Goal: Task Accomplishment & Management: Manage account settings

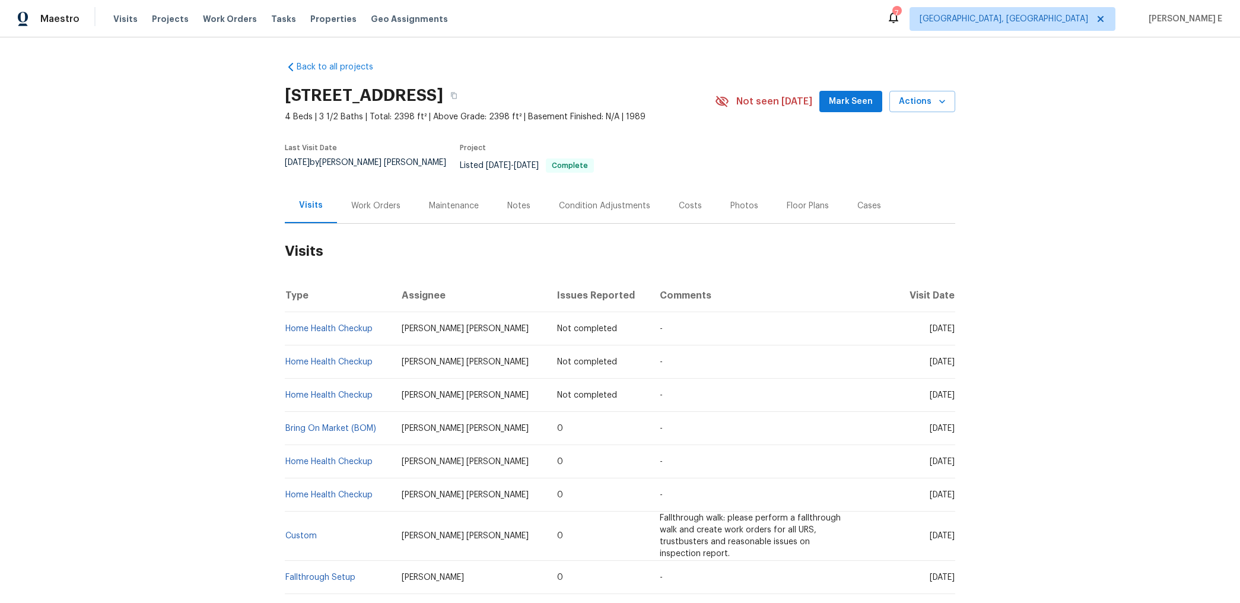
click at [384, 204] on div "Work Orders" at bounding box center [376, 205] width 78 height 35
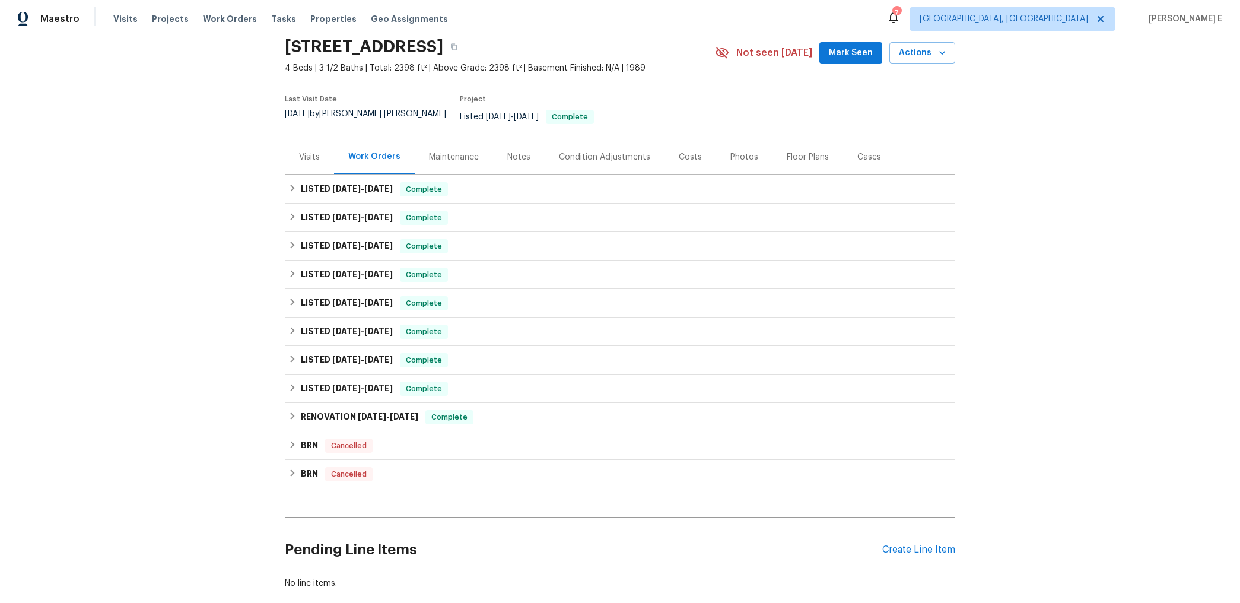
scroll to position [52, 0]
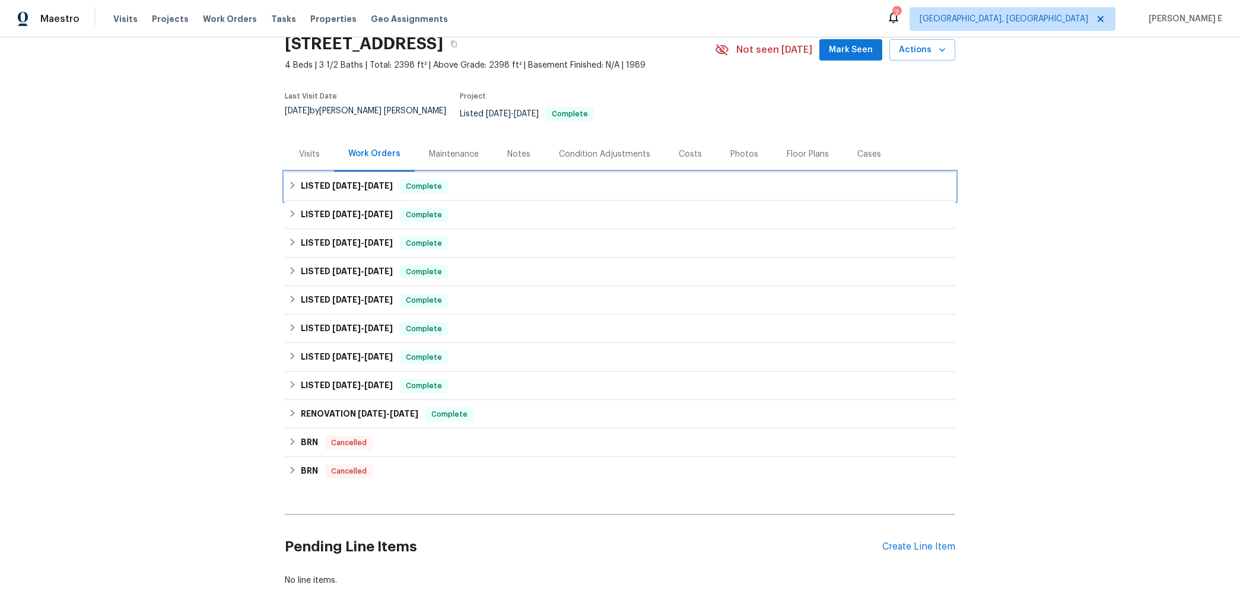
click at [340, 179] on h6 "LISTED 9/8/25 - 9/12/25" at bounding box center [347, 186] width 92 height 14
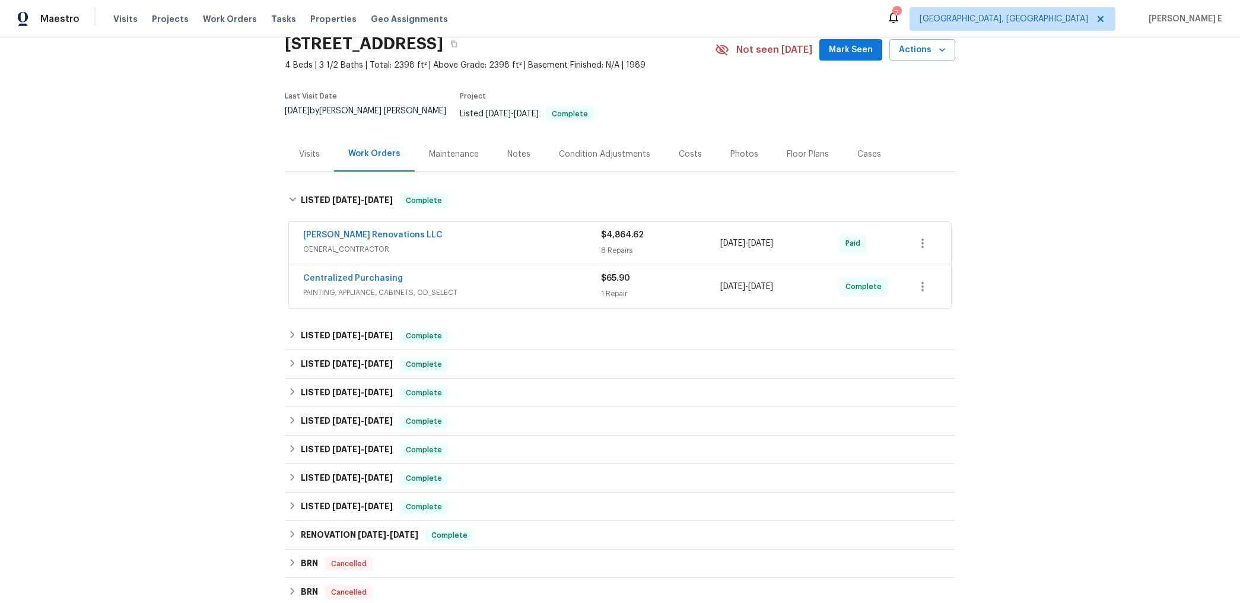
click at [422, 243] on span "GENERAL_CONTRACTOR" at bounding box center [452, 249] width 298 height 12
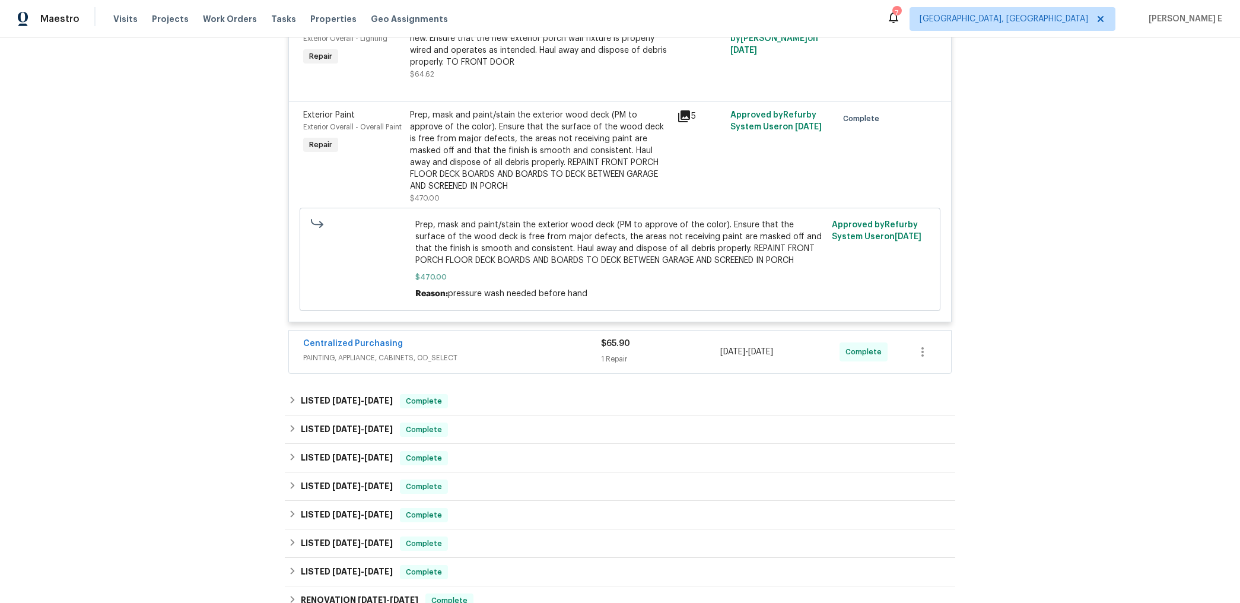
scroll to position [1311, 0]
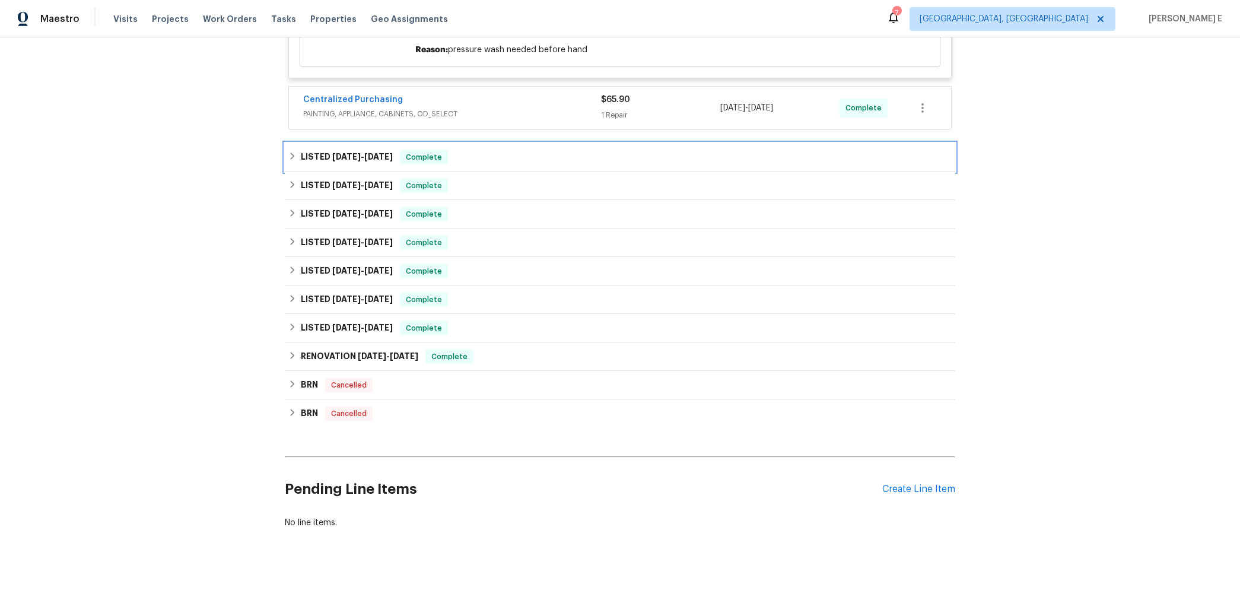
click at [362, 150] on h6 "LISTED 9/5/25 - 9/8/25" at bounding box center [347, 157] width 92 height 14
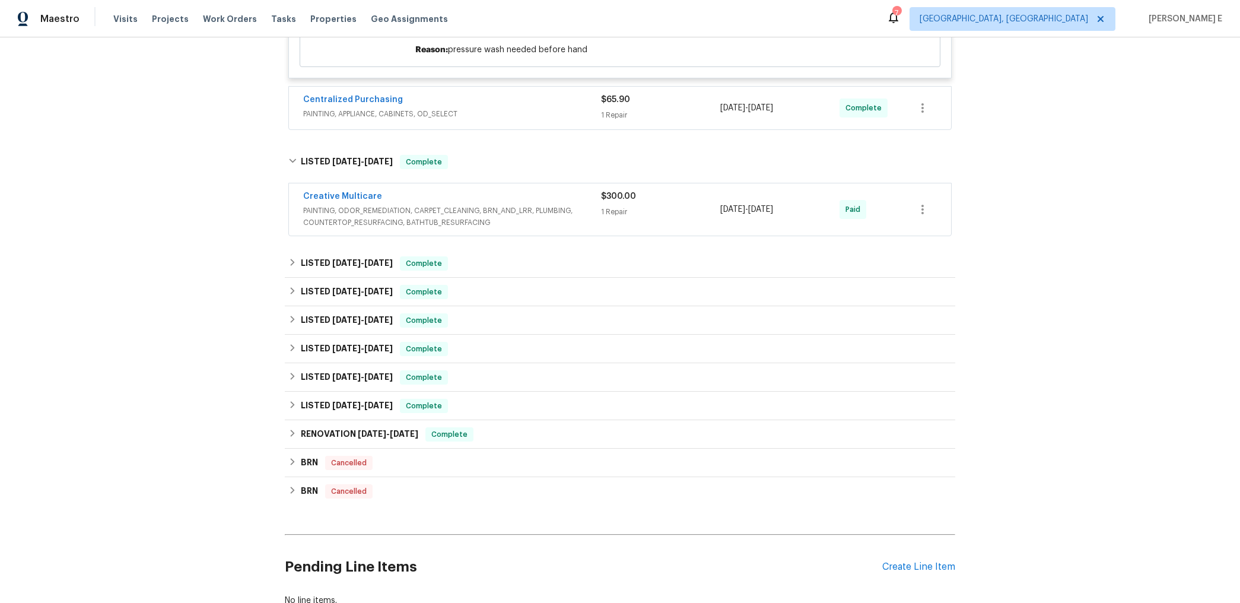
click at [396, 190] on div "Creative Multicare" at bounding box center [452, 197] width 298 height 14
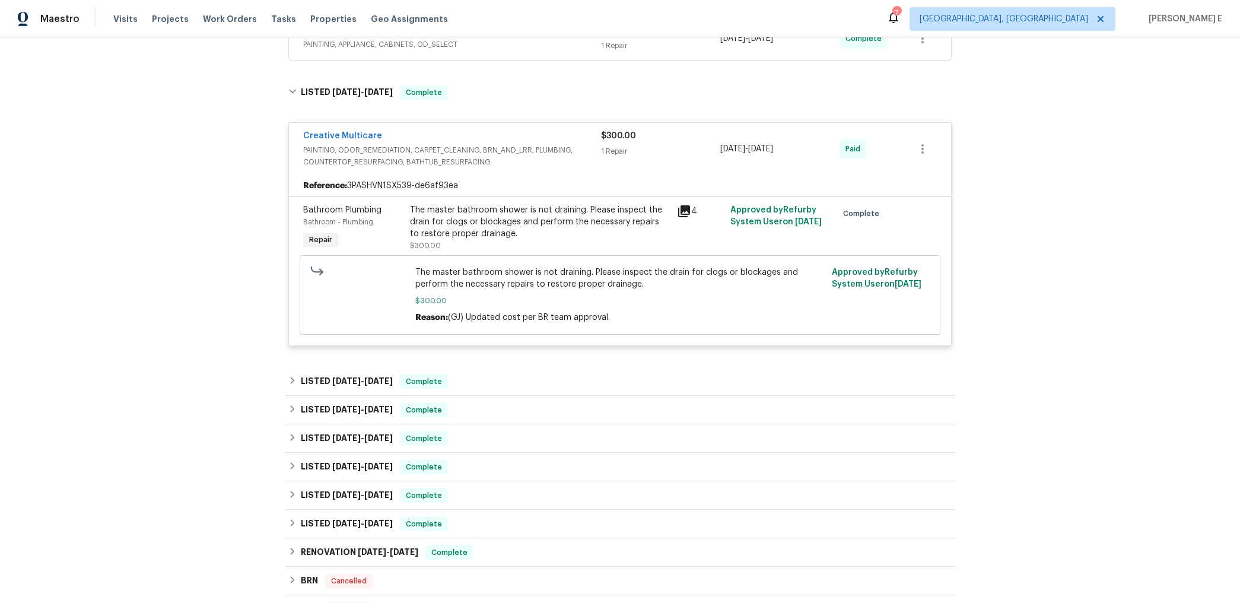
scroll to position [1420, 0]
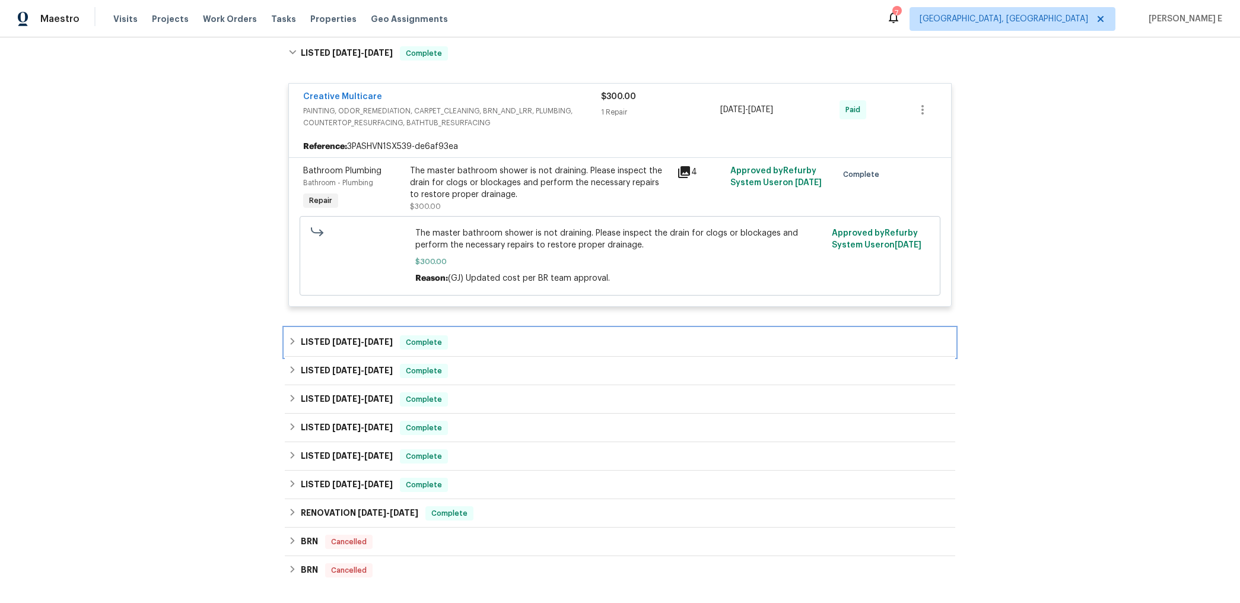
click at [362, 340] on h6 "LISTED 7/23/25 - 7/24/25" at bounding box center [347, 342] width 92 height 14
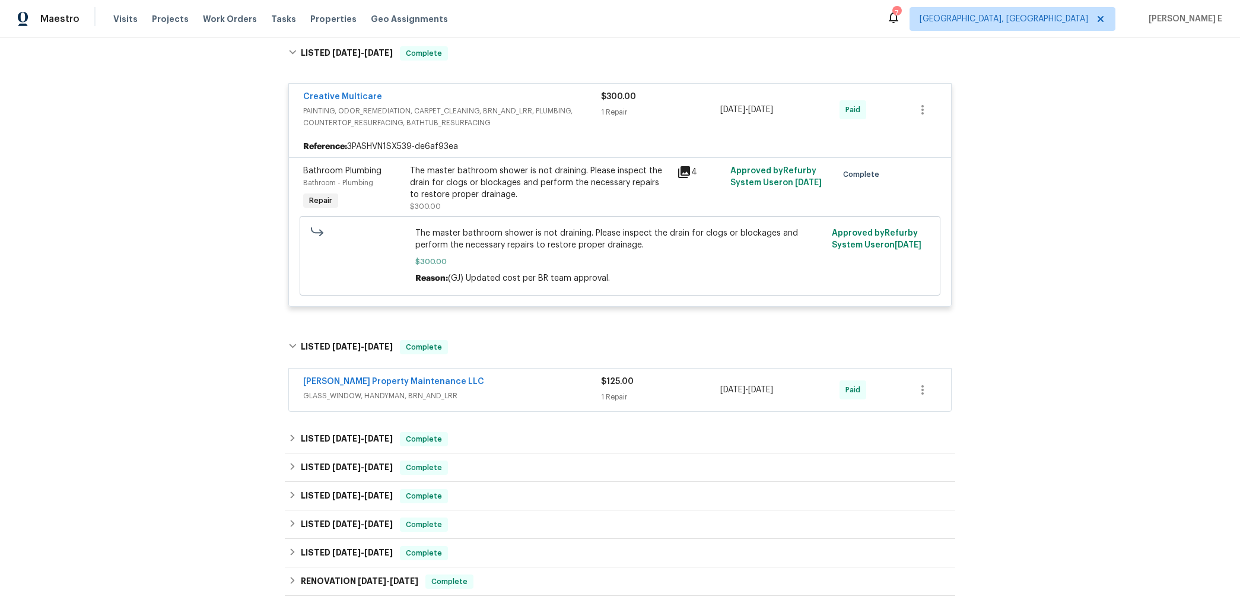
click at [467, 380] on div "Glen Property Maintenance LLC" at bounding box center [452, 382] width 298 height 14
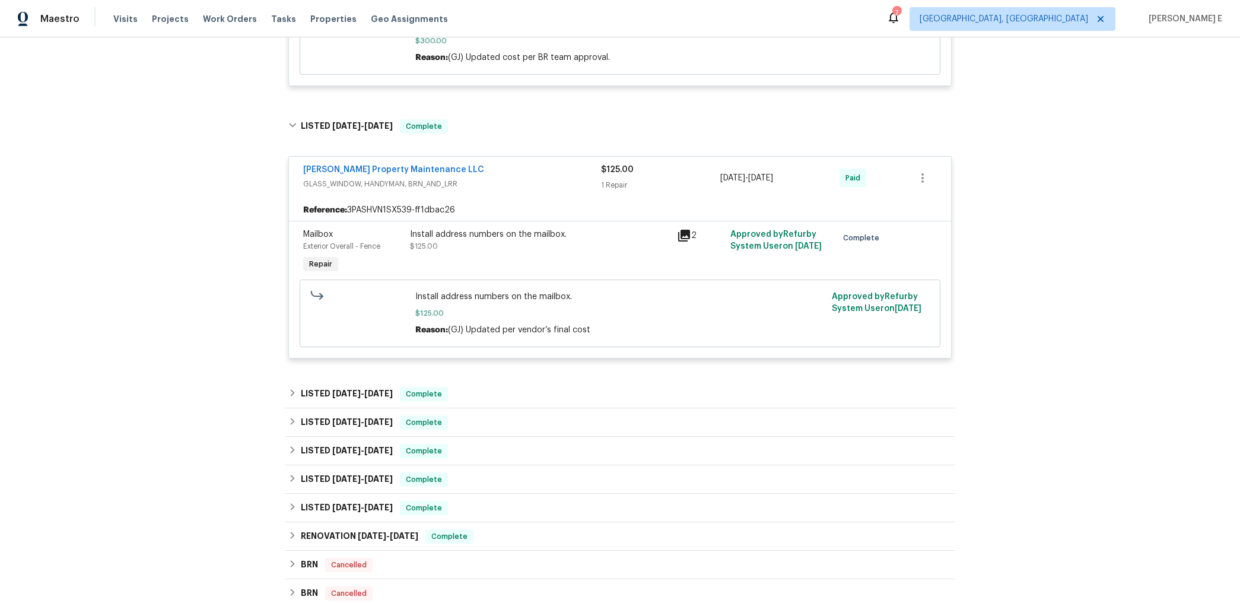
scroll to position [1650, 0]
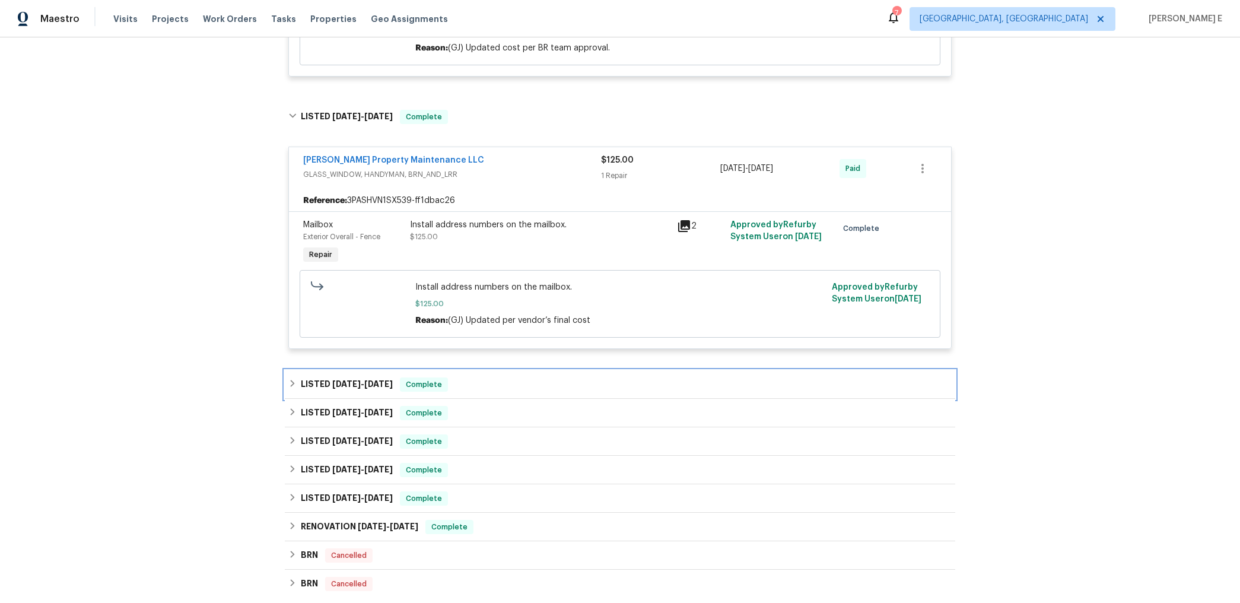
click at [374, 370] on div "LISTED 6/17/25 - 6/20/25 Complete" at bounding box center [620, 384] width 670 height 28
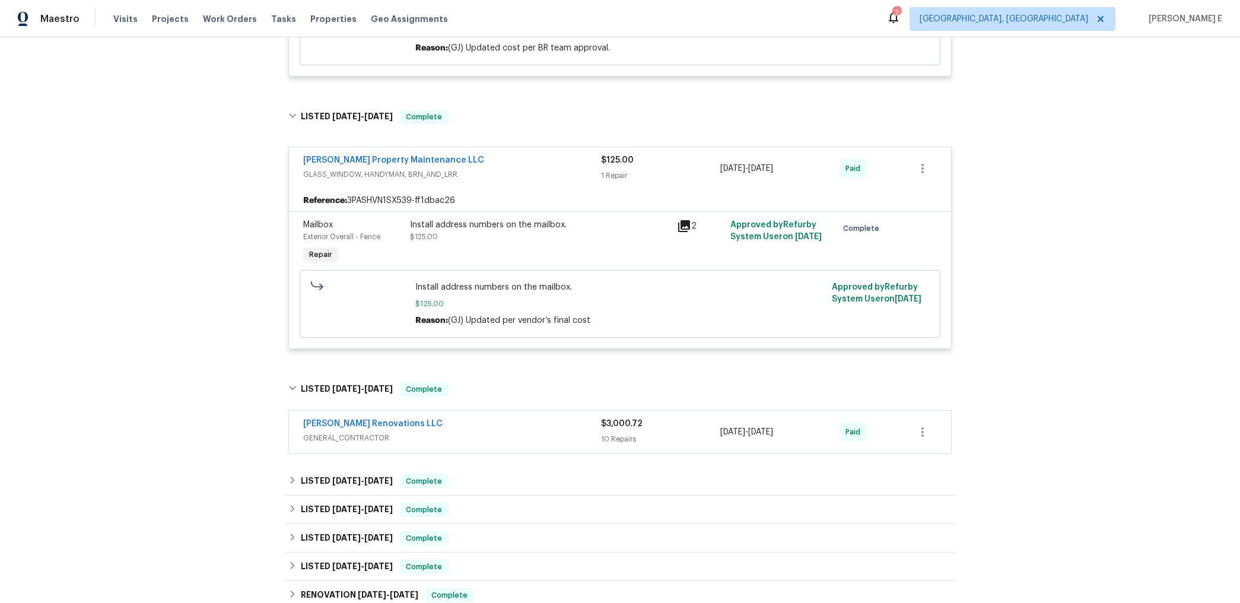
click at [411, 421] on div "Aseem Renovations LLC" at bounding box center [452, 425] width 298 height 14
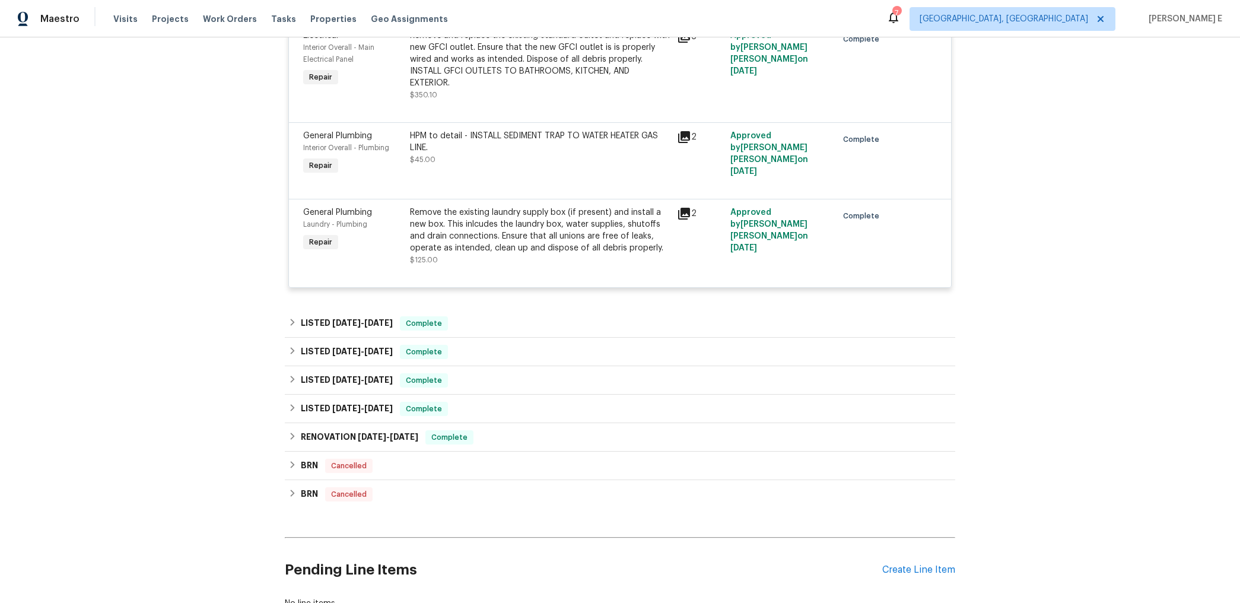
scroll to position [2983, 0]
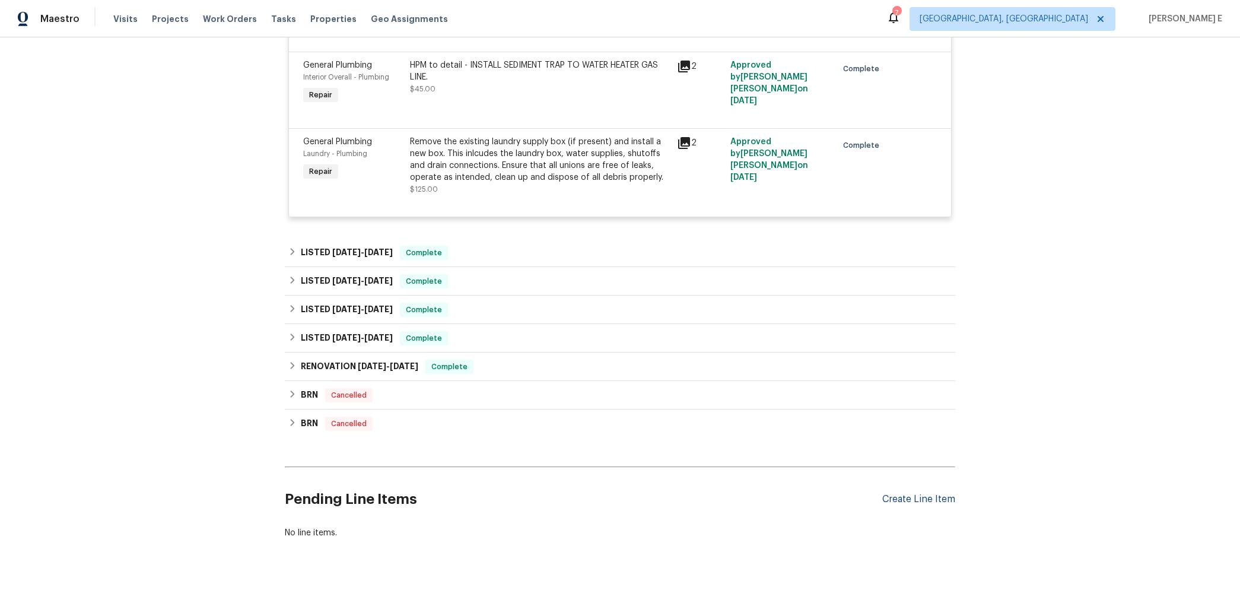
click at [895, 493] on div "Create Line Item" at bounding box center [918, 498] width 73 height 11
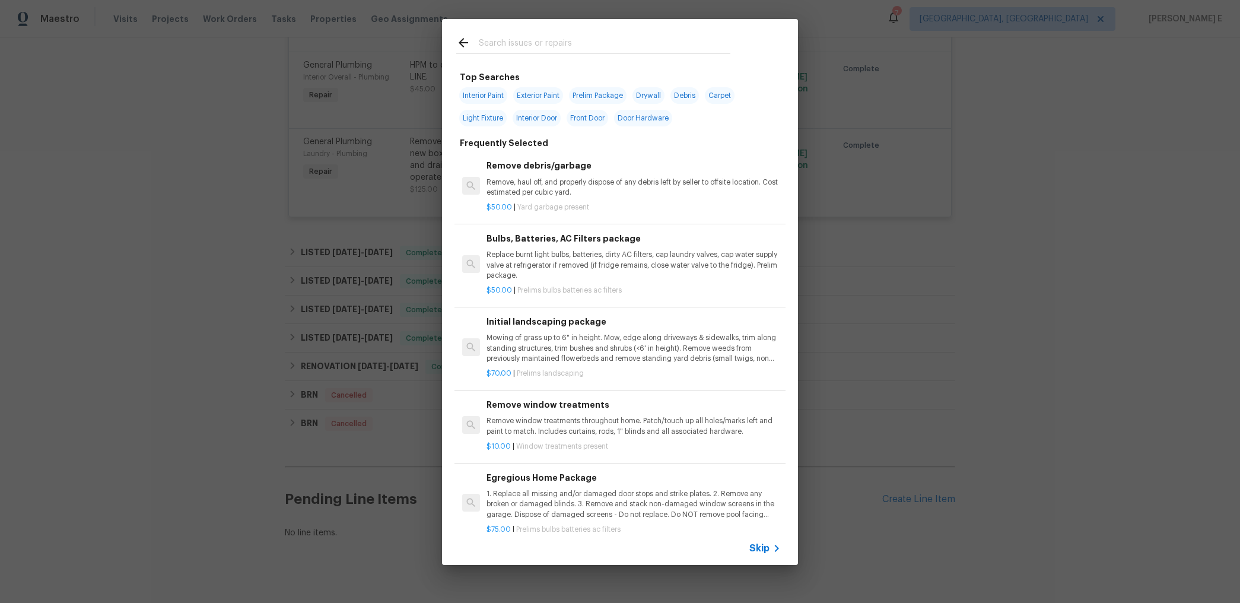
click at [767, 544] on span "Skip" at bounding box center [759, 548] width 20 height 12
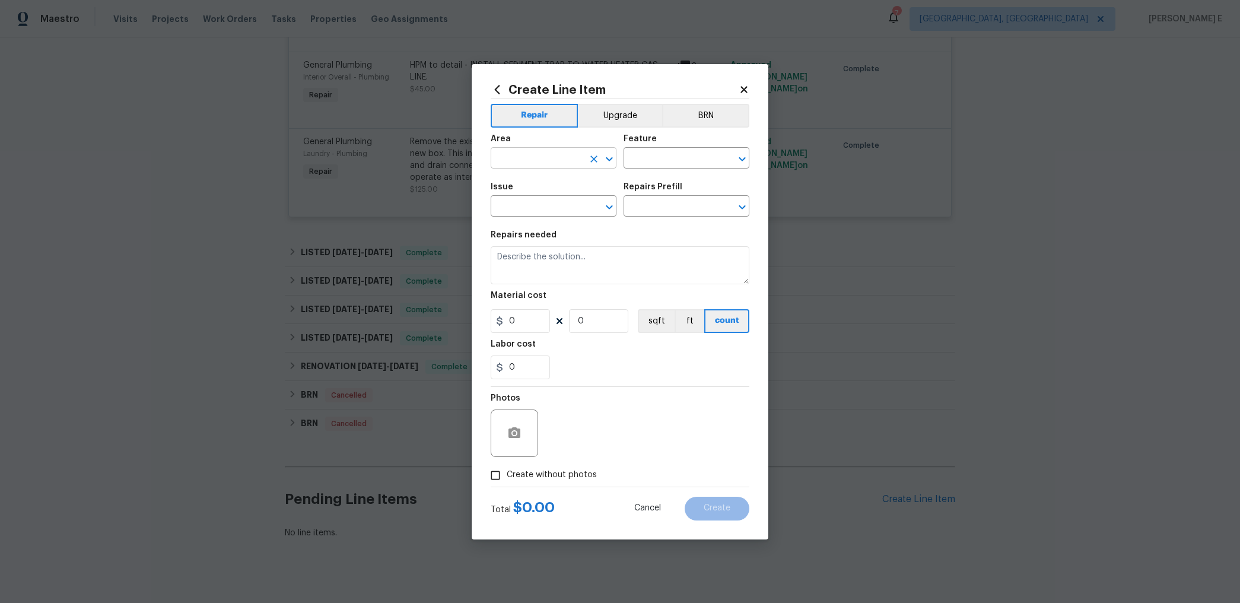
click at [524, 154] on input "text" at bounding box center [536, 159] width 93 height 18
type input "Exterior Overall"
type input "Windows"
type input "Windows & Skylights"
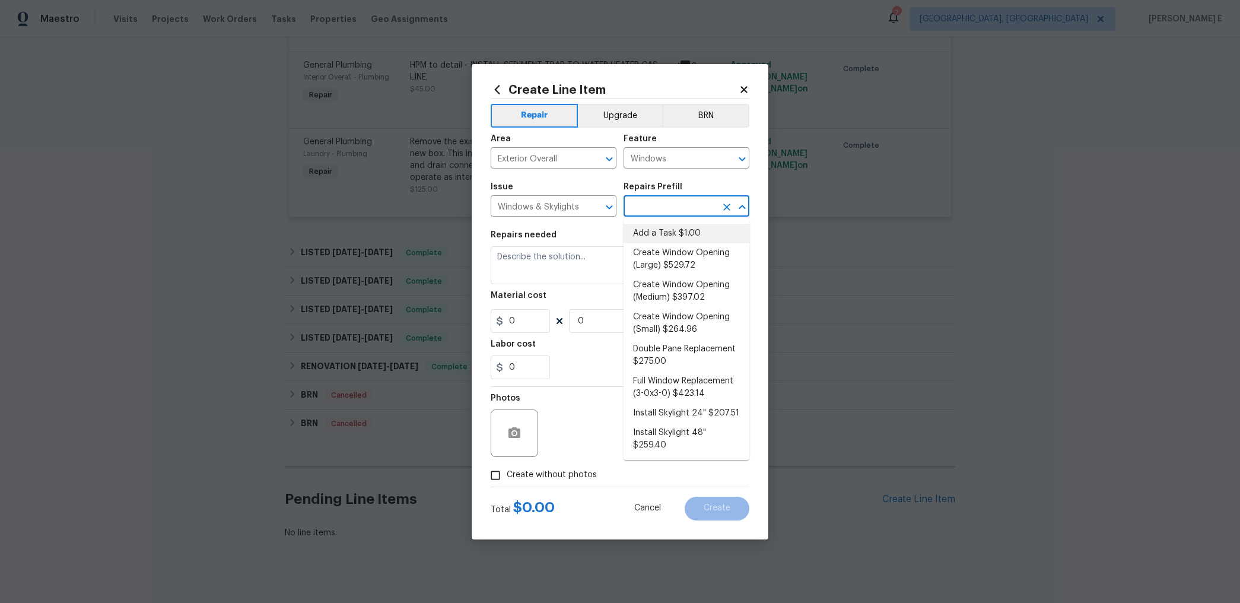
click at [664, 233] on li "Add a Task $1.00" at bounding box center [686, 234] width 126 height 20
type input "Add a Task $1.00"
type textarea "HPM to detail"
type input "1"
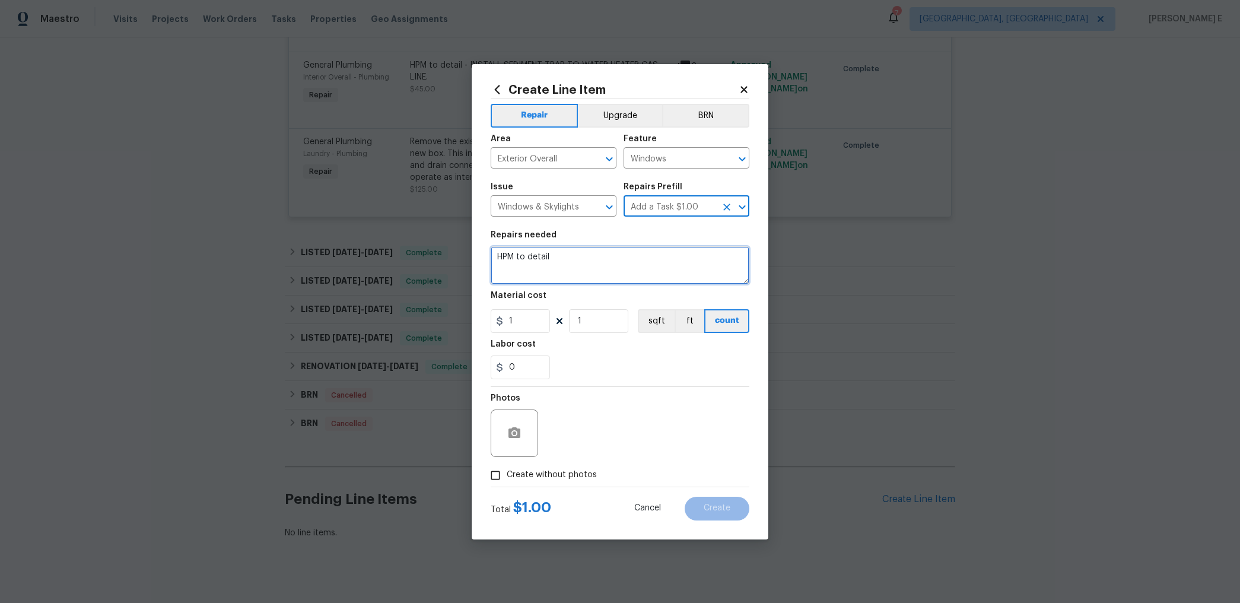
click at [612, 260] on textarea "HPM to detail" at bounding box center [619, 265] width 259 height 38
paste textarea "Feedback received that several windows have rotted wood and visible air gaps. P…"
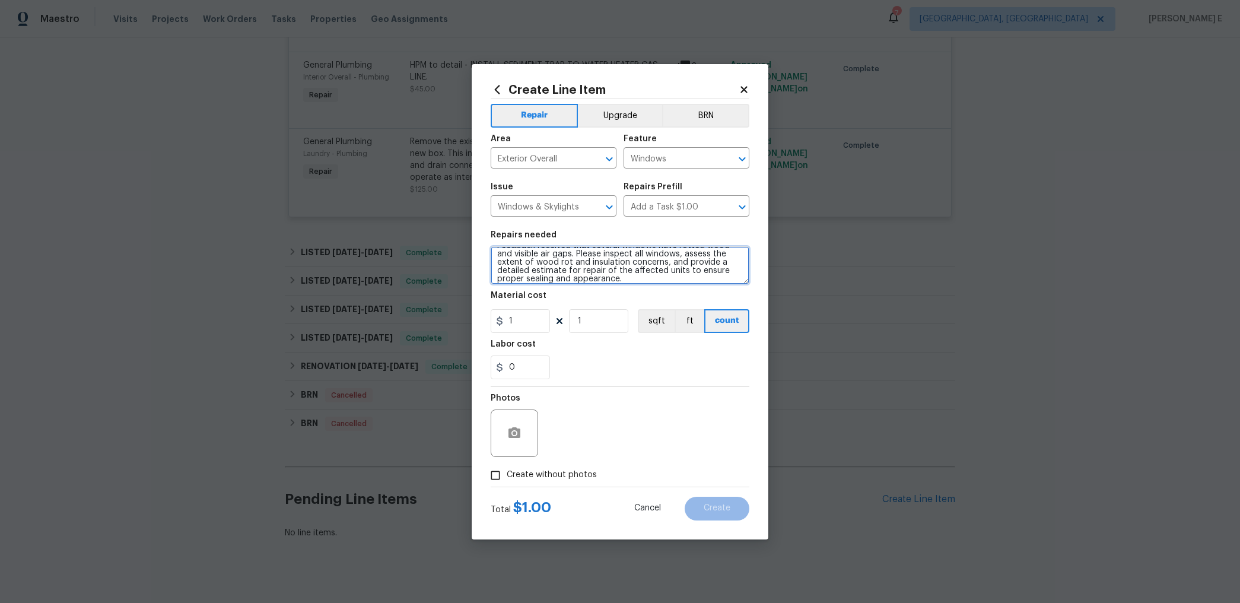
scroll to position [0, 0]
type textarea "Feedback received that several windows have rotted wood and visible air gaps. P…"
drag, startPoint x: 518, startPoint y: 324, endPoint x: 486, endPoint y: 324, distance: 32.0
click at [487, 324] on div "Create Line Item Repair Upgrade BRN Area Exterior Overall ​ Feature Windows ​ I…" at bounding box center [619, 301] width 297 height 475
type input "75"
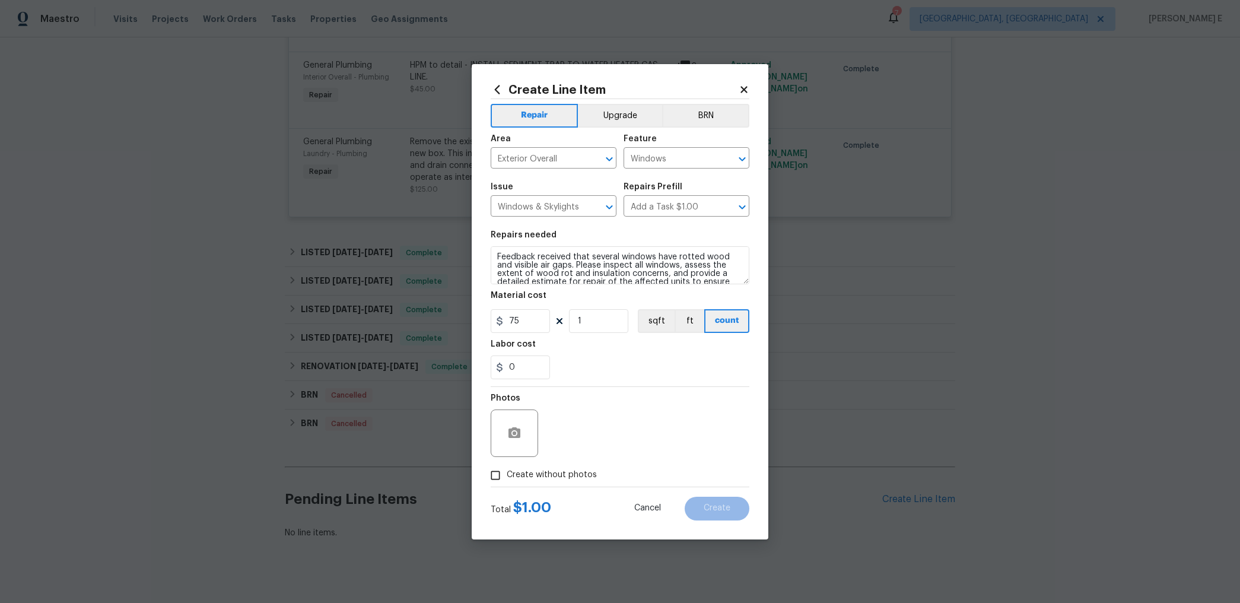
click at [536, 471] on span "Create without photos" at bounding box center [551, 475] width 90 height 12
click at [506, 471] on input "Create without photos" at bounding box center [495, 475] width 23 height 23
checkbox input "true"
click at [605, 434] on textarea at bounding box center [648, 432] width 202 height 47
click at [703, 515] on button "Create" at bounding box center [716, 508] width 65 height 24
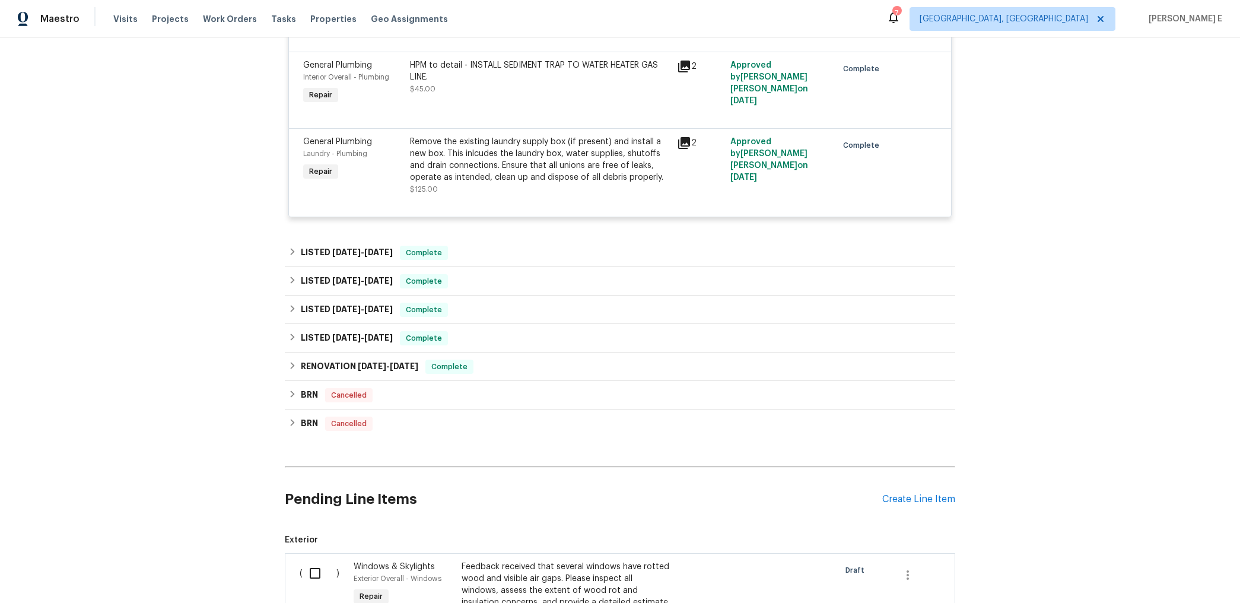
scroll to position [3178, 0]
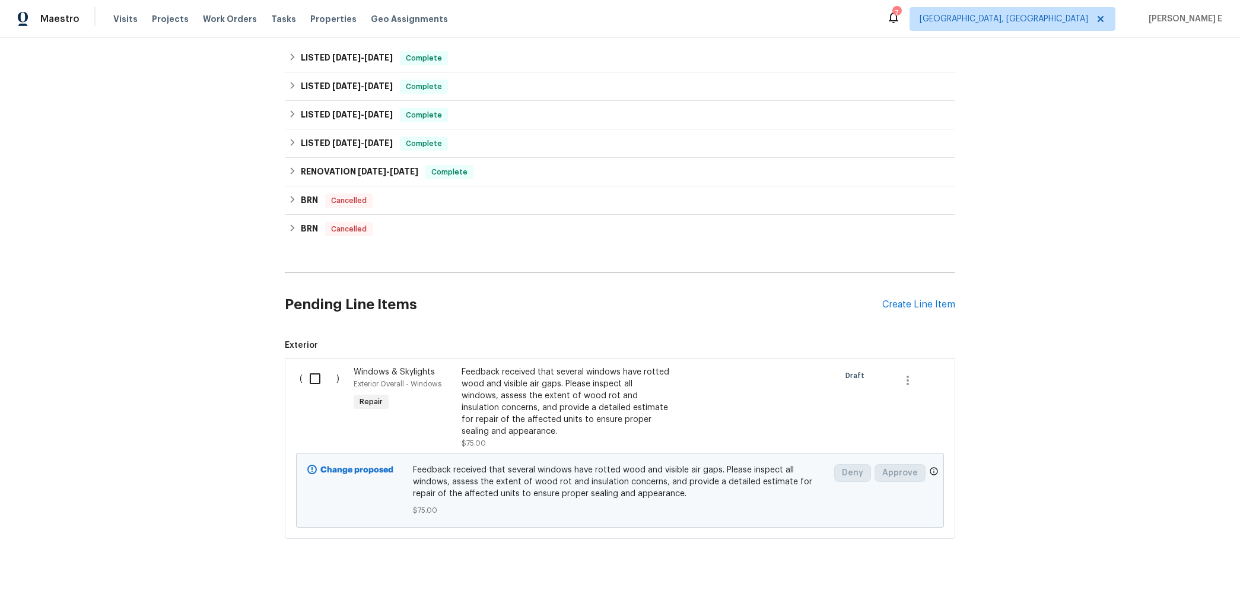
click at [332, 366] on input "checkbox" at bounding box center [319, 378] width 34 height 25
checkbox input "true"
click at [1194, 581] on button "Create Work Order" at bounding box center [1172, 573] width 98 height 22
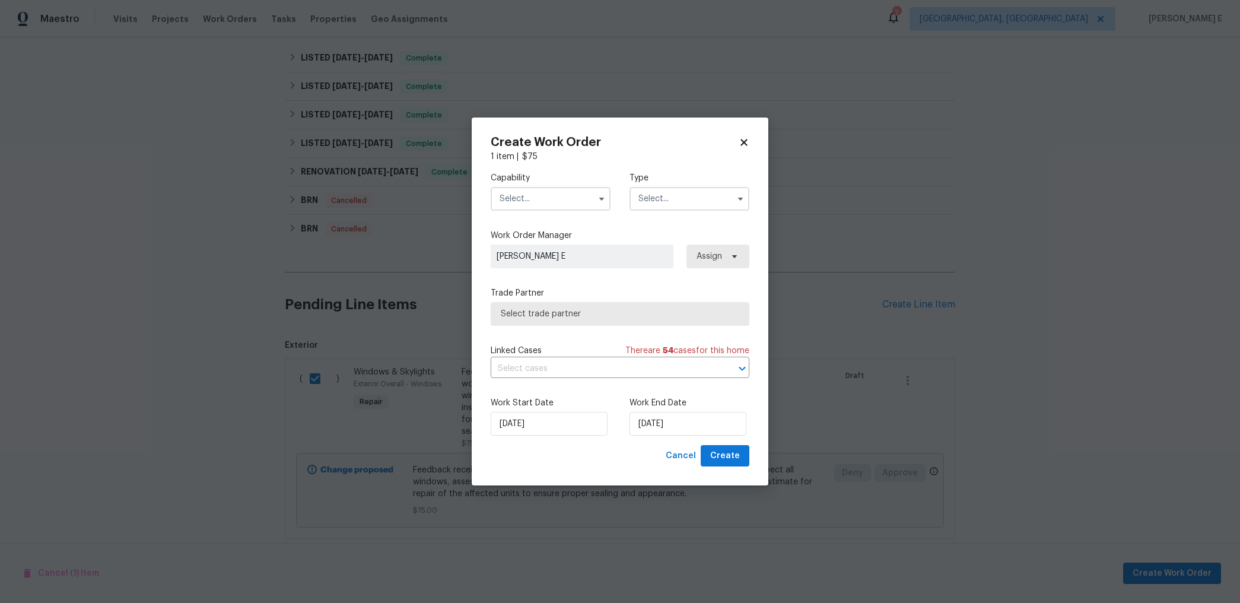
click at [592, 199] on span at bounding box center [601, 199] width 18 height 18
click at [599, 202] on icon "button" at bounding box center [601, 198] width 9 height 9
click at [500, 364] on input "text" at bounding box center [602, 368] width 225 height 18
click at [522, 409] on label "Work Start Date" at bounding box center [550, 403] width 120 height 12
click at [601, 200] on icon "button" at bounding box center [601, 198] width 5 height 3
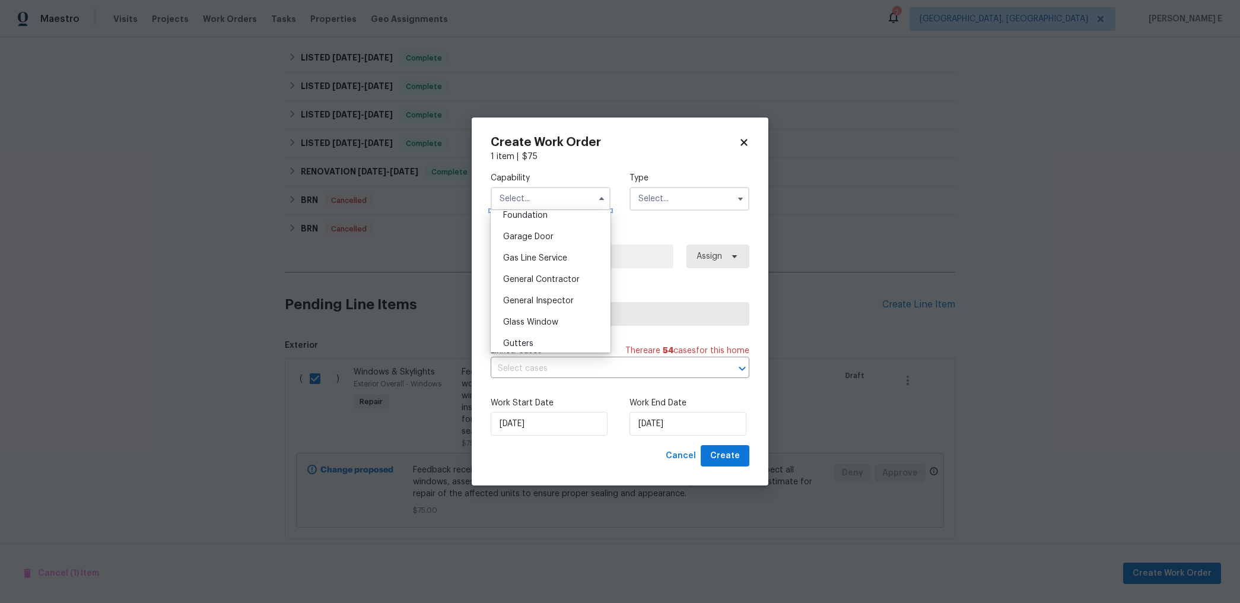
scroll to position [515, 0]
click at [525, 311] on div "Glass Window" at bounding box center [550, 317] width 114 height 21
type input "Glass Window"
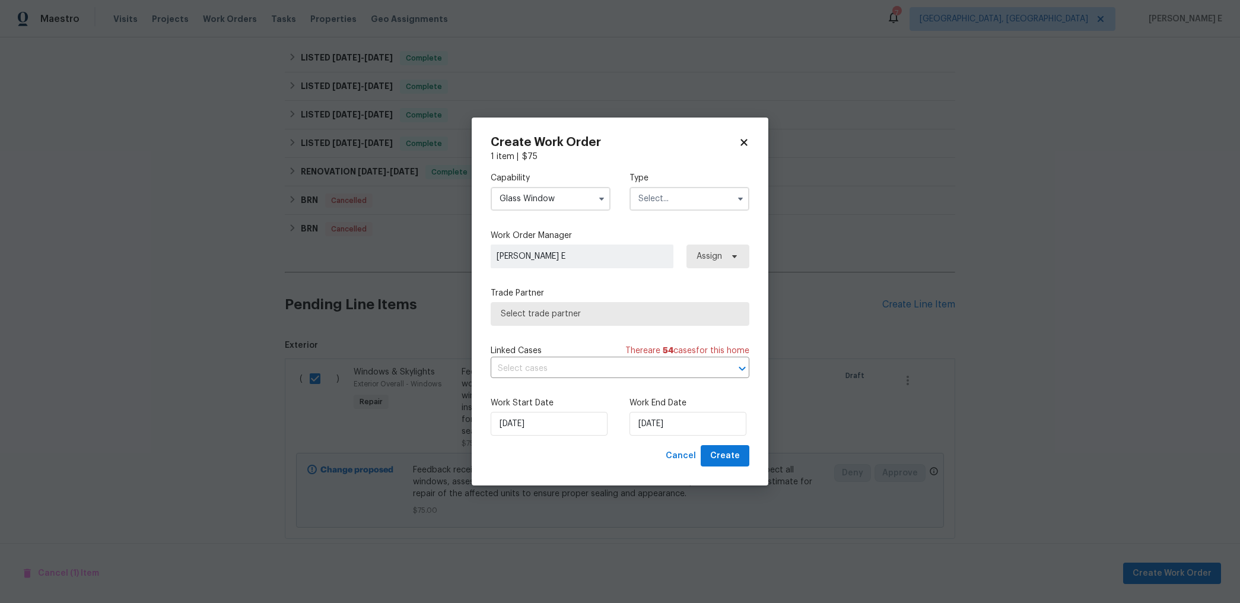
click at [668, 197] on input "text" at bounding box center [689, 199] width 120 height 24
click at [659, 214] on div "Feedback" at bounding box center [689, 223] width 114 height 21
type input "Feedback"
click at [547, 311] on span "Select trade partner" at bounding box center [611, 314] width 221 height 12
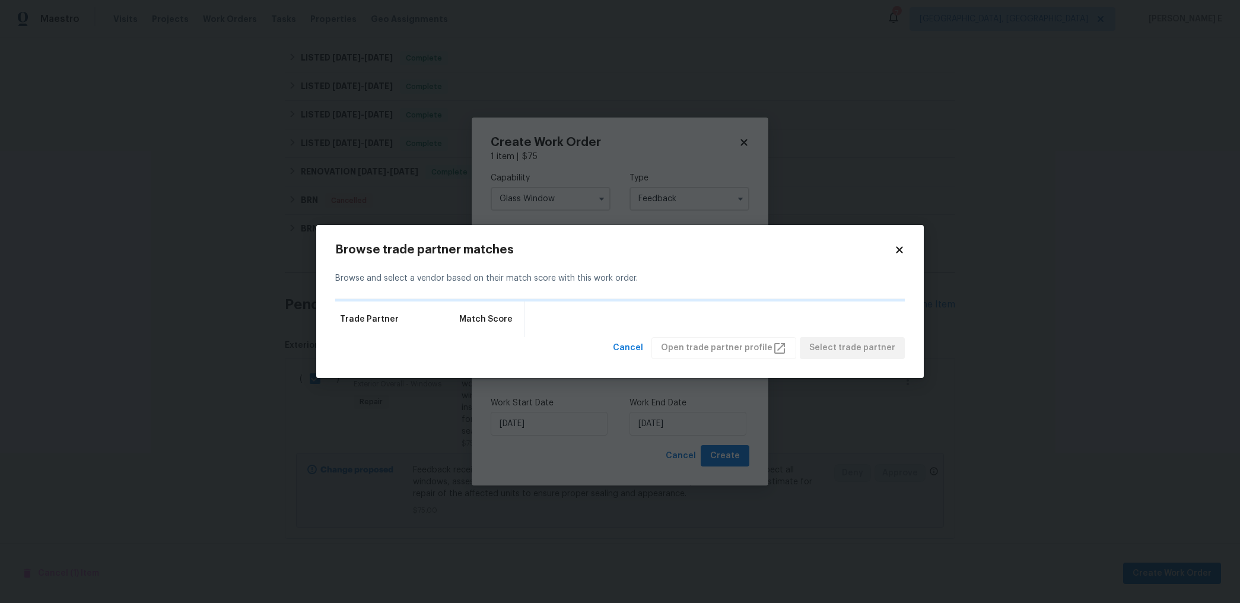
click at [547, 311] on div "Trade Partner Match Score" at bounding box center [619, 319] width 569 height 36
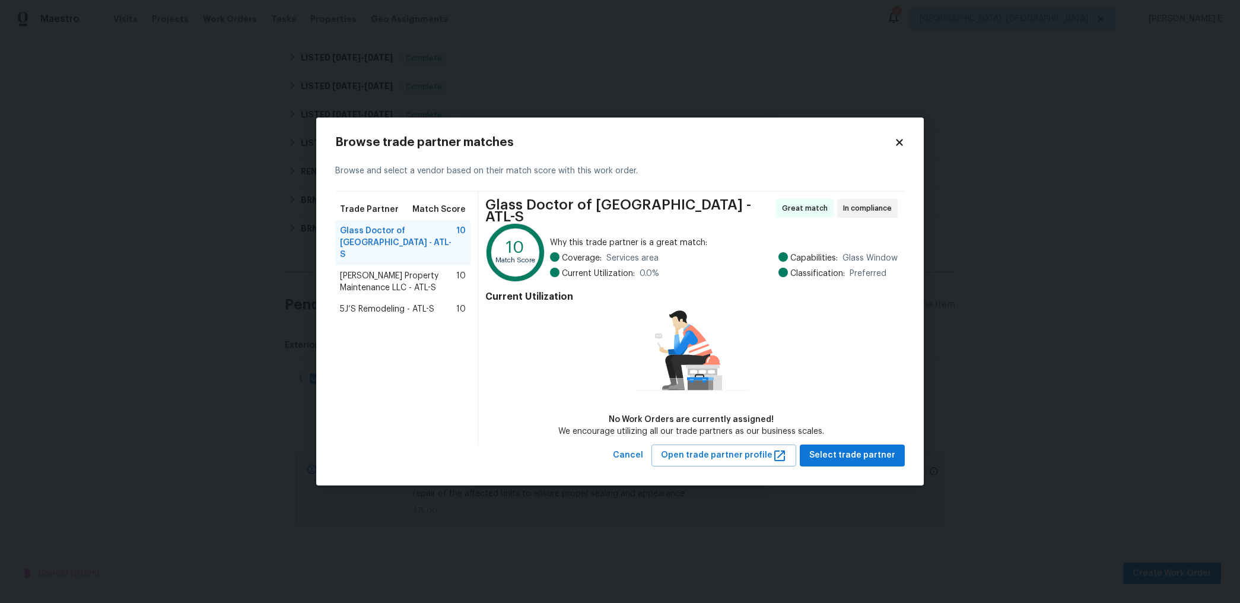
click at [372, 270] on span "Glen Property Maintenance LLC - ATL-S" at bounding box center [398, 282] width 116 height 24
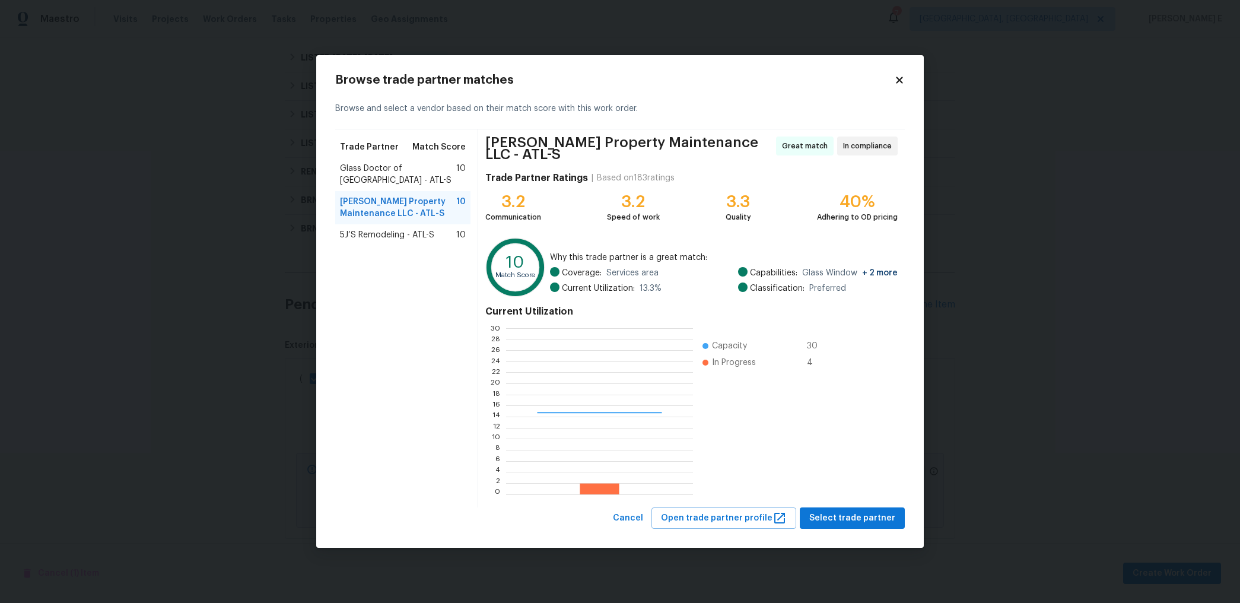
scroll to position [166, 186]
click at [844, 518] on span "Select trade partner" at bounding box center [852, 518] width 86 height 15
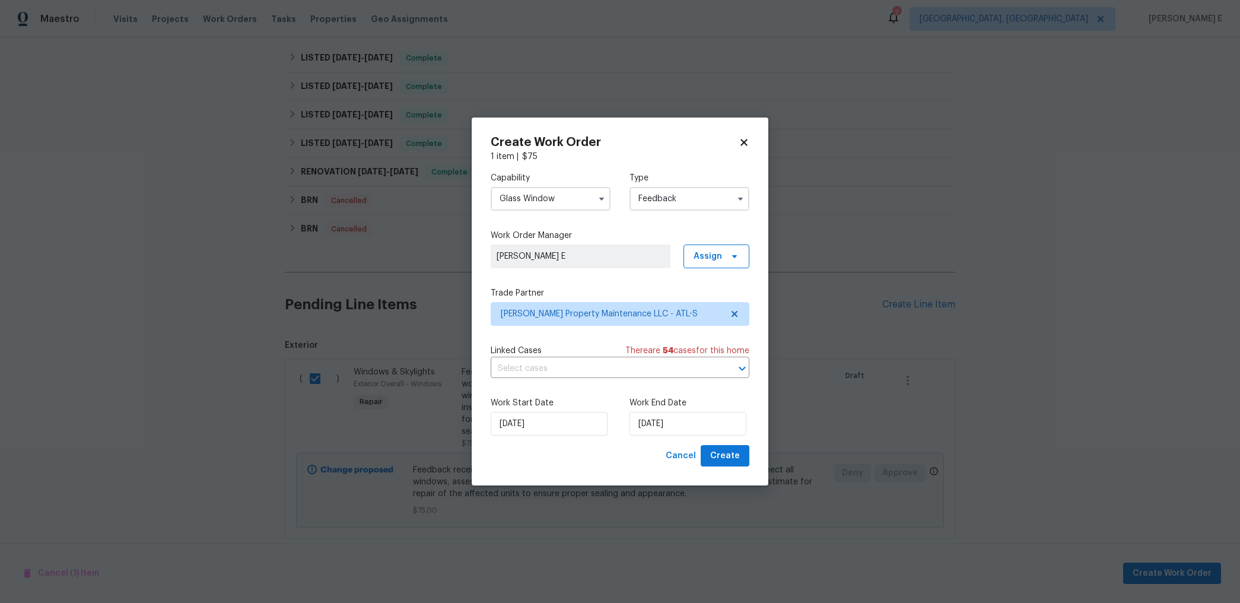
click at [669, 410] on div "Work End Date 09/10/2025" at bounding box center [689, 416] width 120 height 39
click at [657, 424] on input "[DATE]" at bounding box center [687, 424] width 117 height 24
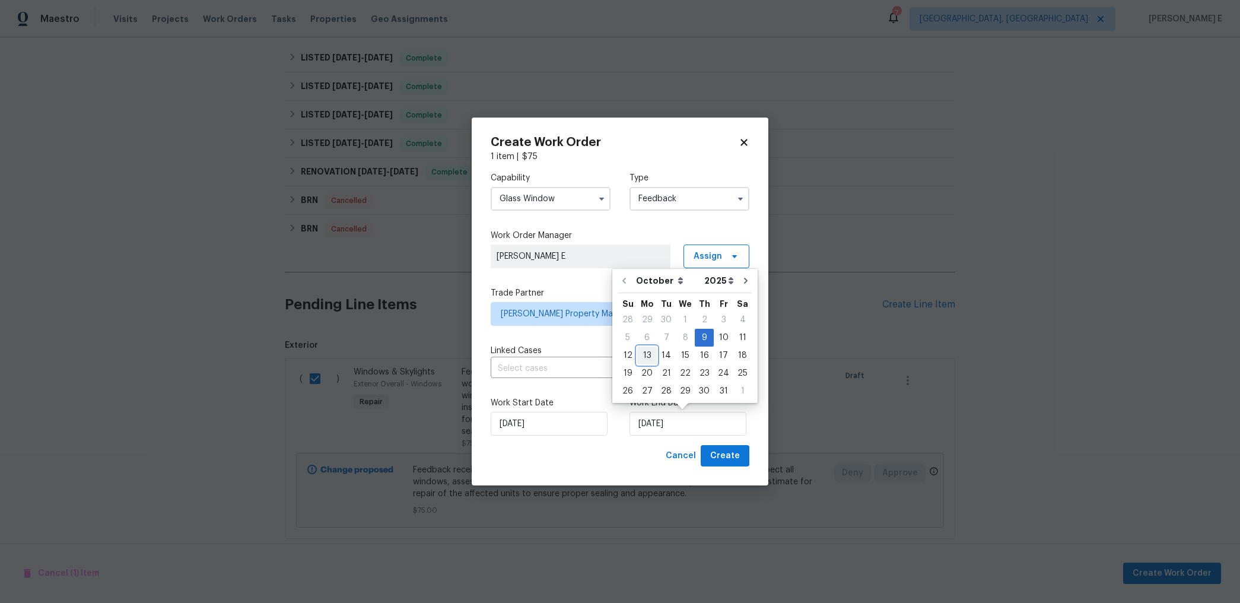
click at [646, 357] on div "13" at bounding box center [647, 355] width 20 height 17
type input "[DATE]"
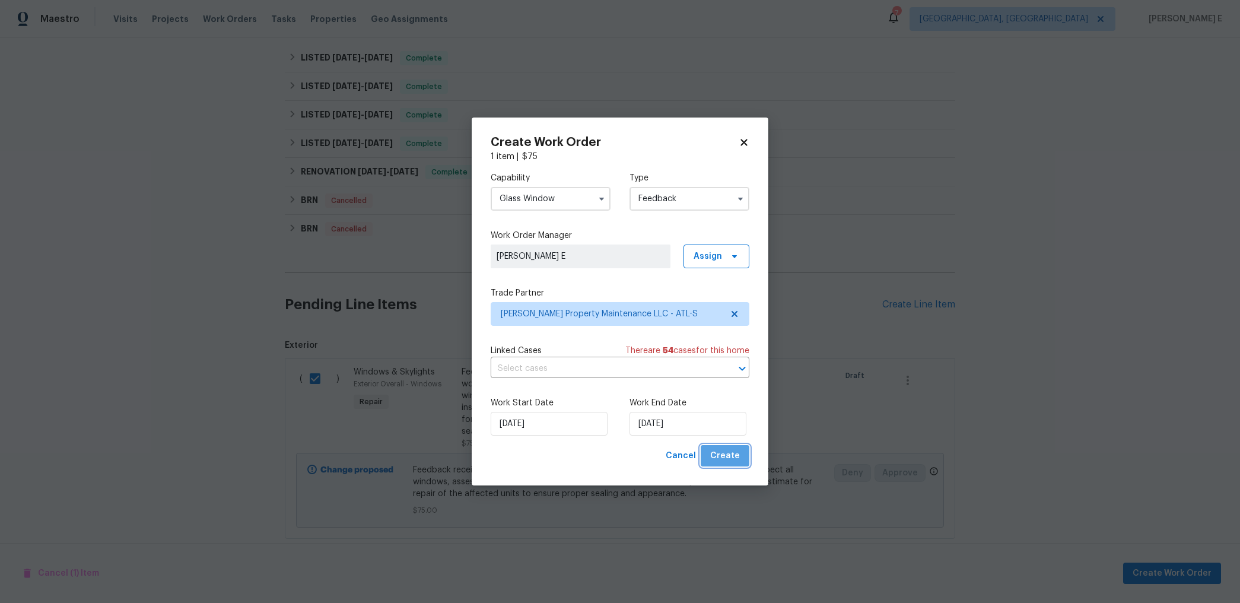
click at [728, 454] on span "Create" at bounding box center [725, 455] width 30 height 15
checkbox input "false"
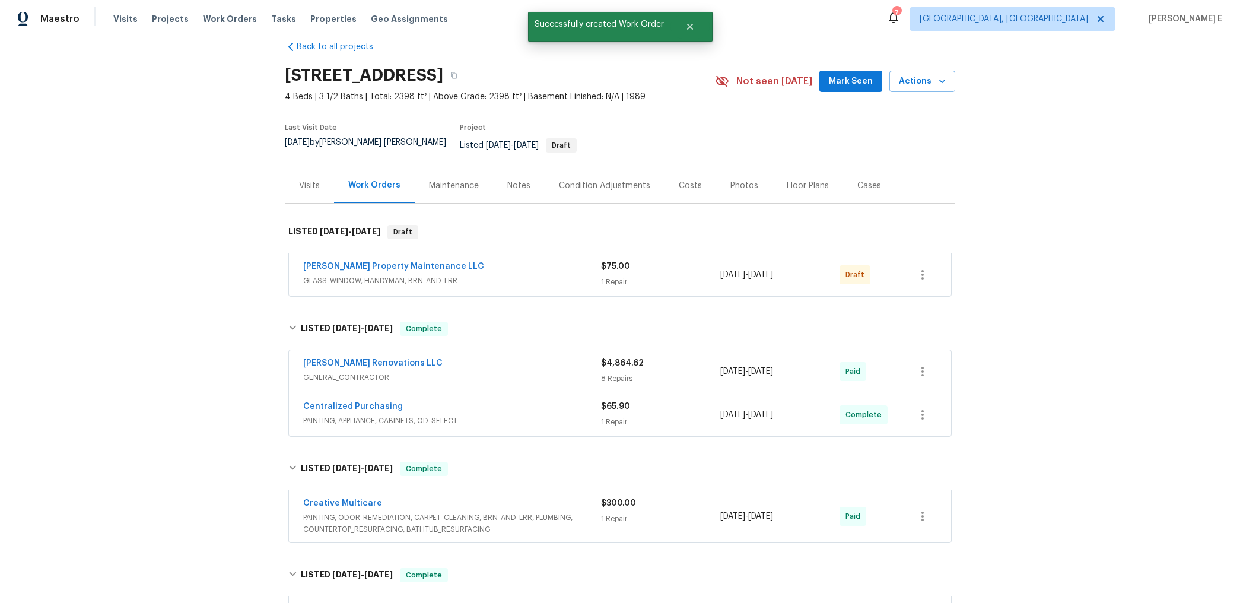
scroll to position [21, 0]
click at [339, 262] on link "Glen Property Maintenance LLC" at bounding box center [393, 266] width 181 height 8
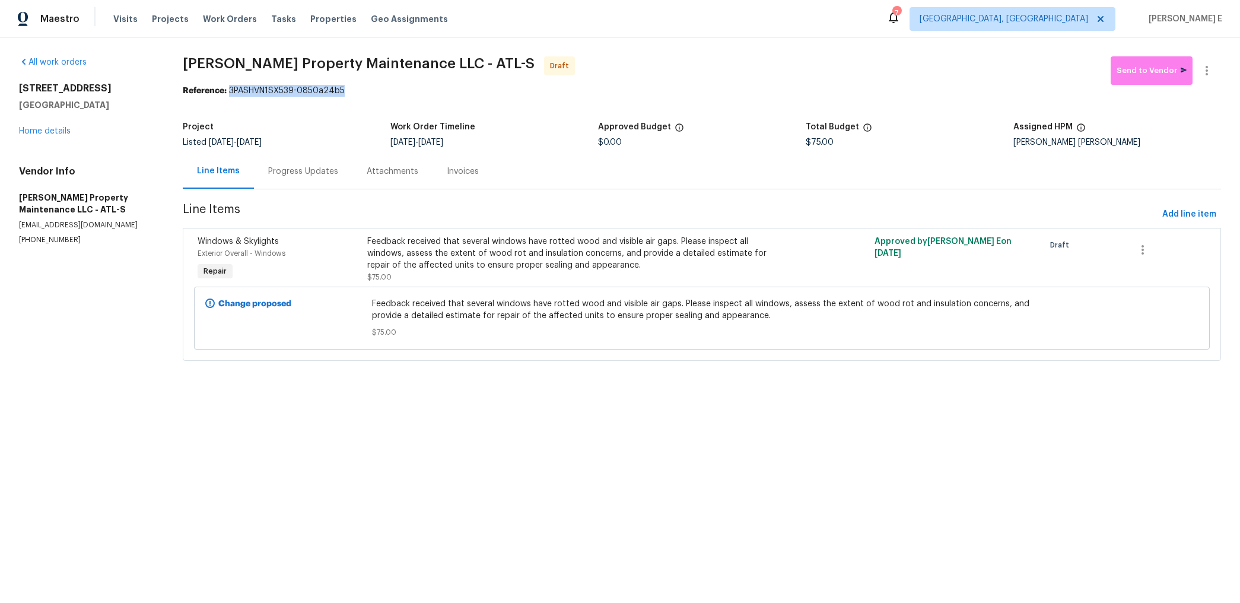
drag, startPoint x: 233, startPoint y: 91, endPoint x: 360, endPoint y: 91, distance: 126.9
click at [360, 91] on div "Reference: 3PASHVN1SX539-0850a24b5" at bounding box center [702, 91] width 1038 height 12
copy div "3PASHVN1SX539-0850a24b5"
click at [335, 177] on div "Progress Updates" at bounding box center [303, 171] width 70 height 12
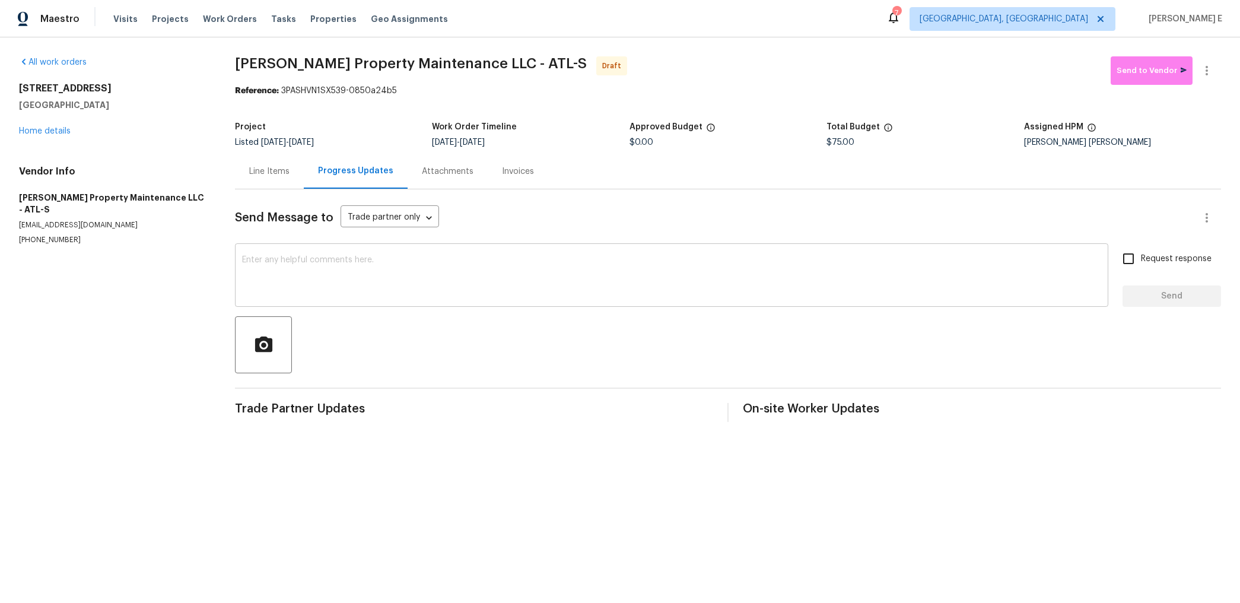
click at [639, 282] on textarea at bounding box center [671, 277] width 859 height 42
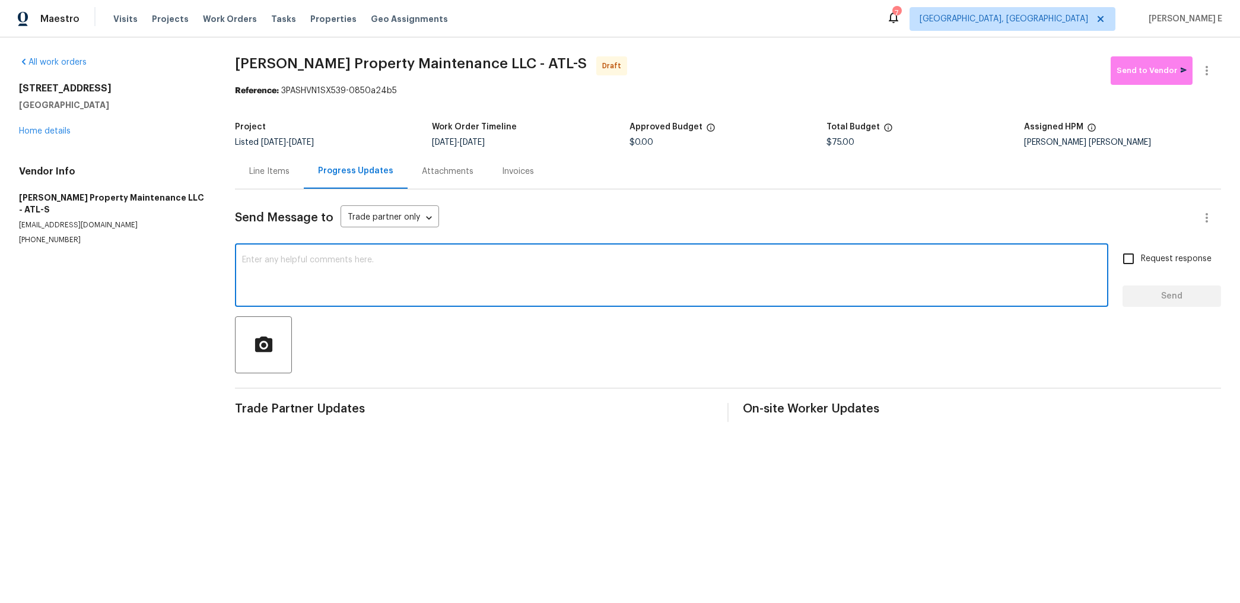
paste textarea "Hi this is Keerthana with Opendoor. I’m confirming you received the WO for the …"
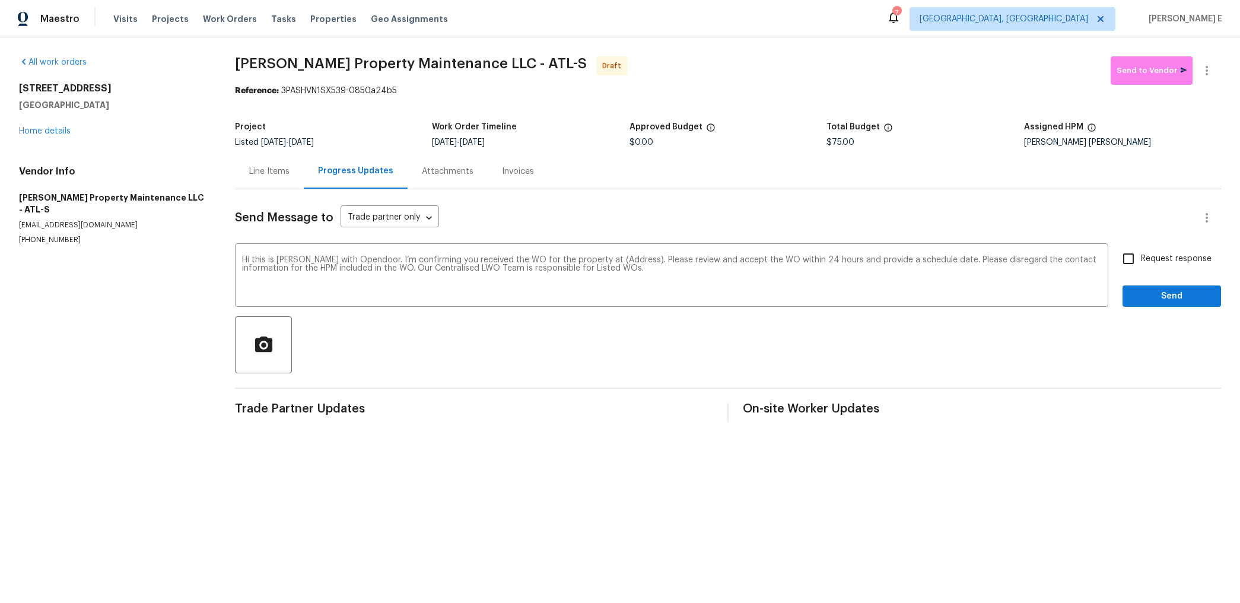
drag, startPoint x: 18, startPoint y: 88, endPoint x: 176, endPoint y: 105, distance: 159.3
click at [176, 105] on div "All work orders 180 Antebellum Way Fayetteville, GA 30215 Home details Vendor I…" at bounding box center [620, 238] width 1240 height 403
copy div "180 Antebellum Way Fayetteville, GA 30215"
click at [628, 259] on textarea "Hi this is Keerthana with Opendoor. I’m confirming you received the WO for the …" at bounding box center [671, 277] width 859 height 42
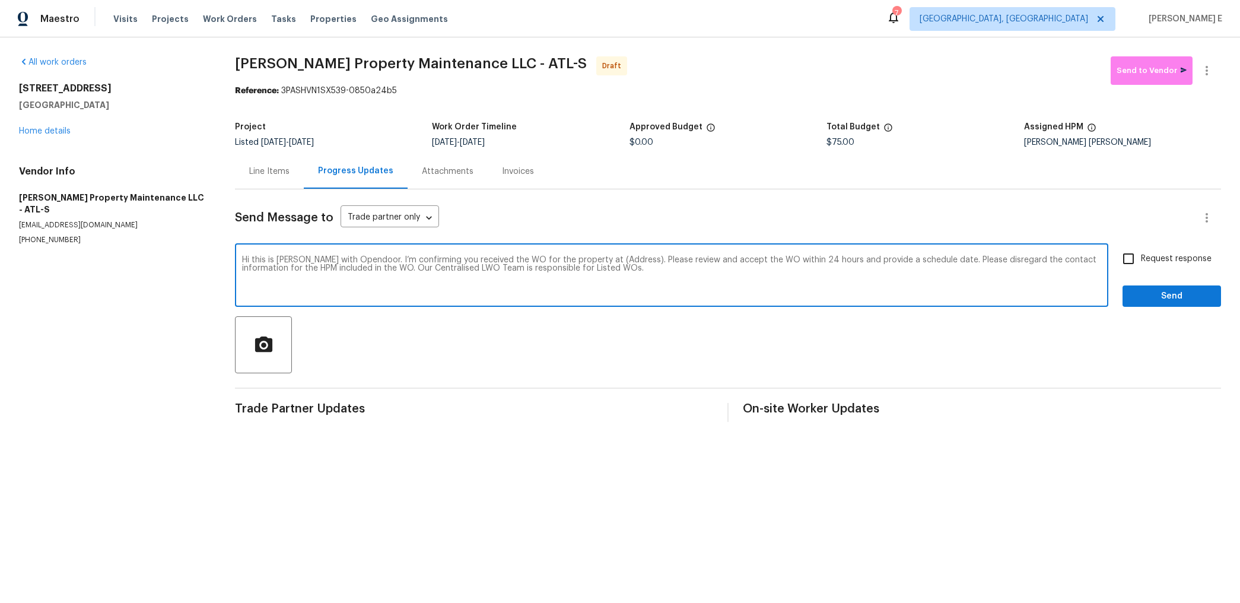
click at [628, 259] on textarea "Hi this is Keerthana with Opendoor. I’m confirming you received the WO for the …" at bounding box center [671, 277] width 859 height 42
paste textarea "180 Antebellum Way Fayetteville, GA 30215"
type textarea "Hi this is Keerthana with Opendoor. I’m confirming you received the WO for the …"
click at [1123, 260] on input "Request response" at bounding box center [1128, 258] width 25 height 25
checkbox input "true"
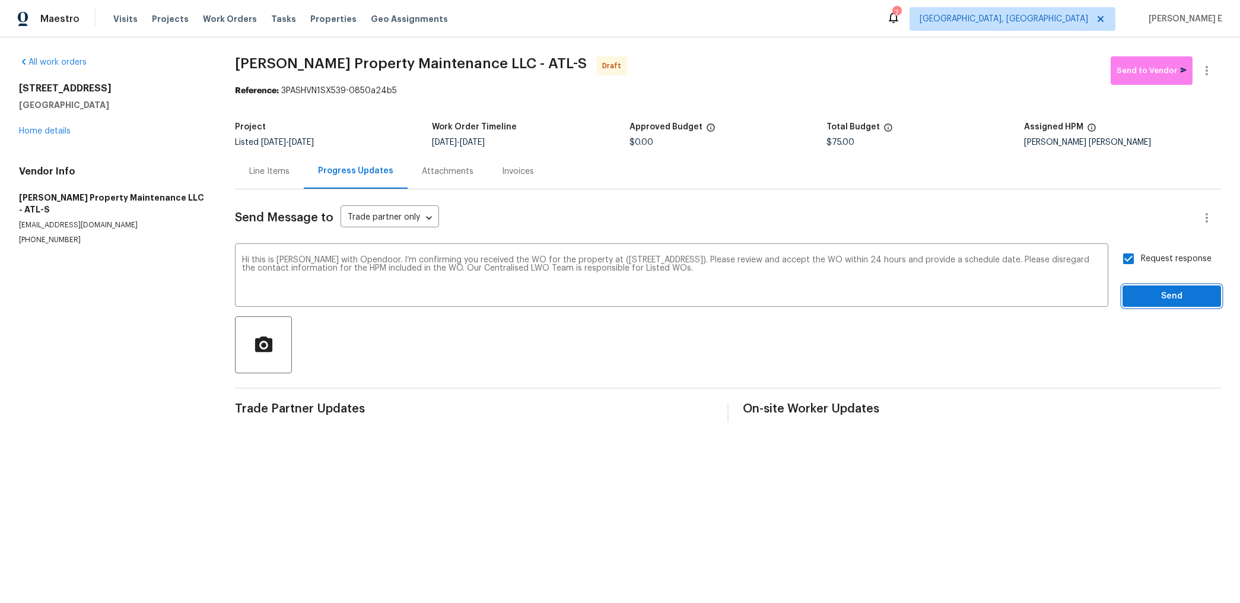
click at [1154, 295] on span "Send" at bounding box center [1171, 296] width 79 height 15
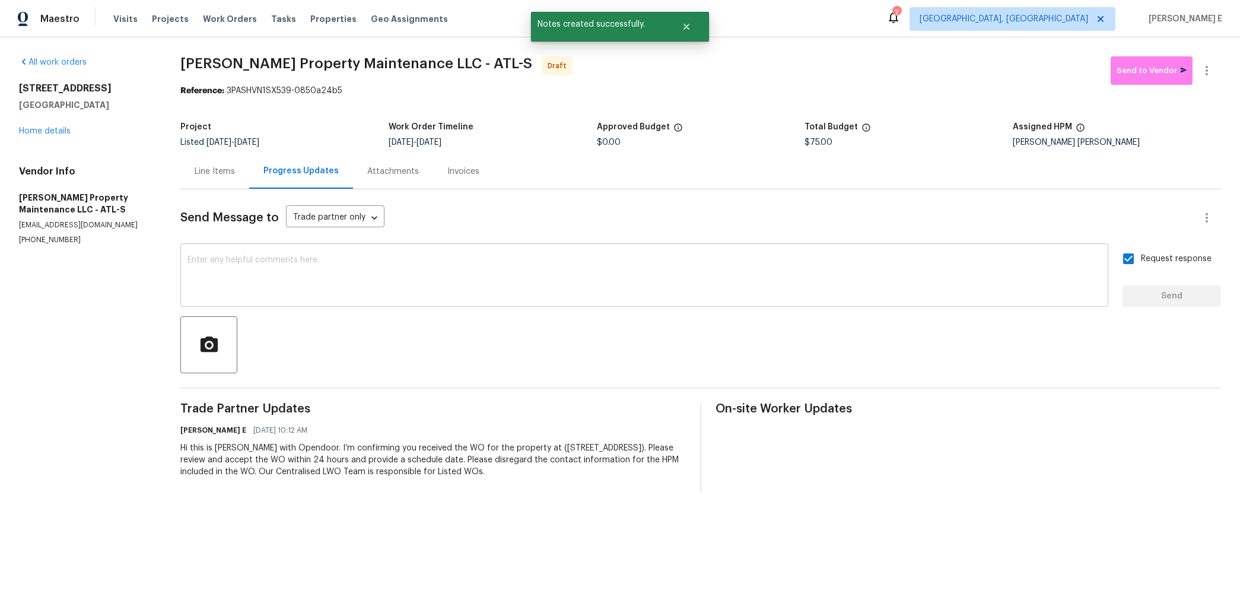
click at [740, 276] on textarea at bounding box center [643, 277] width 913 height 42
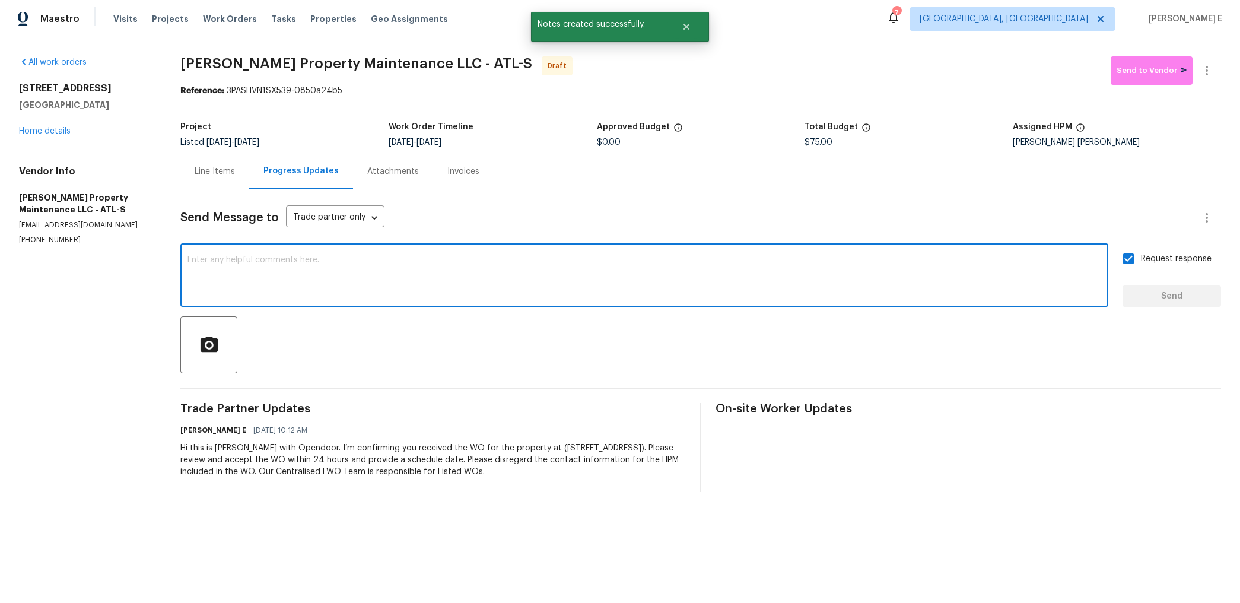
paste textarea "Attention All Work Orders must include before-photos (both close-up and wide-an…"
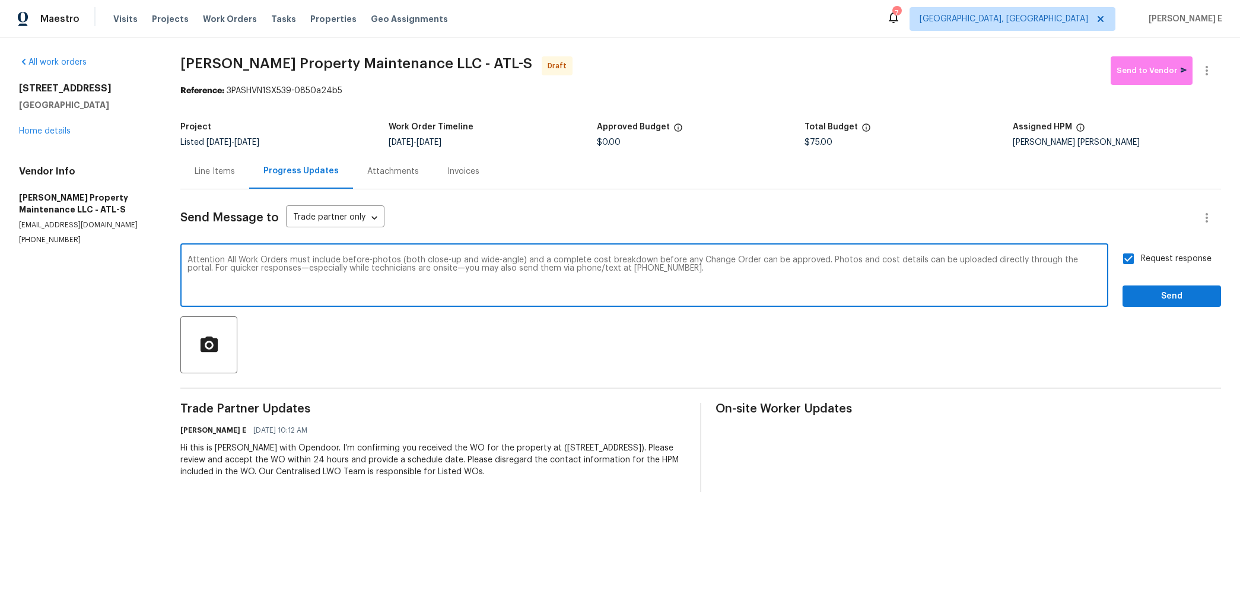
type textarea "Attention All Work Orders must include before-photos (both close-up and wide-an…"
click at [1152, 301] on span "Send" at bounding box center [1171, 296] width 79 height 15
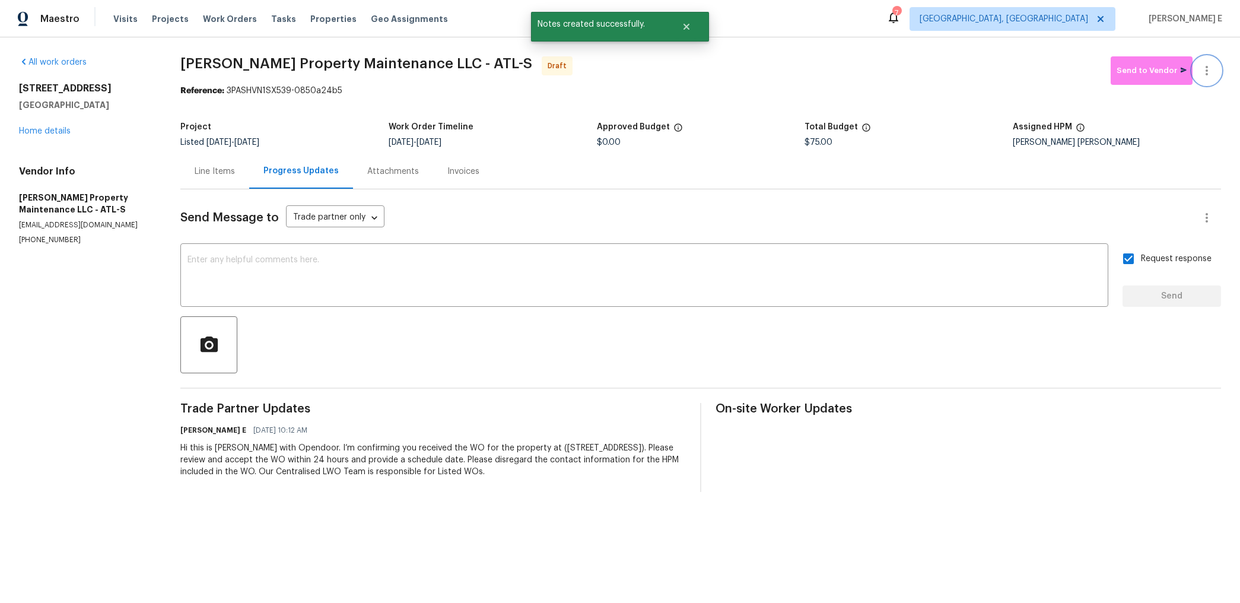
click at [1206, 74] on icon "button" at bounding box center [1206, 70] width 2 height 9
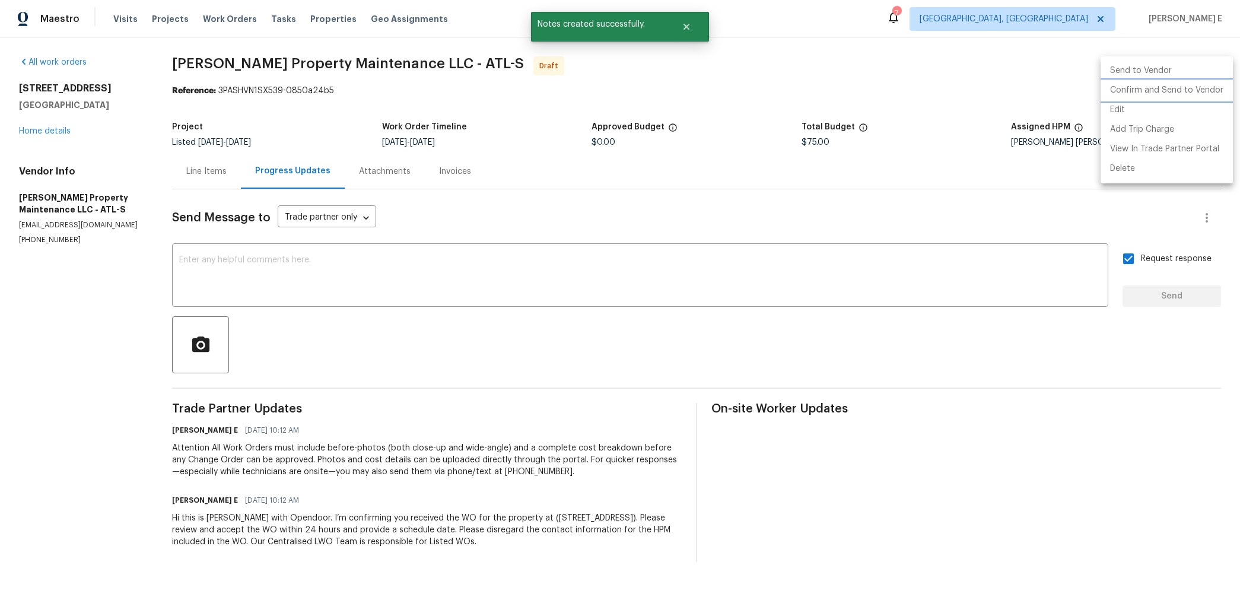
click at [1148, 94] on li "Confirm and Send to Vendor" at bounding box center [1166, 91] width 132 height 20
click at [797, 184] on div at bounding box center [620, 301] width 1240 height 603
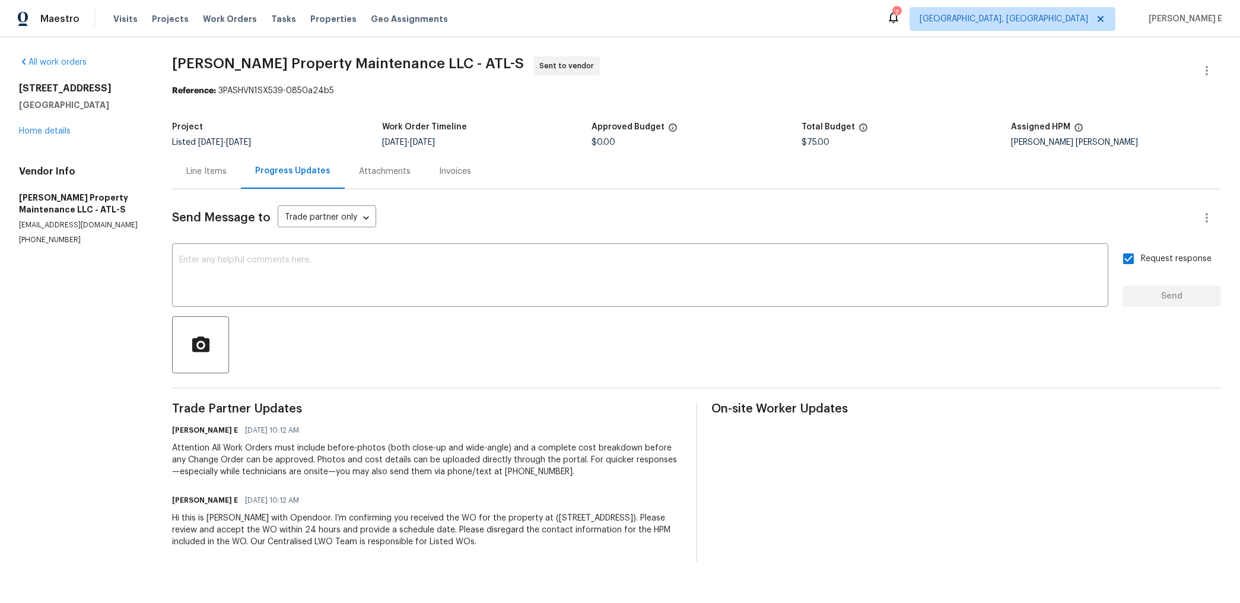
click at [297, 111] on section "Glen Property Maintenance LLC - ATL-S Sent to vendor Reference: 3PASHVN1SX539-0…" at bounding box center [696, 308] width 1049 height 505
drag, startPoint x: 176, startPoint y: 68, endPoint x: 390, endPoint y: 62, distance: 214.2
click at [390, 62] on span "Glen Property Maintenance LLC - ATL-S" at bounding box center [348, 63] width 352 height 14
copy span "Glen Property Maintenance LLC"
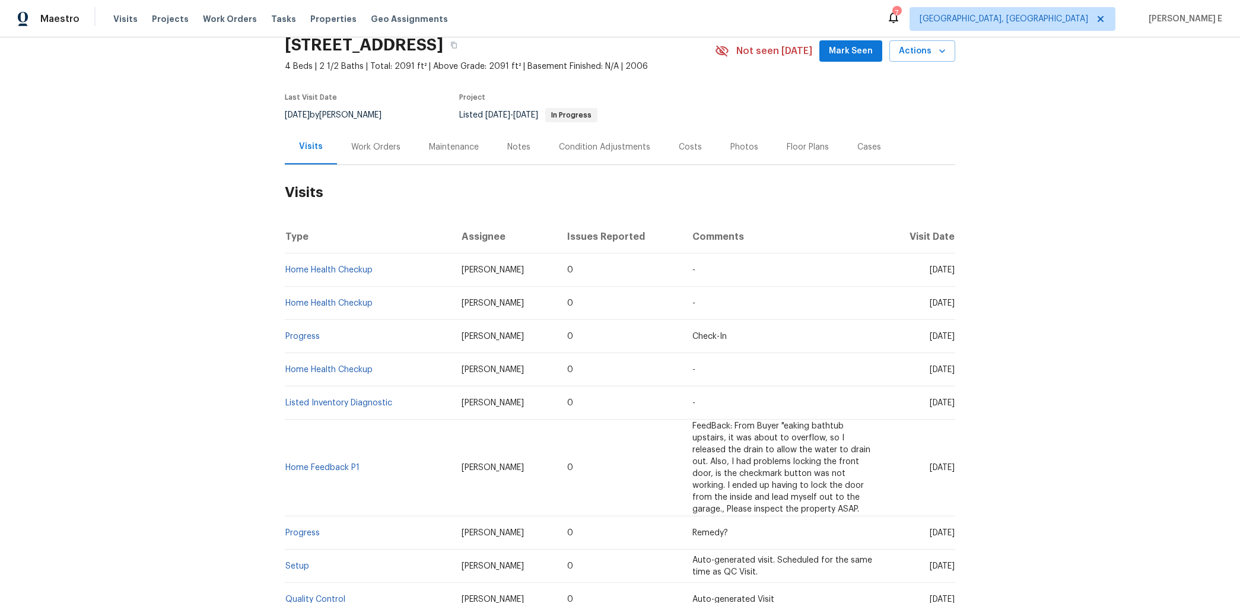
click at [355, 164] on div "Work Orders" at bounding box center [376, 146] width 78 height 35
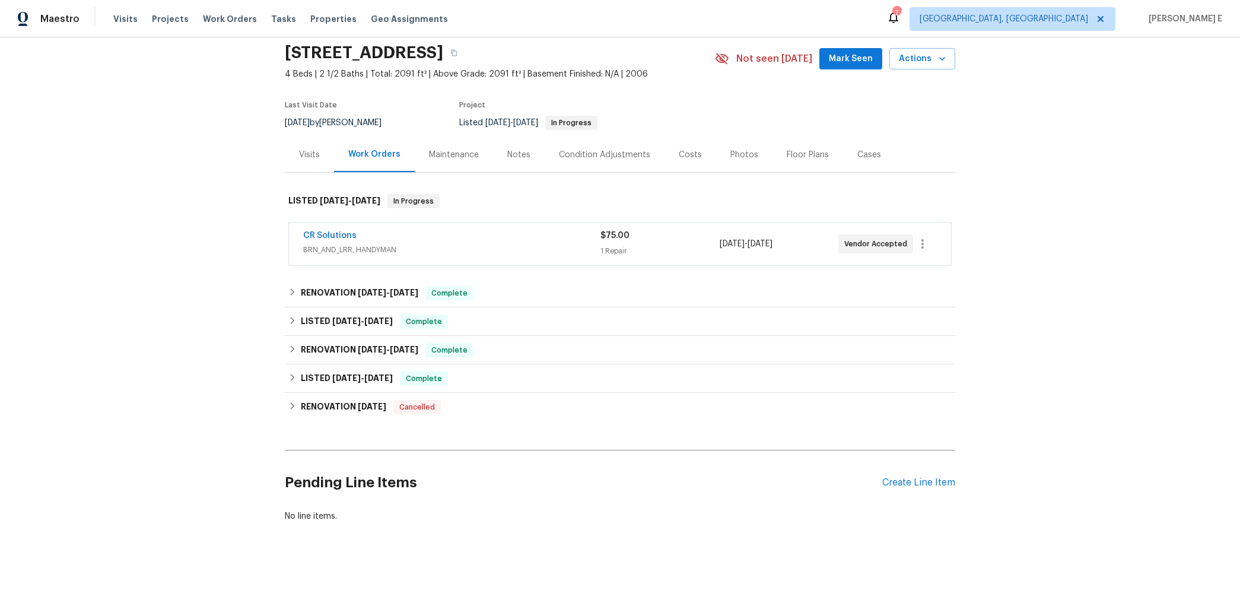
scroll to position [43, 0]
click at [327, 234] on link "CR Solutions" at bounding box center [329, 235] width 53 height 8
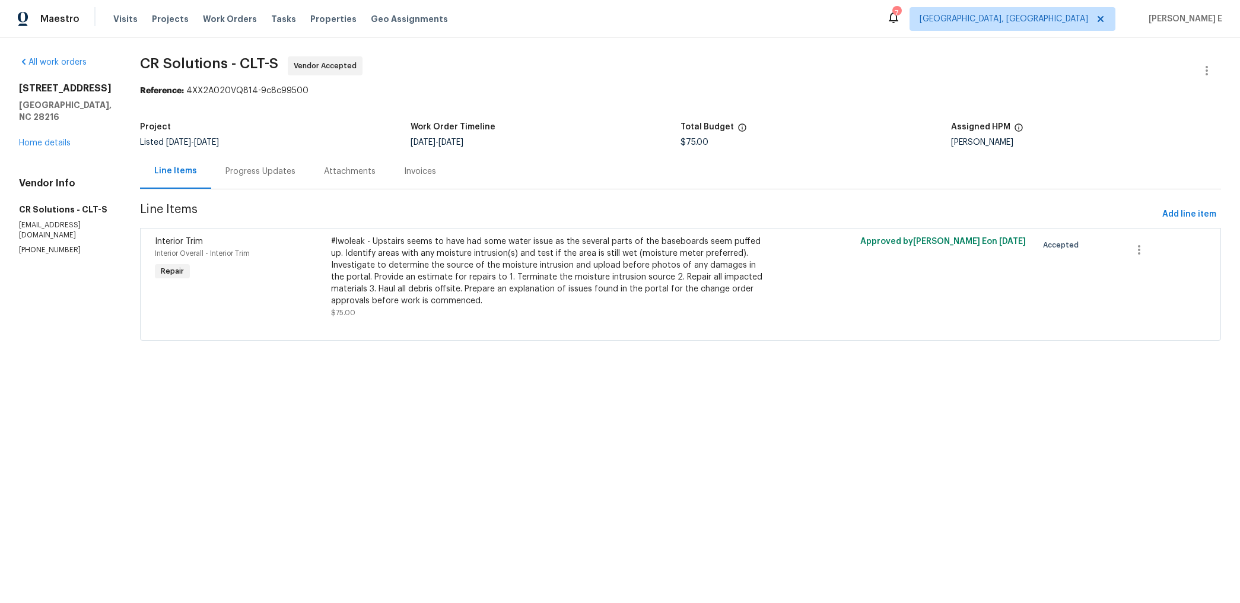
click at [263, 175] on div "Progress Updates" at bounding box center [260, 171] width 70 height 12
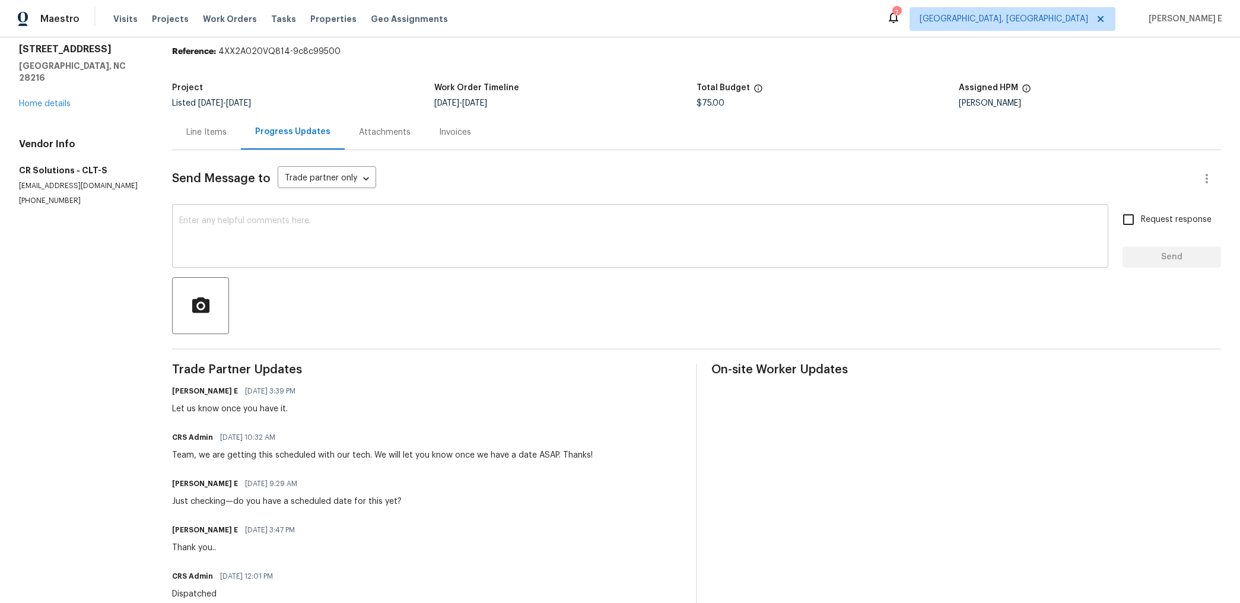
scroll to position [40, 0]
click at [311, 234] on textarea at bounding box center [640, 237] width 922 height 42
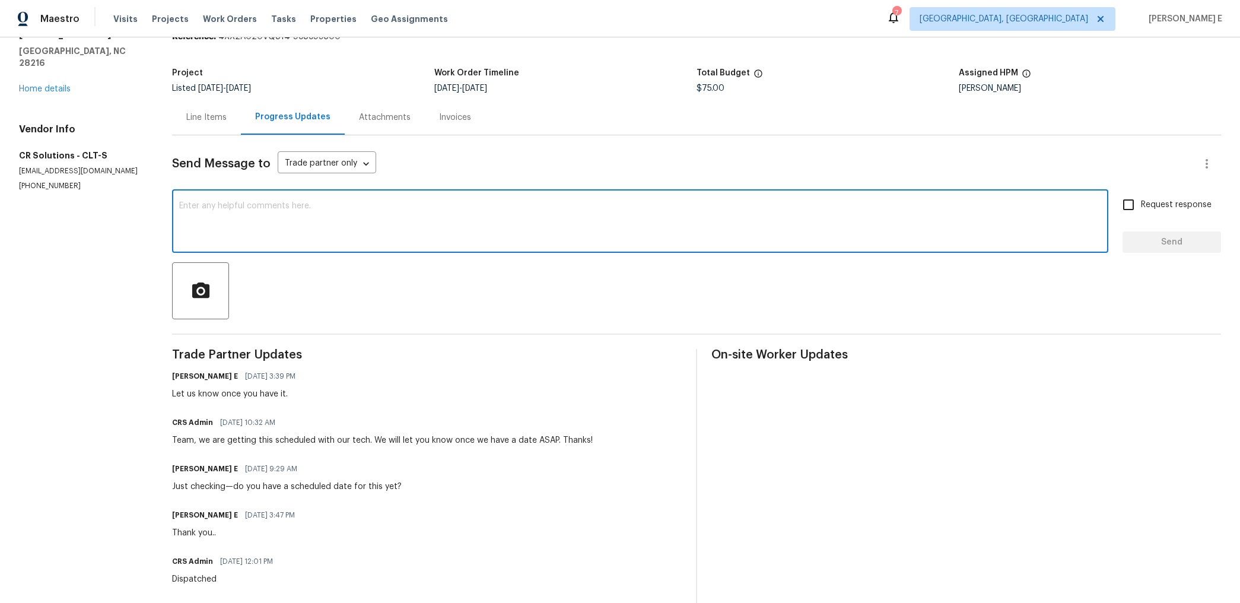
scroll to position [0, 0]
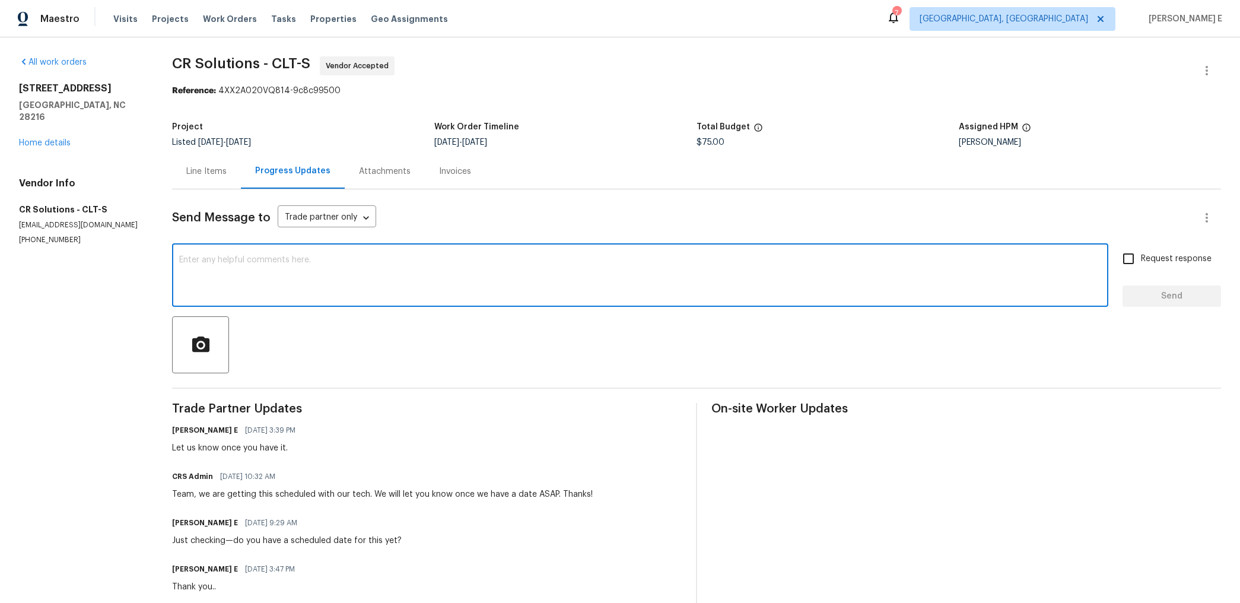
paste textarea "Hi, this work order needs to be done by the target date to stay on track. Pleas…"
type textarea "Hi, this work order needs to be done by the target date to stay on track. Pleas…"
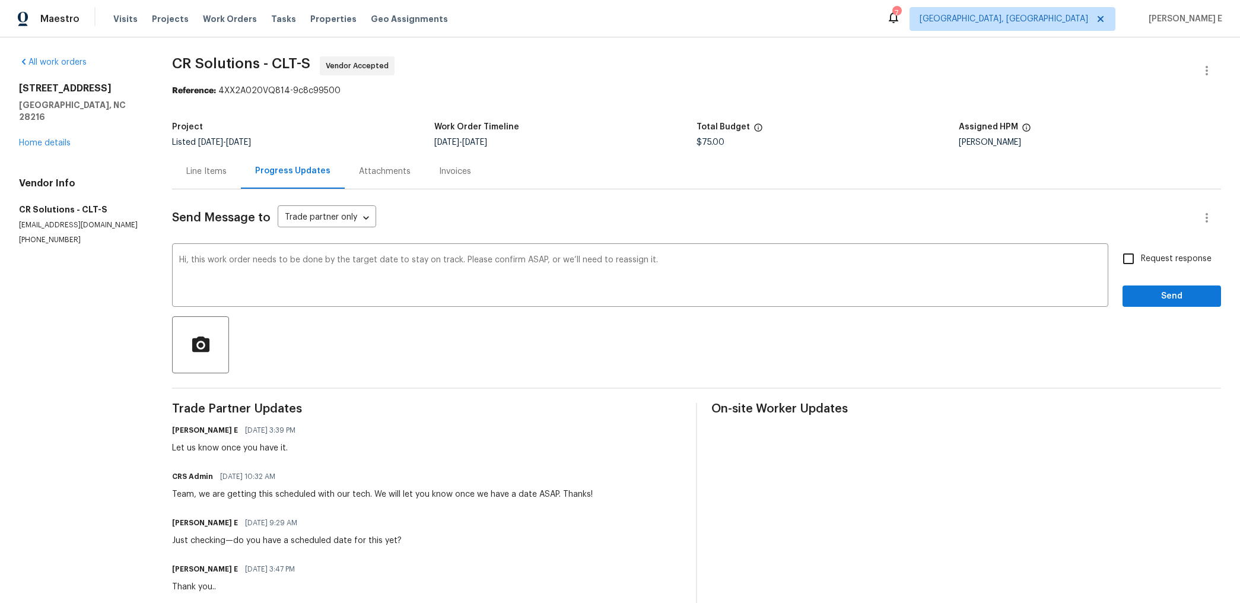
click at [1164, 263] on span "Request response" at bounding box center [1175, 259] width 71 height 12
click at [1140, 263] on input "Request response" at bounding box center [1128, 258] width 25 height 25
checkbox input "true"
click at [1163, 297] on span "Send" at bounding box center [1171, 296] width 79 height 15
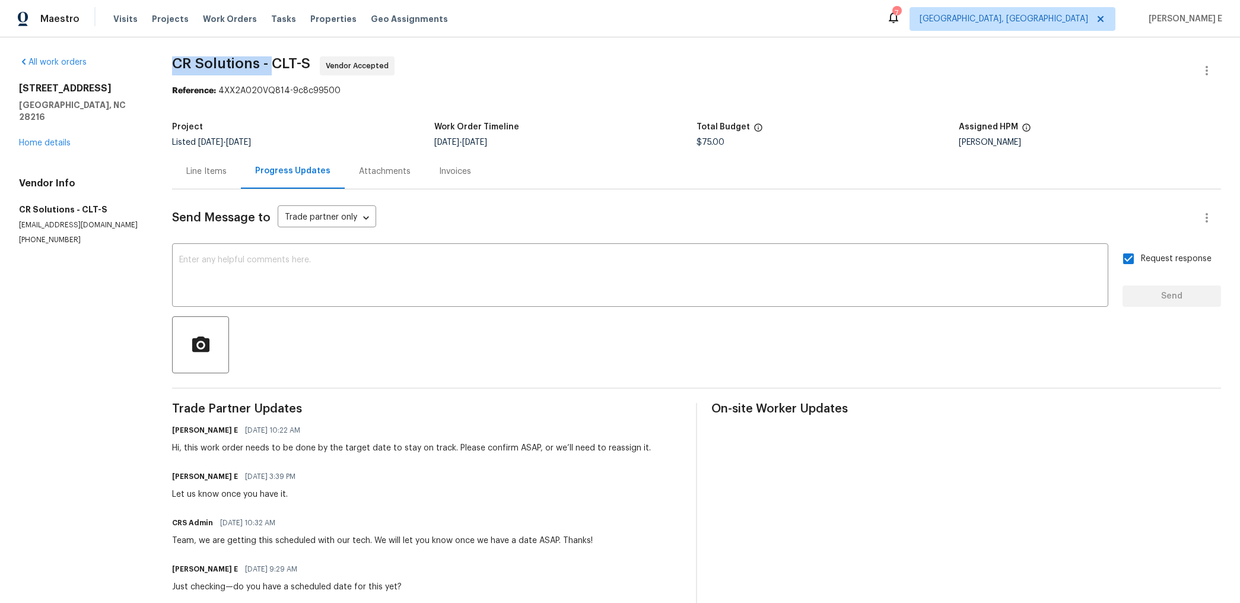
drag, startPoint x: 175, startPoint y: 67, endPoint x: 278, endPoint y: 66, distance: 102.6
click at [278, 66] on span "CR Solutions - CLT-S" at bounding box center [241, 63] width 138 height 14
copy span "CR Solutions -"
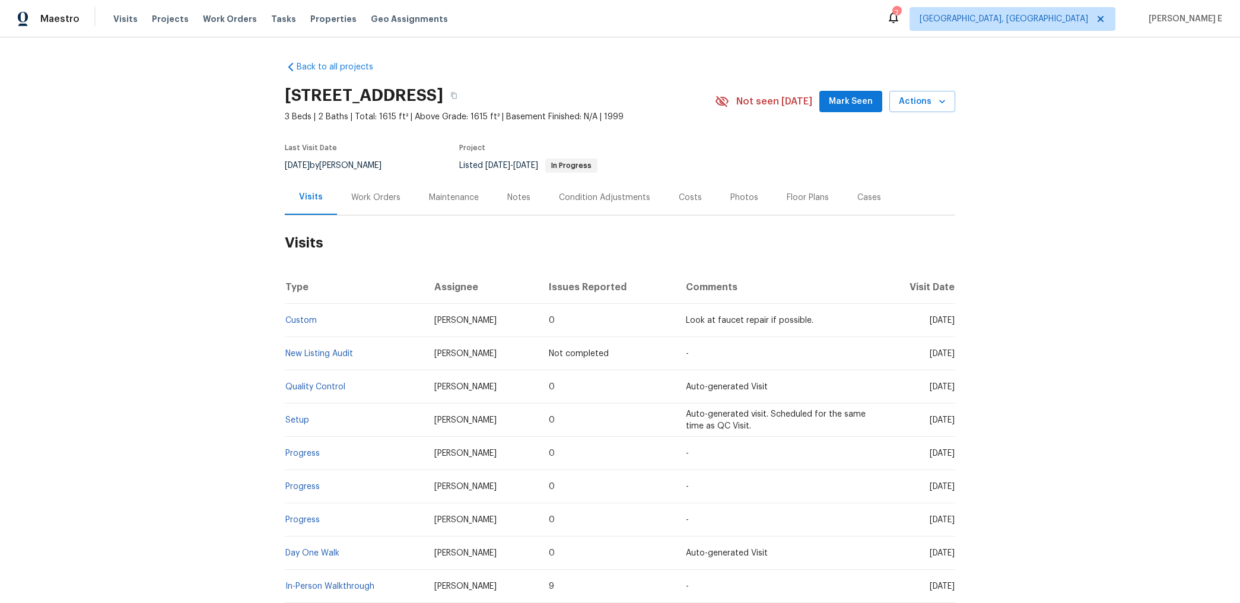
click at [391, 205] on div "Work Orders" at bounding box center [376, 197] width 78 height 35
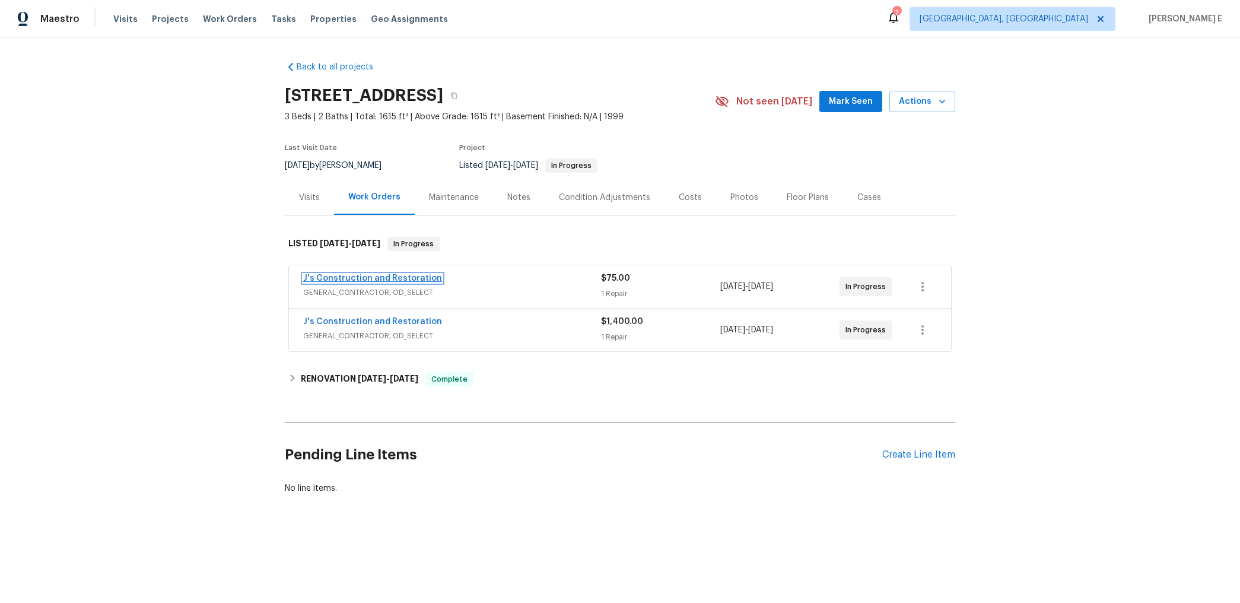
click at [404, 275] on link "J's Construction and Restoration" at bounding box center [372, 278] width 139 height 8
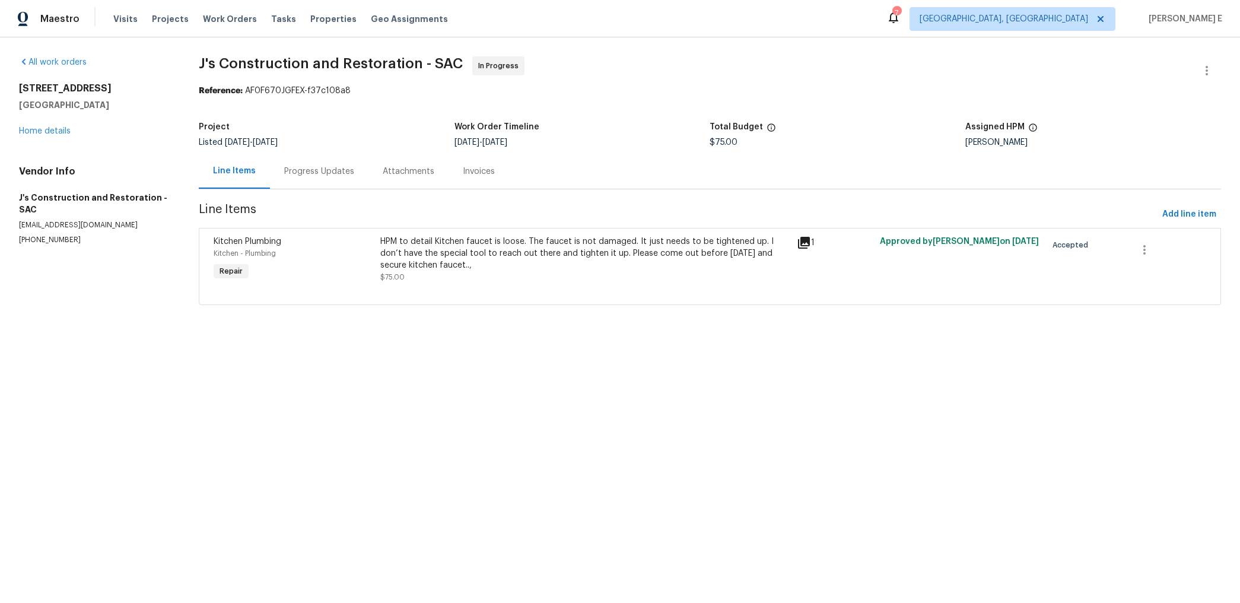
click at [595, 283] on div at bounding box center [710, 290] width 992 height 14
click at [609, 257] on div "HPM to detail Kitchen faucet is loose. The faucet is not damaged. It just needs…" at bounding box center [584, 253] width 409 height 36
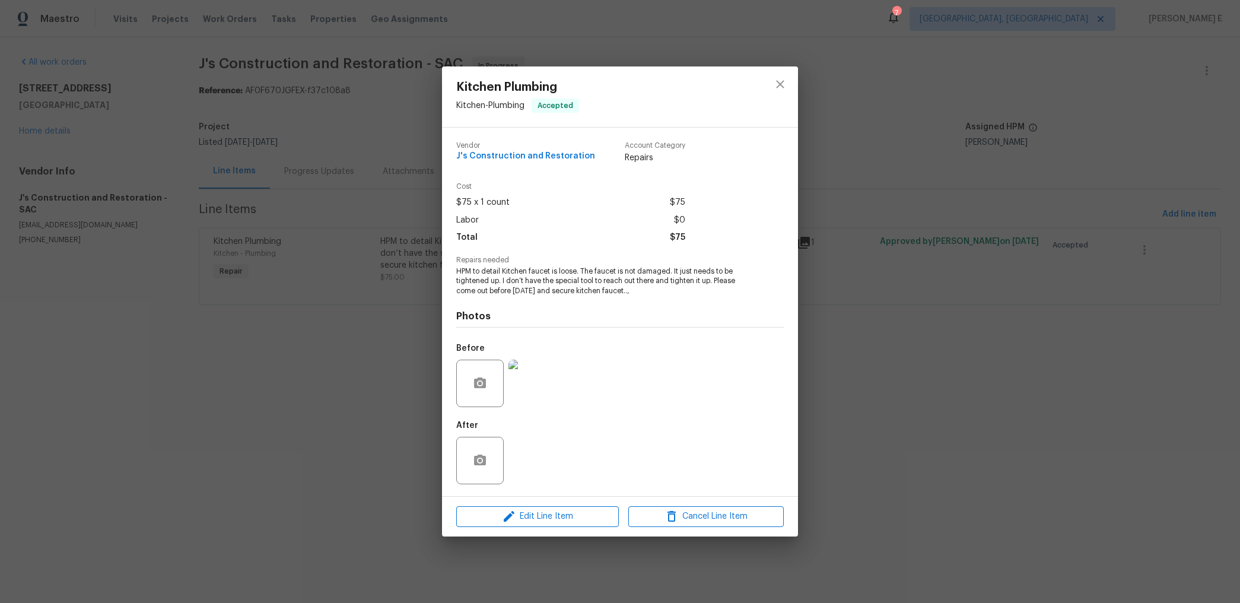
click at [534, 365] on img at bounding box center [531, 382] width 47 height 47
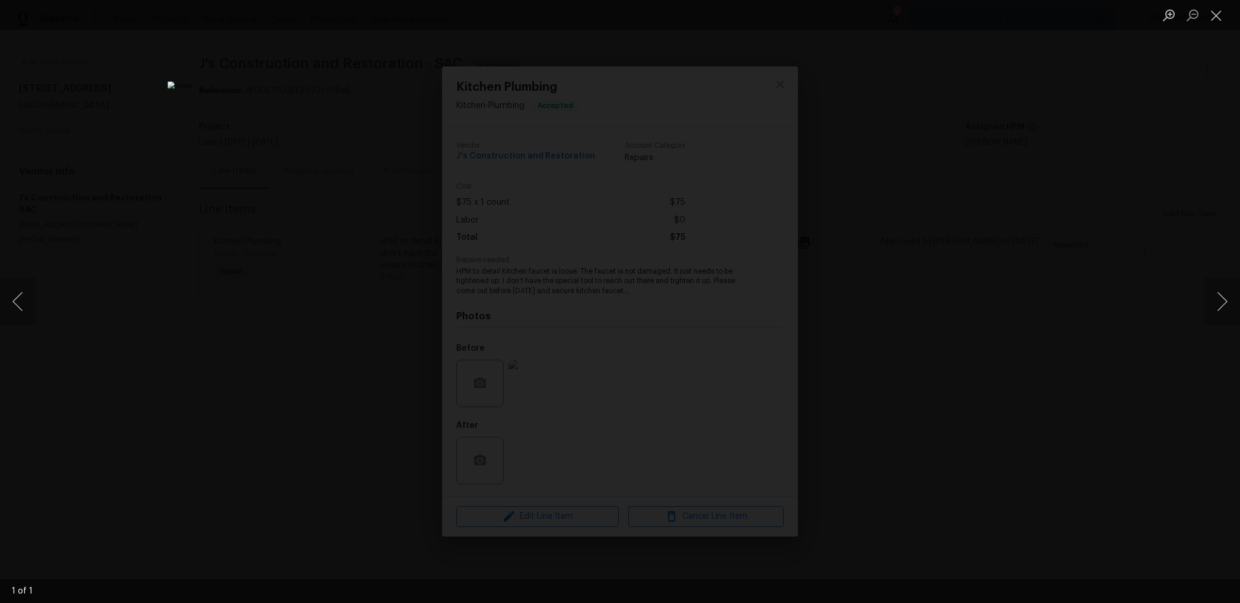
click at [992, 213] on div "Lightbox" at bounding box center [620, 301] width 1240 height 603
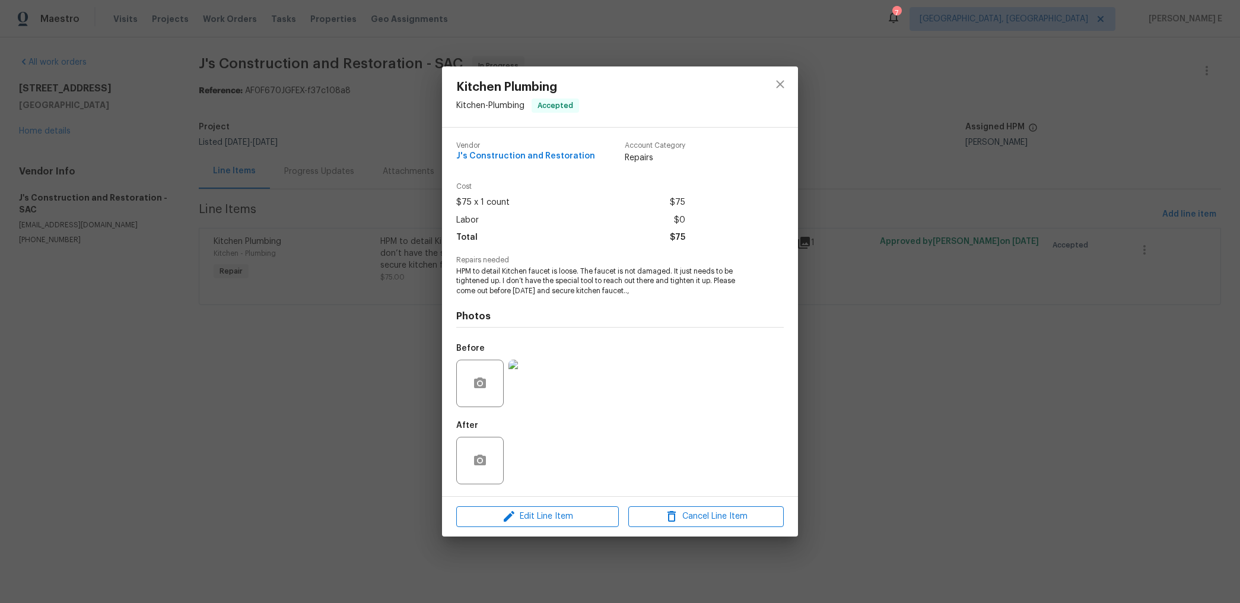
click at [992, 213] on div "Lightbox" at bounding box center [620, 301] width 1240 height 603
click at [997, 190] on div "Kitchen Plumbing Kitchen - Plumbing Accepted Vendor J's Construction and Restor…" at bounding box center [620, 301] width 1240 height 603
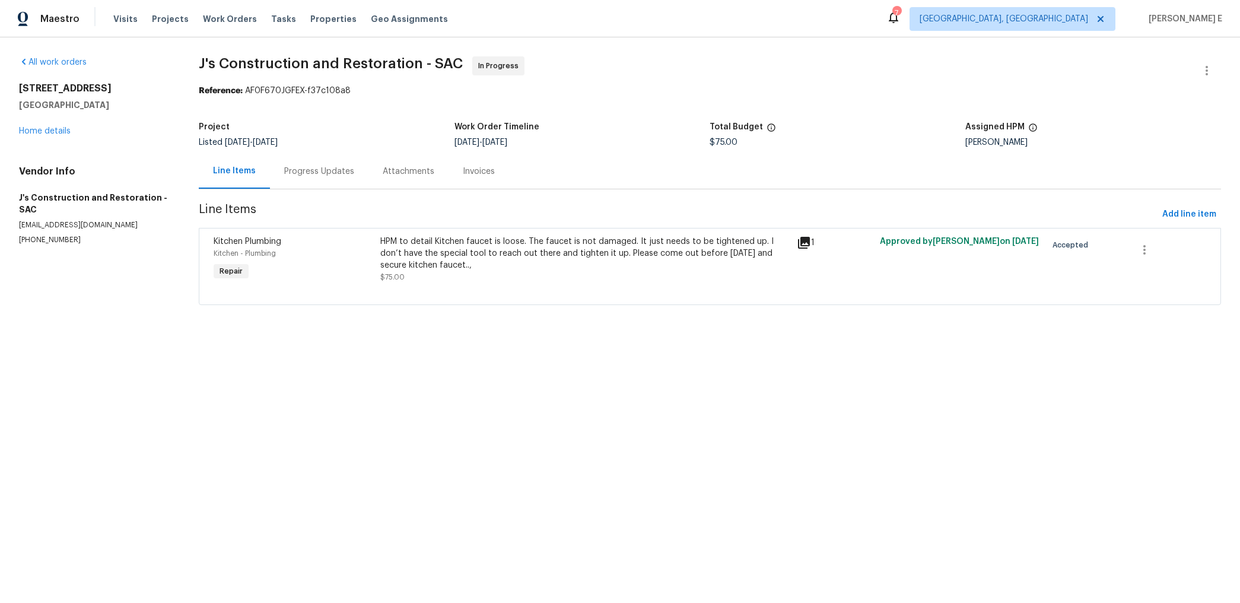
click at [342, 180] on div "Progress Updates" at bounding box center [319, 171] width 98 height 35
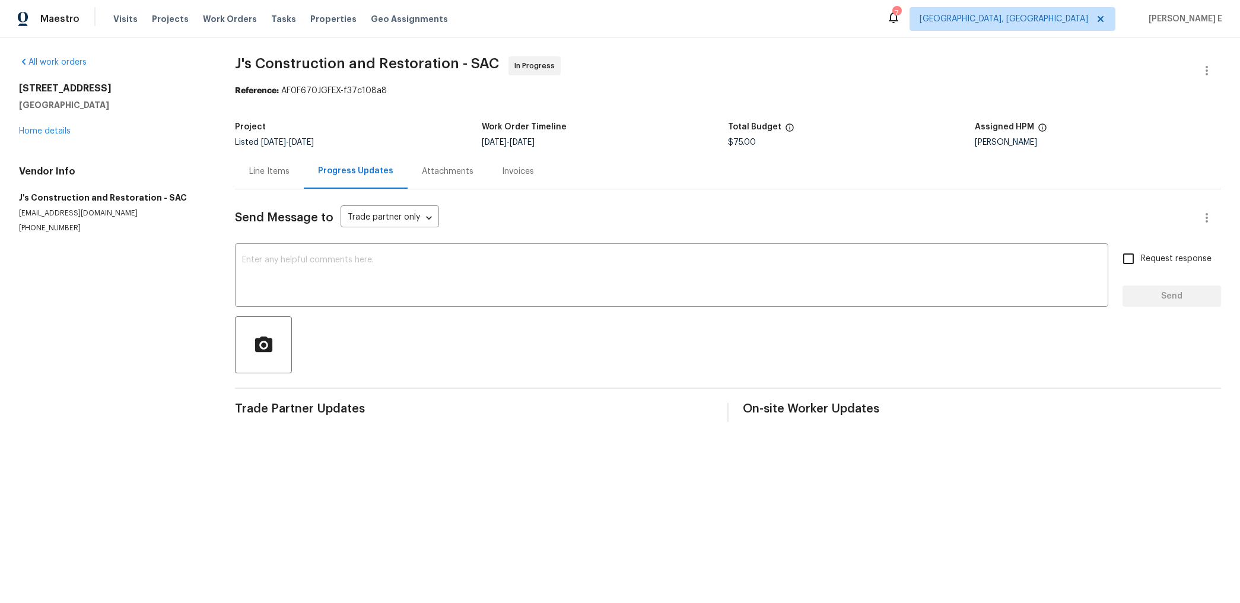
click at [270, 168] on div "Line Items" at bounding box center [269, 171] width 40 height 12
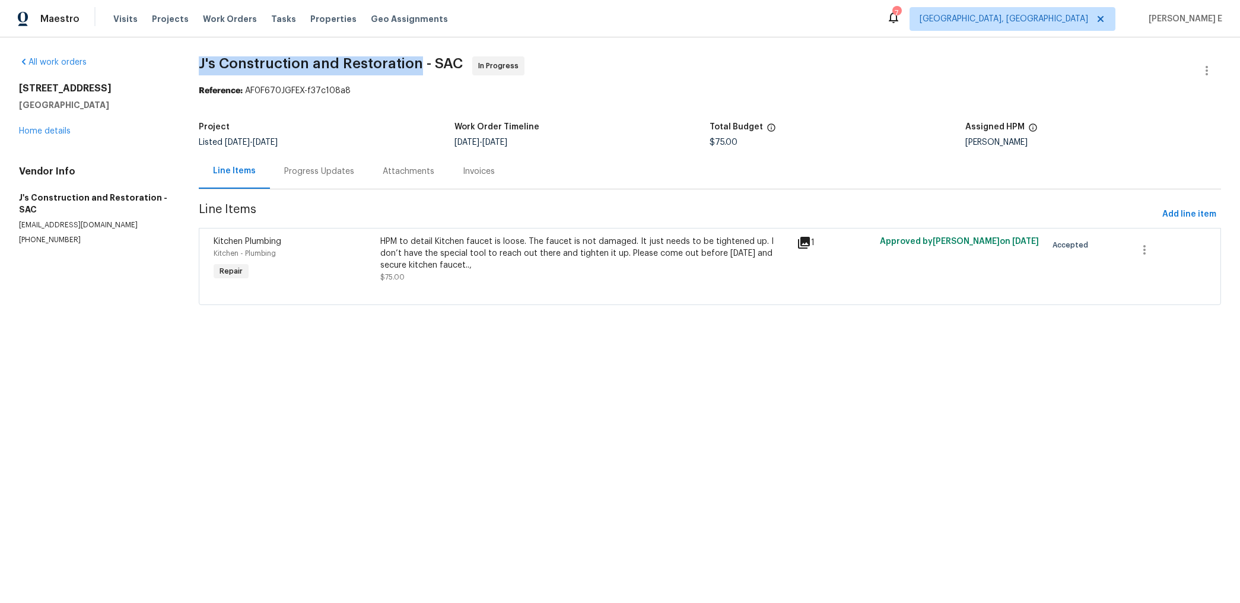
drag, startPoint x: 199, startPoint y: 64, endPoint x: 417, endPoint y: 67, distance: 217.7
click at [417, 67] on div "All work orders 9387 Bennoel Way Elk Grove, CA 95758 Home details Vendor Info J…" at bounding box center [620, 187] width 1240 height 301
copy span "J's Construction and Restoration"
click at [602, 126] on div "Work Order Timeline" at bounding box center [582, 130] width 256 height 15
drag, startPoint x: 200, startPoint y: 67, endPoint x: 418, endPoint y: 66, distance: 217.7
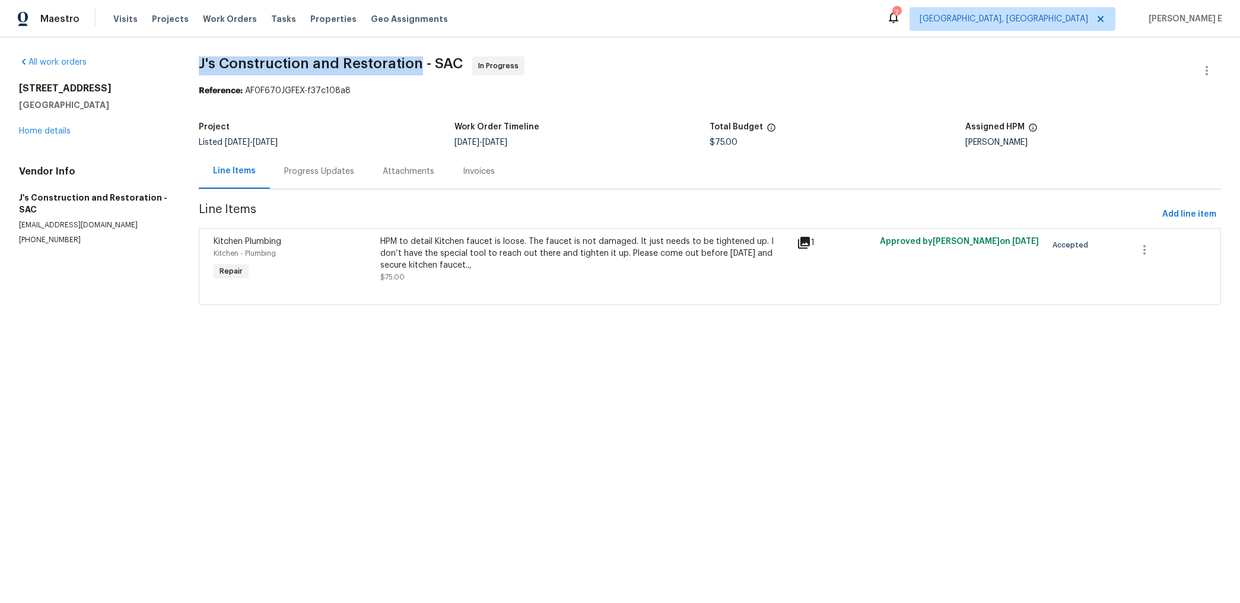
click at [418, 66] on span "J's Construction and Restoration - SAC" at bounding box center [331, 63] width 264 height 14
copy span "J's Construction and Restoration"
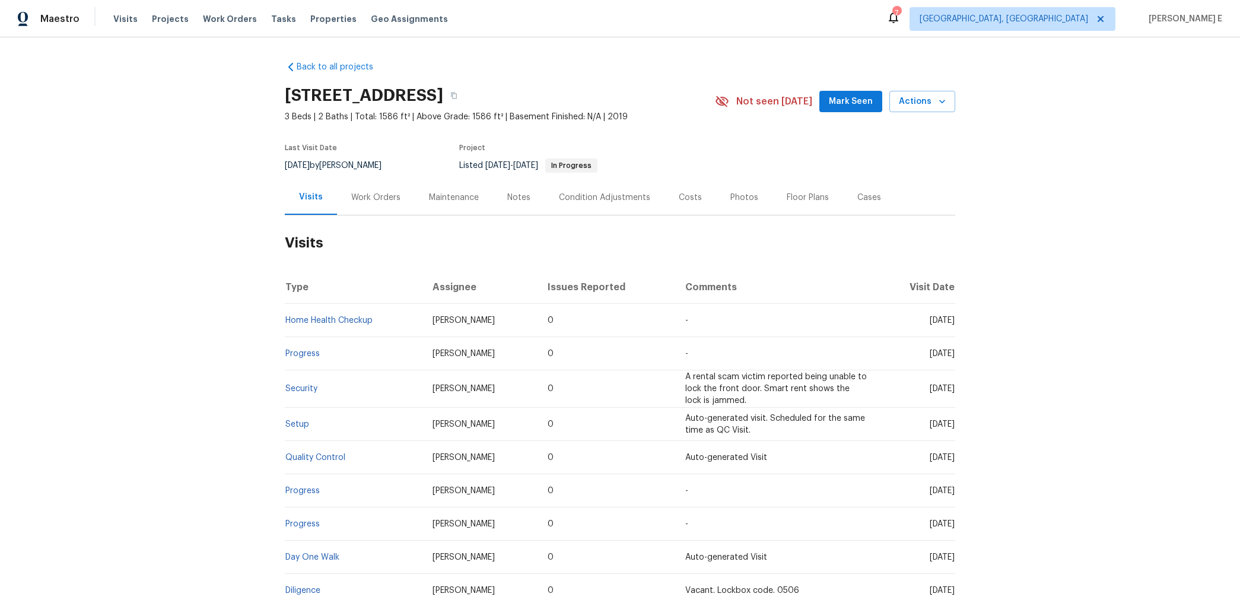
click at [393, 199] on div "Work Orders" at bounding box center [375, 198] width 49 height 12
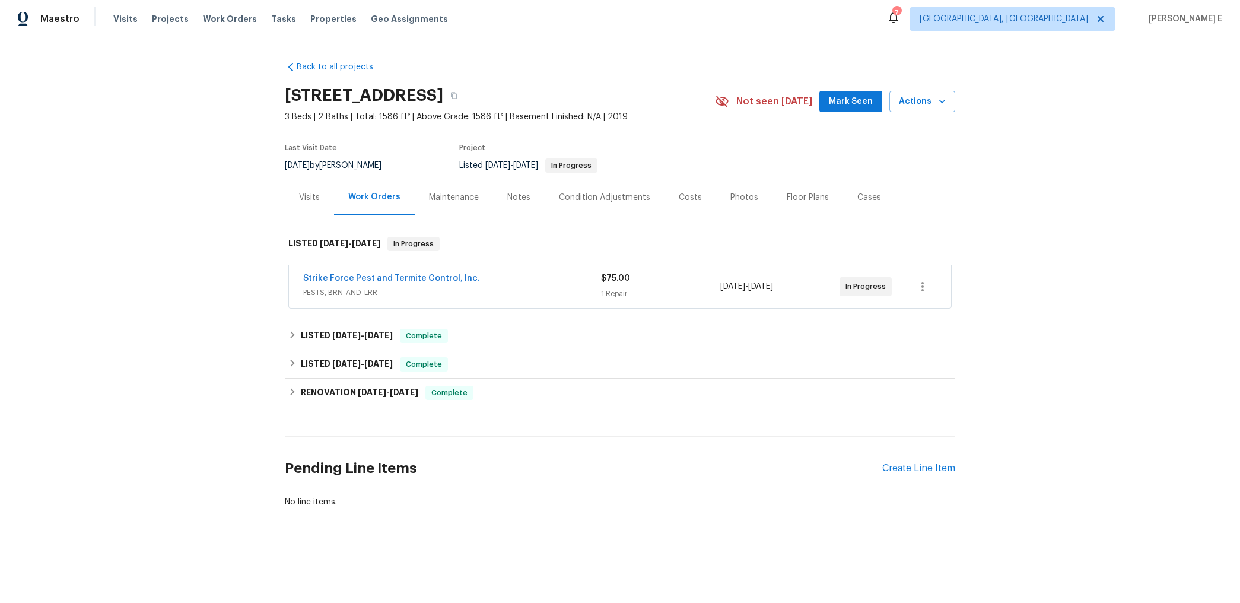
click at [436, 273] on span "Strike Force Pest and Termite Control, Inc." at bounding box center [391, 278] width 177 height 12
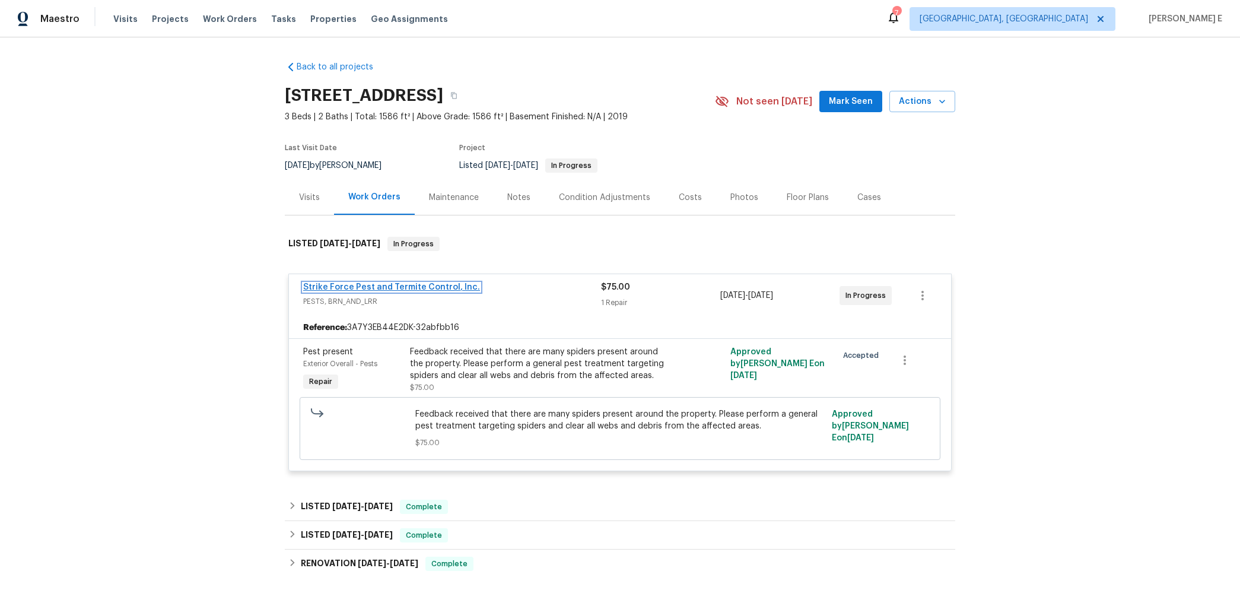
click at [427, 286] on link "Strike Force Pest and Termite Control, Inc." at bounding box center [391, 287] width 177 height 8
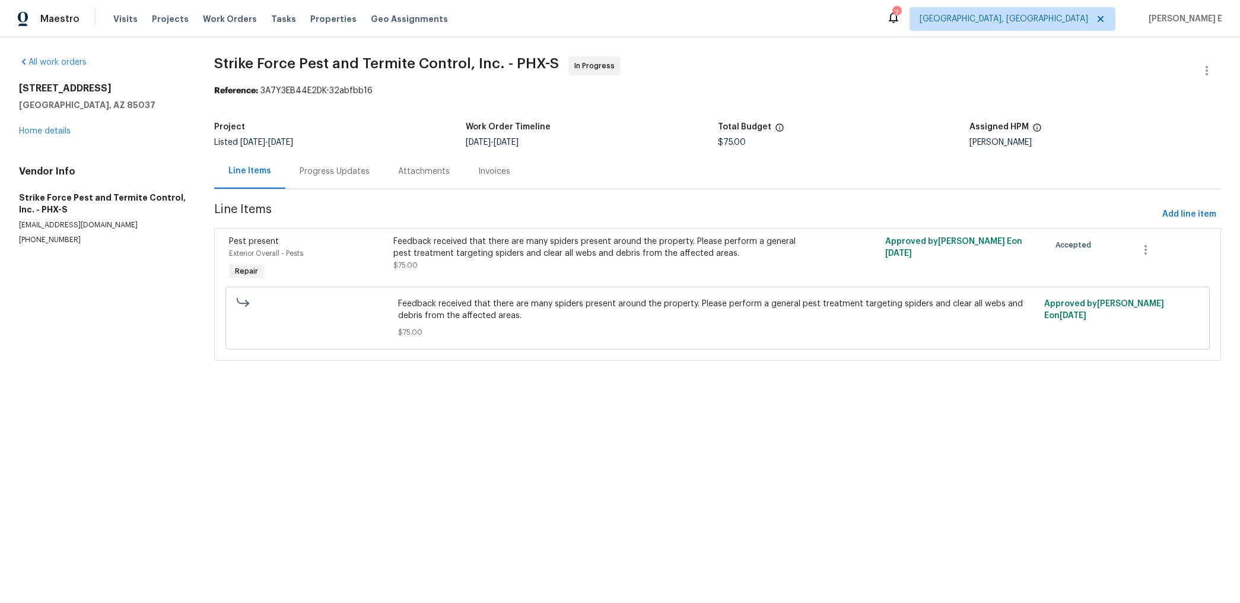
click at [310, 173] on div "Progress Updates" at bounding box center [334, 171] width 70 height 12
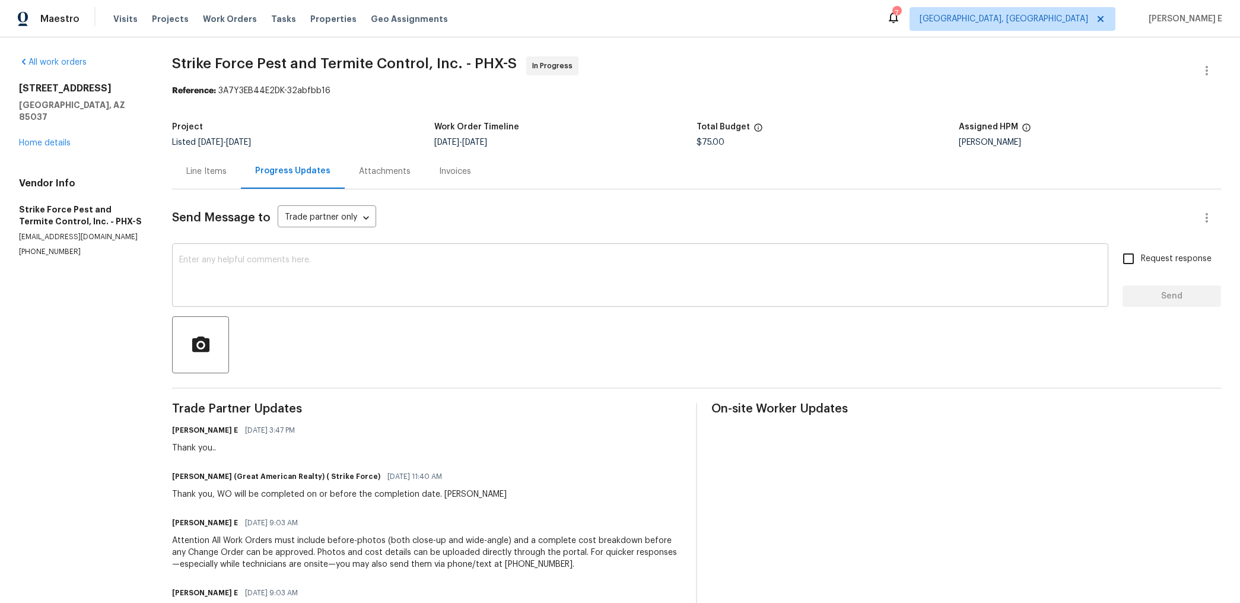
click at [453, 287] on textarea at bounding box center [640, 277] width 922 height 42
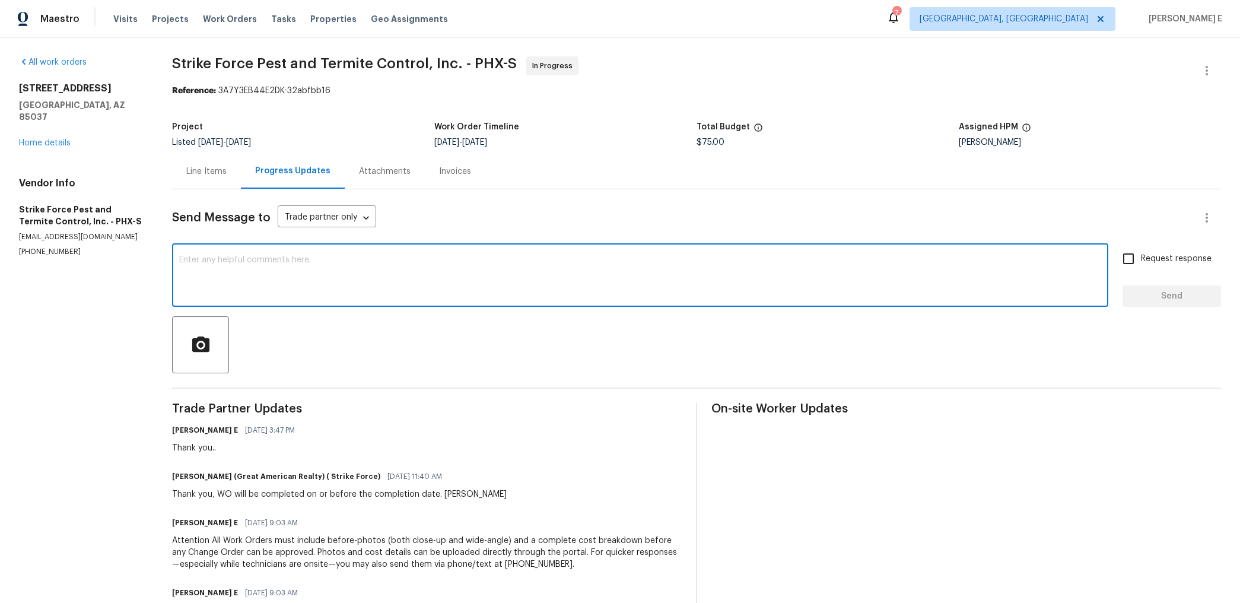
click at [216, 178] on div "Line Items" at bounding box center [206, 171] width 69 height 35
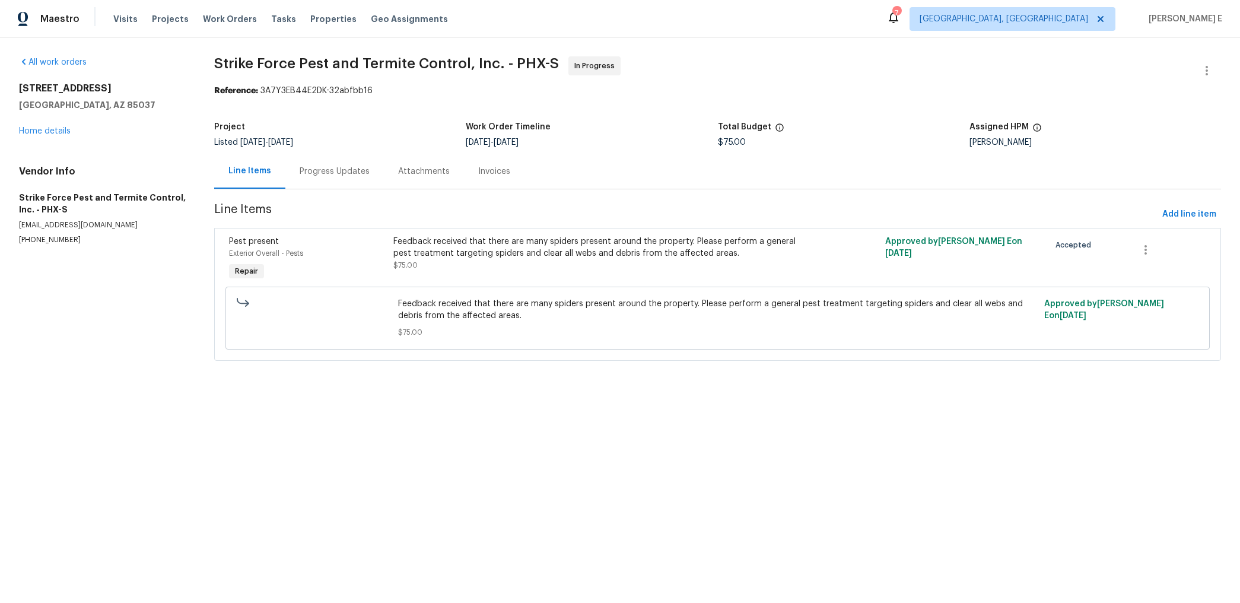
click at [303, 170] on div "Progress Updates" at bounding box center [334, 171] width 70 height 12
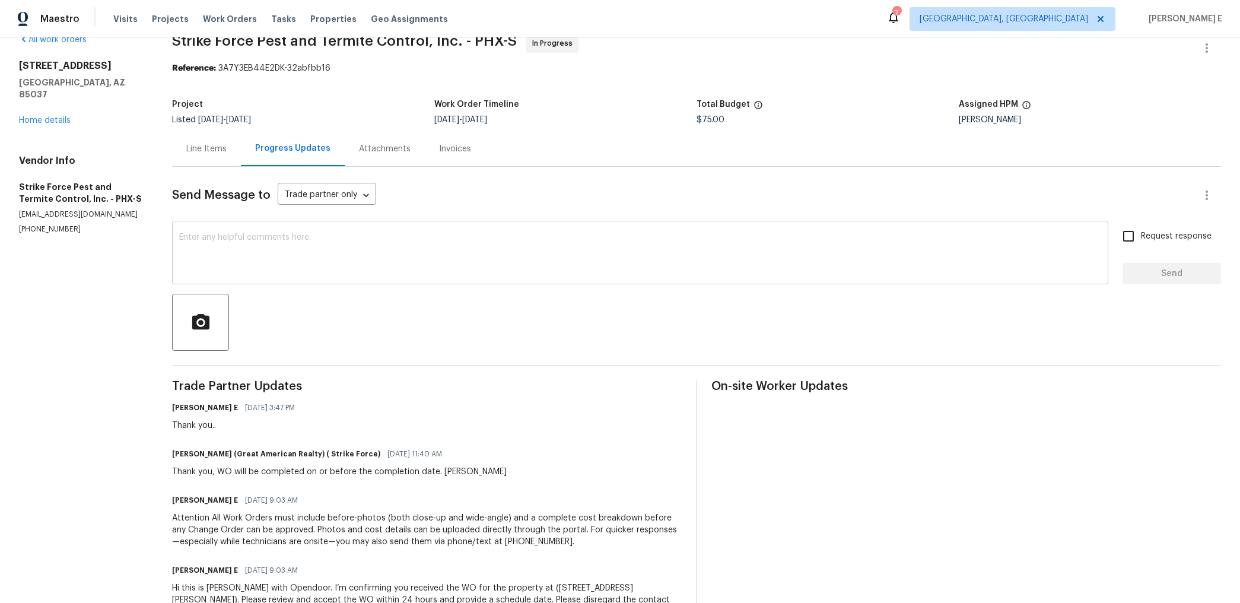
click at [491, 235] on textarea at bounding box center [640, 254] width 922 height 42
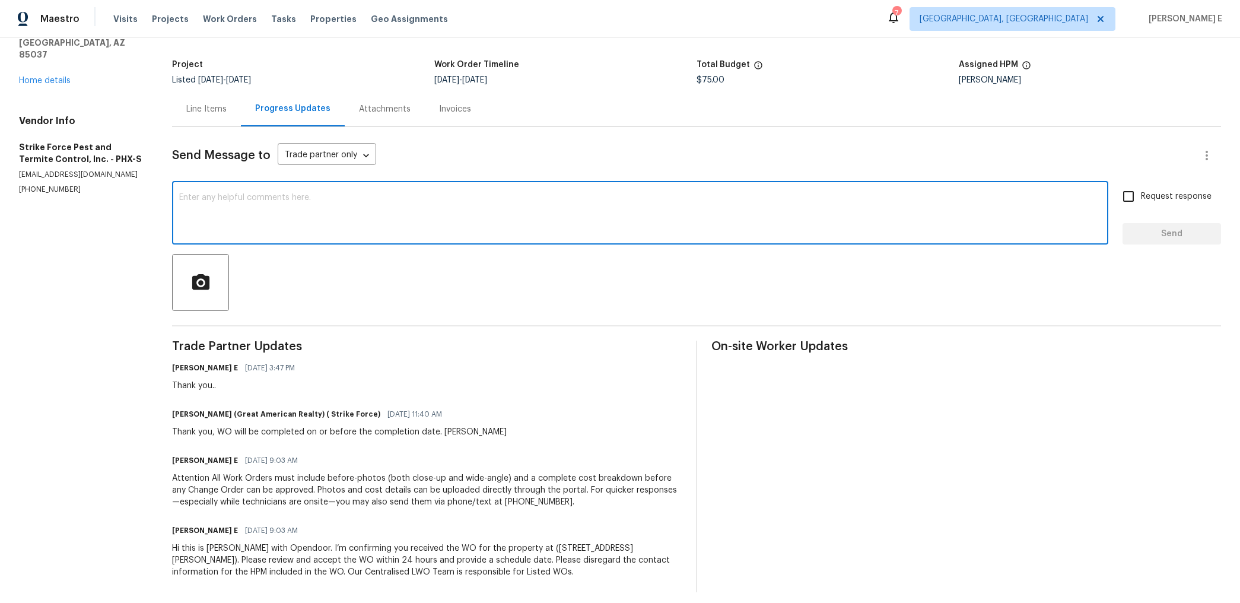
scroll to position [63, 0]
paste textarea "Quick check—are we still on track with this work order today?"
click at [315, 195] on textarea "Quick check—are we still on track with this work order today?" at bounding box center [640, 214] width 922 height 42
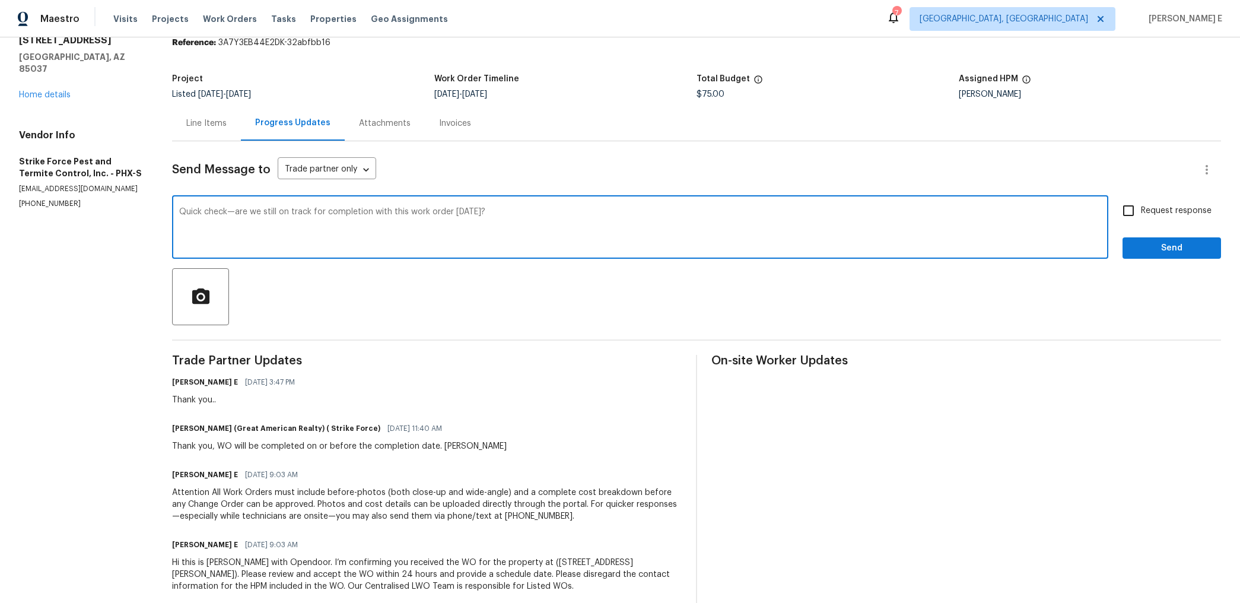
scroll to position [0, 0]
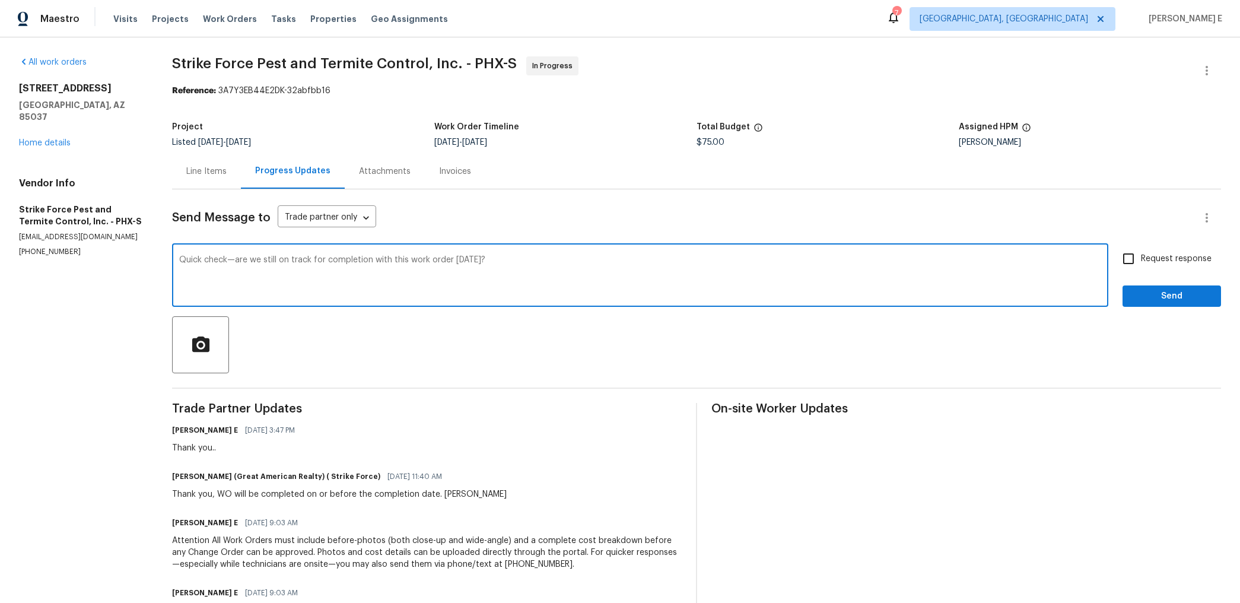
type textarea "Quick check—are we still on track for completion with this work order today?"
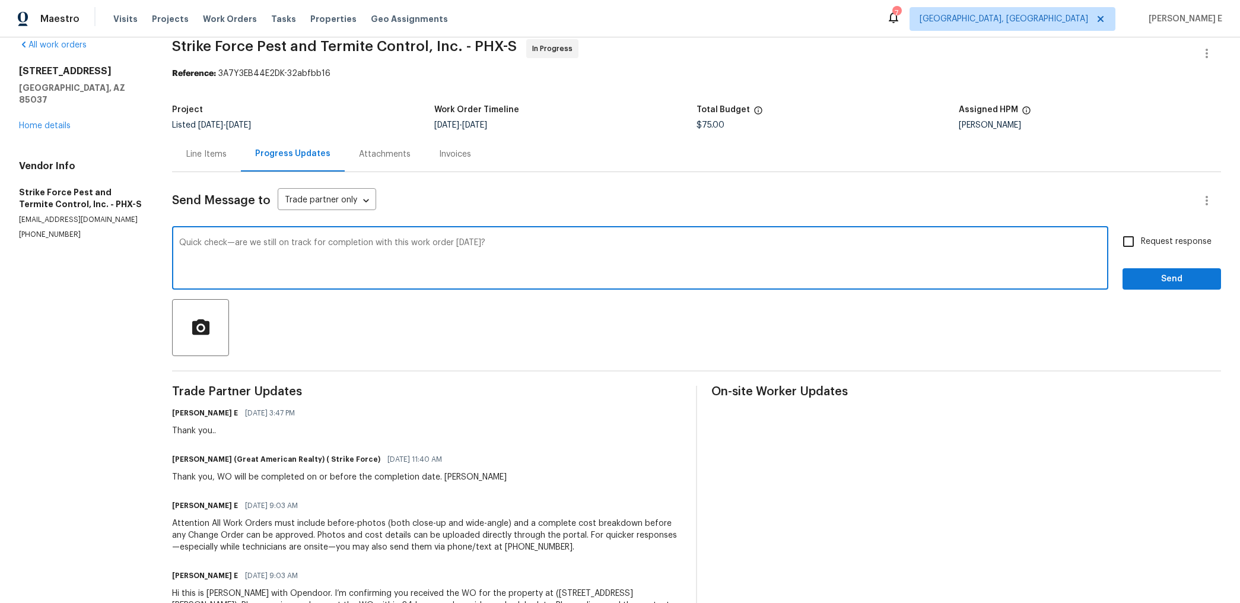
scroll to position [26, 0]
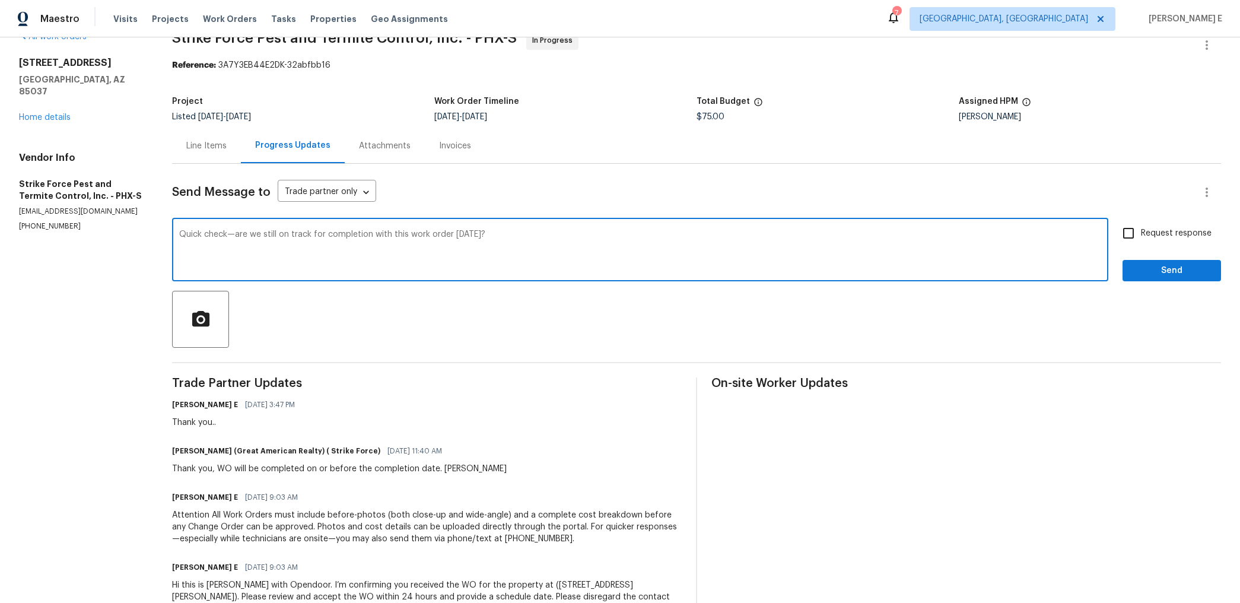
click at [1128, 234] on input "Request response" at bounding box center [1128, 233] width 25 height 25
checkbox input "true"
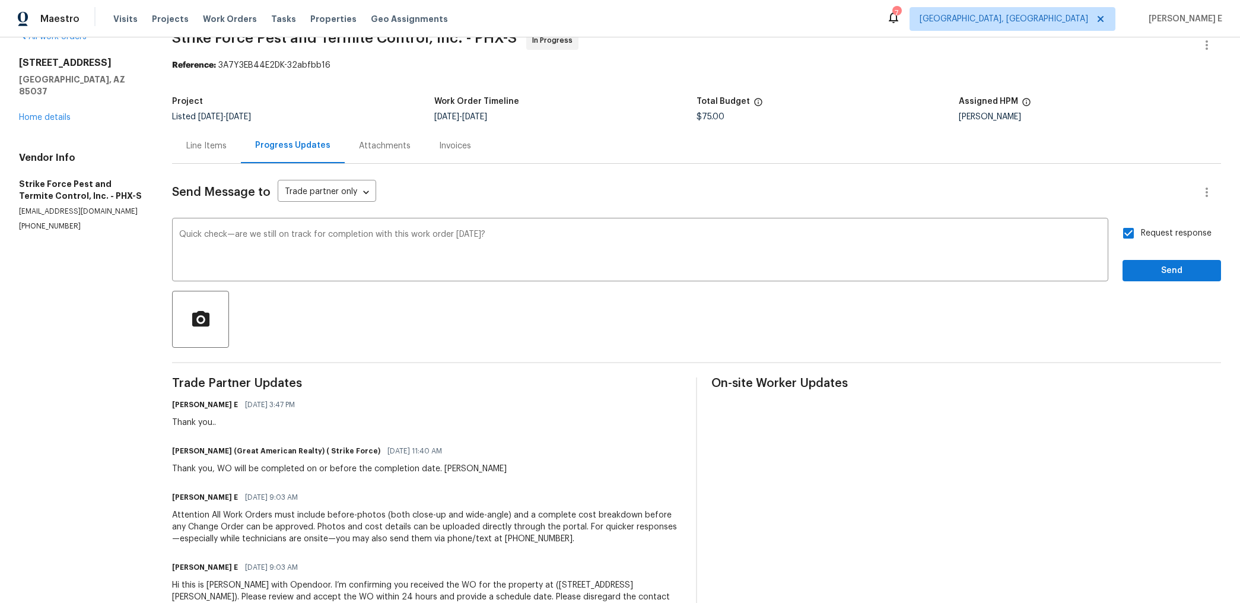
click at [1155, 286] on div "Send Message to Trade partner only Trade partner only ​ Quick check—are we stil…" at bounding box center [696, 396] width 1049 height 465
click at [1188, 270] on span "Send" at bounding box center [1171, 270] width 79 height 15
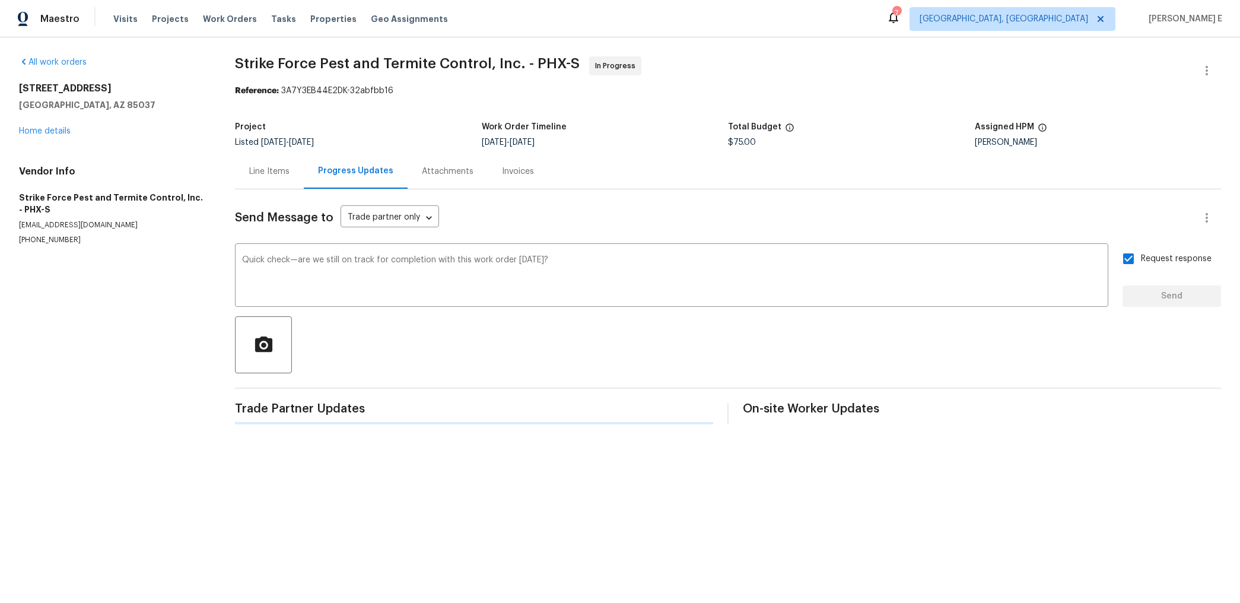
scroll to position [0, 0]
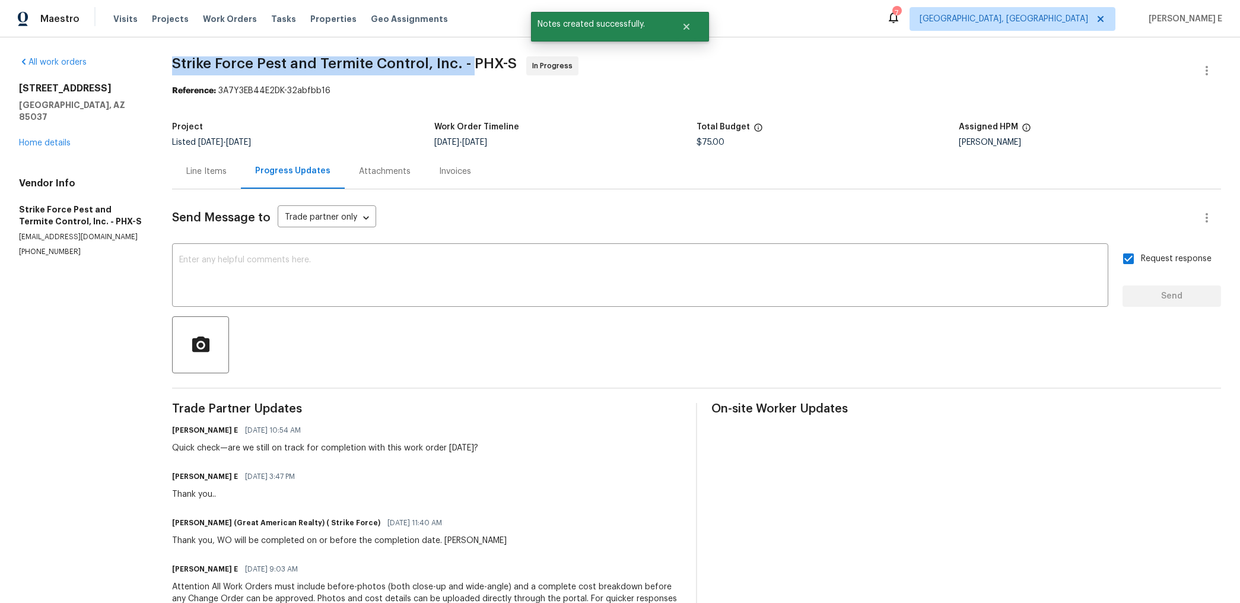
drag, startPoint x: 173, startPoint y: 60, endPoint x: 476, endPoint y: 63, distance: 303.1
click at [476, 63] on div "All work orders 8705 W MacKenzie Dr Phoenix, AZ 85037 Home details Vendor Info …" at bounding box center [620, 378] width 1240 height 682
copy span "Strike Force Pest and Termite Control, Inc. -"
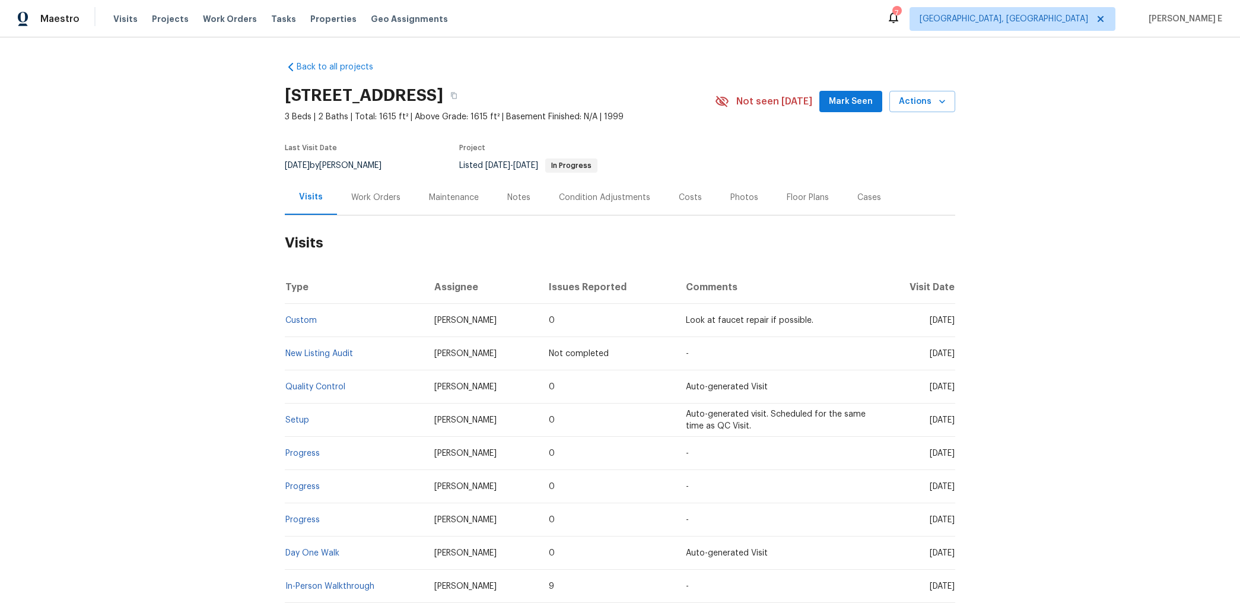
click at [379, 189] on div "Work Orders" at bounding box center [376, 197] width 78 height 35
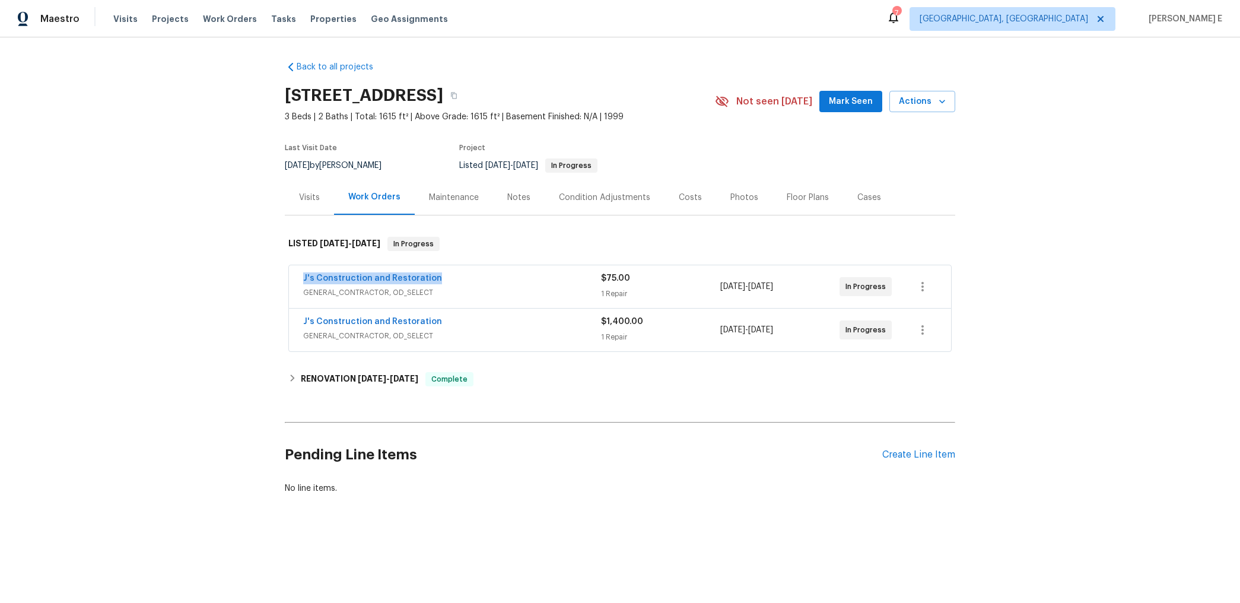
drag, startPoint x: 297, startPoint y: 278, endPoint x: 445, endPoint y: 279, distance: 148.3
click at [445, 279] on div "J's Construction and Restoration GENERAL_CONTRACTOR, OD_SELECT $75.00 1 Repair …" at bounding box center [620, 286] width 662 height 43
copy link "J's Construction and Restoration"
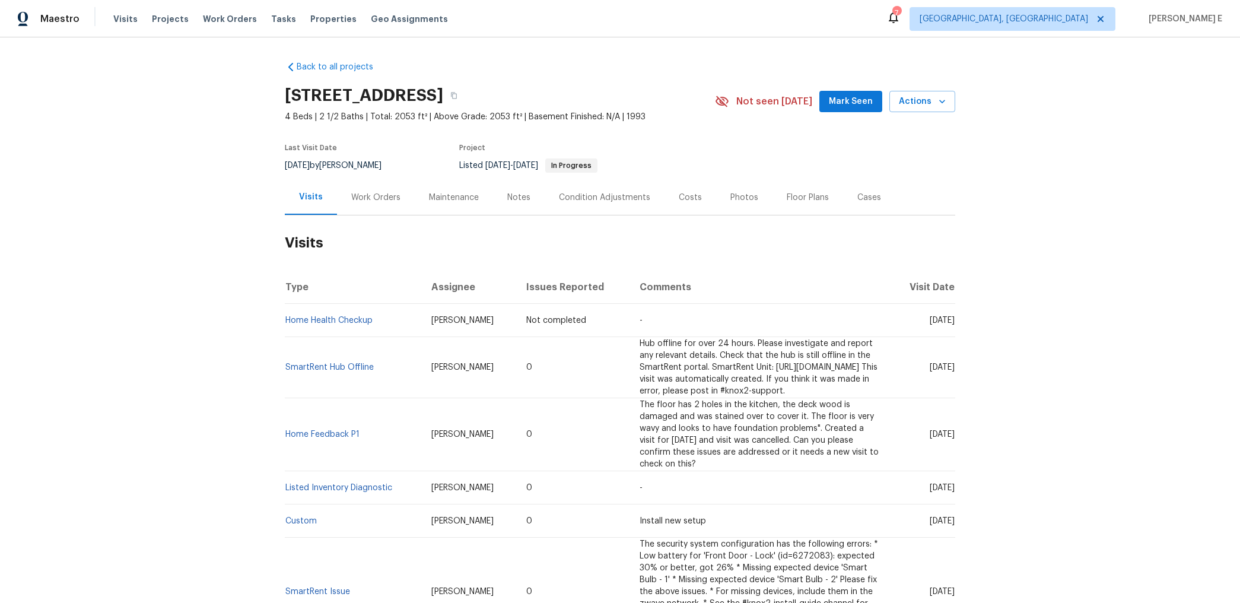
scroll to position [11, 0]
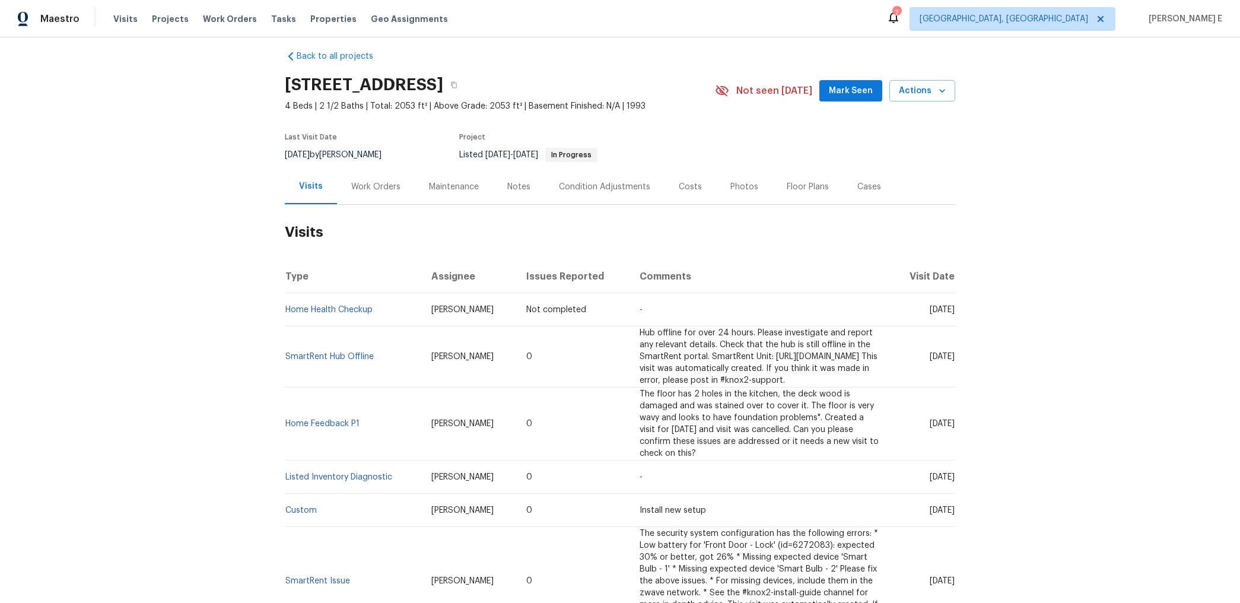
click at [396, 168] on div "Last Visit Date [DATE] by [PERSON_NAME] Project Listed [DATE] - [DATE] In Progr…" at bounding box center [486, 147] width 402 height 43
click at [369, 193] on div "Work Orders" at bounding box center [376, 186] width 78 height 35
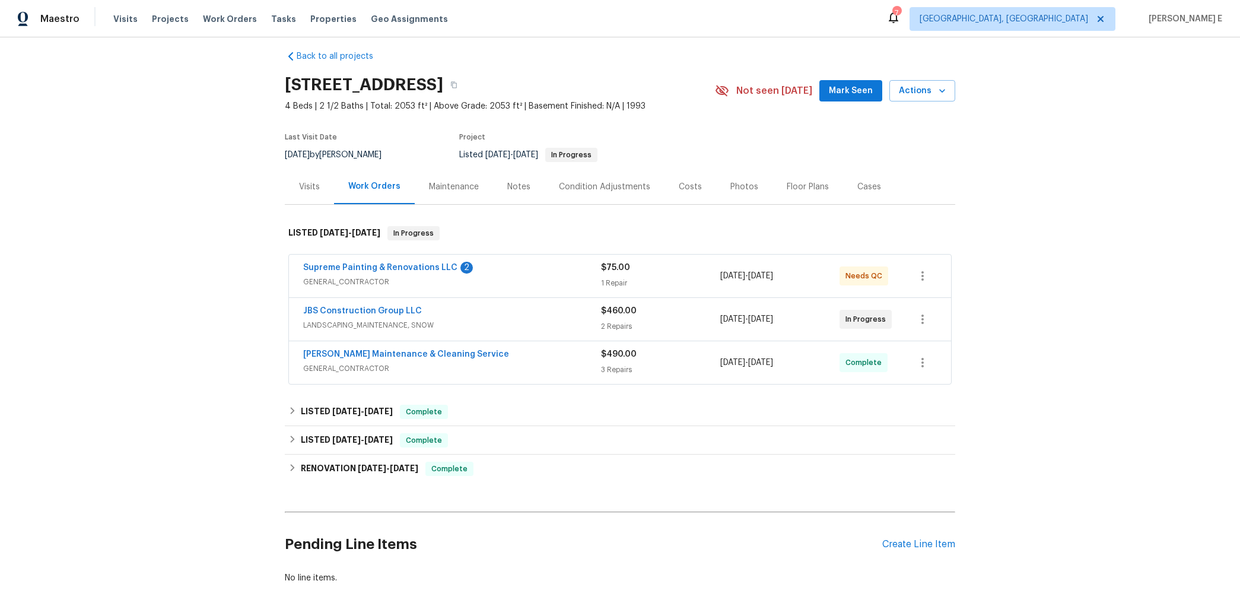
click at [435, 275] on div "Supreme Painting & Renovations LLC 2" at bounding box center [452, 269] width 298 height 14
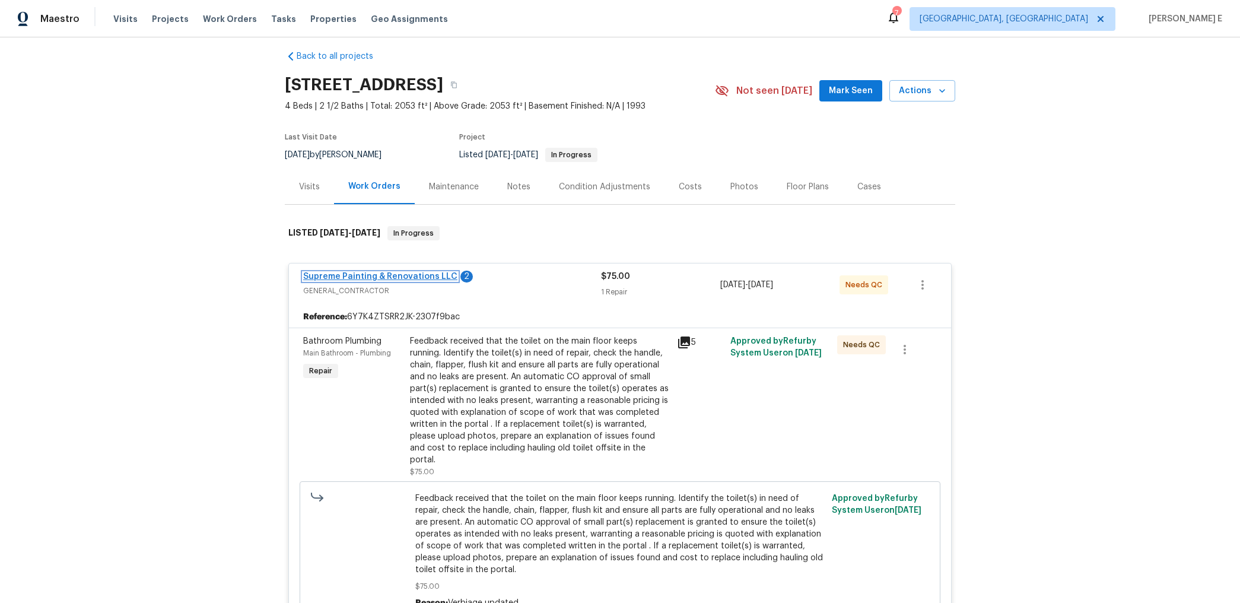
click at [401, 279] on link "Supreme Painting & Renovations LLC" at bounding box center [380, 276] width 154 height 8
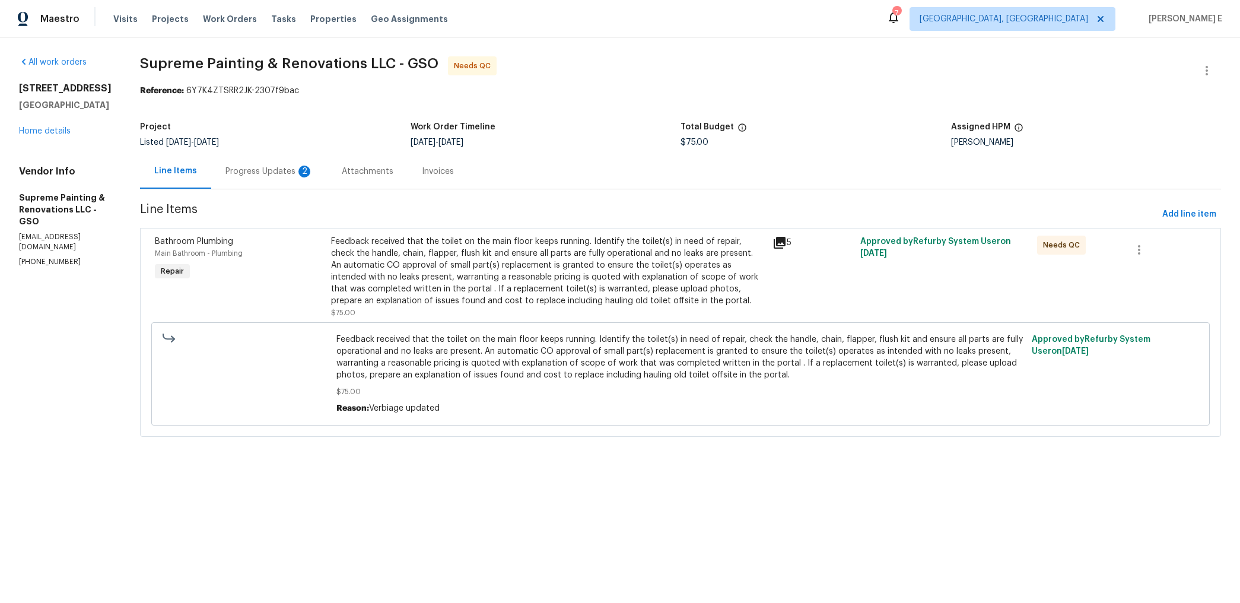
click at [685, 234] on div "Feedback received that the toilet on the main floor keeps running. Identify the…" at bounding box center [547, 277] width 441 height 90
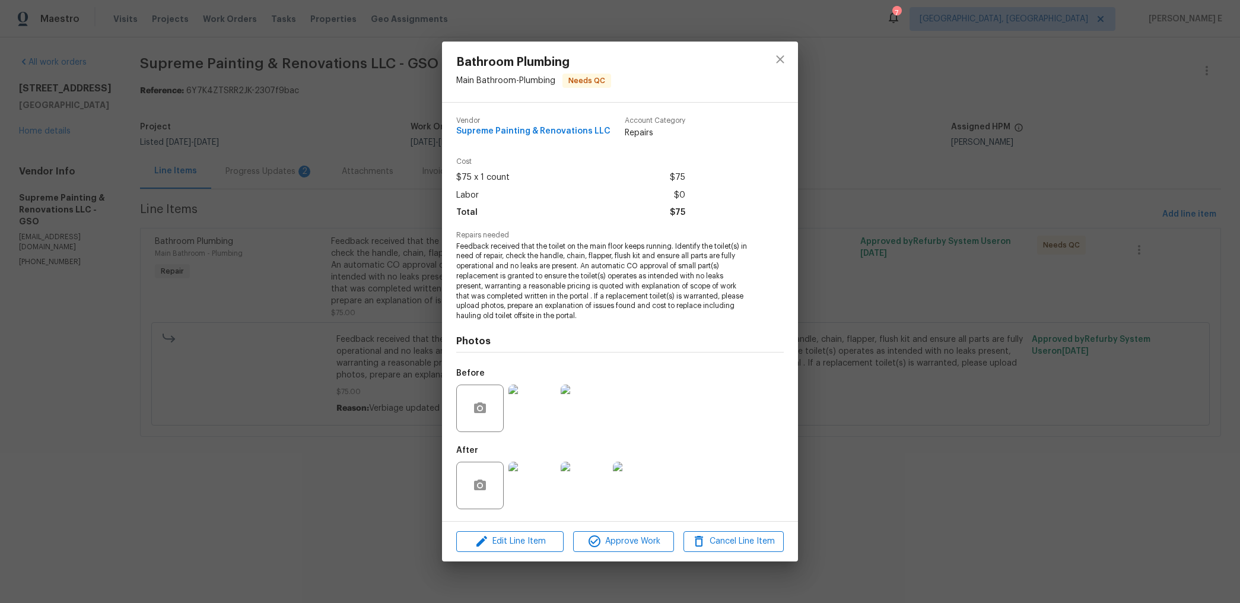
click at [846, 144] on div "Bathroom Plumbing Main Bathroom - Plumbing Needs QC Vendor Supreme Painting & R…" at bounding box center [620, 301] width 1240 height 603
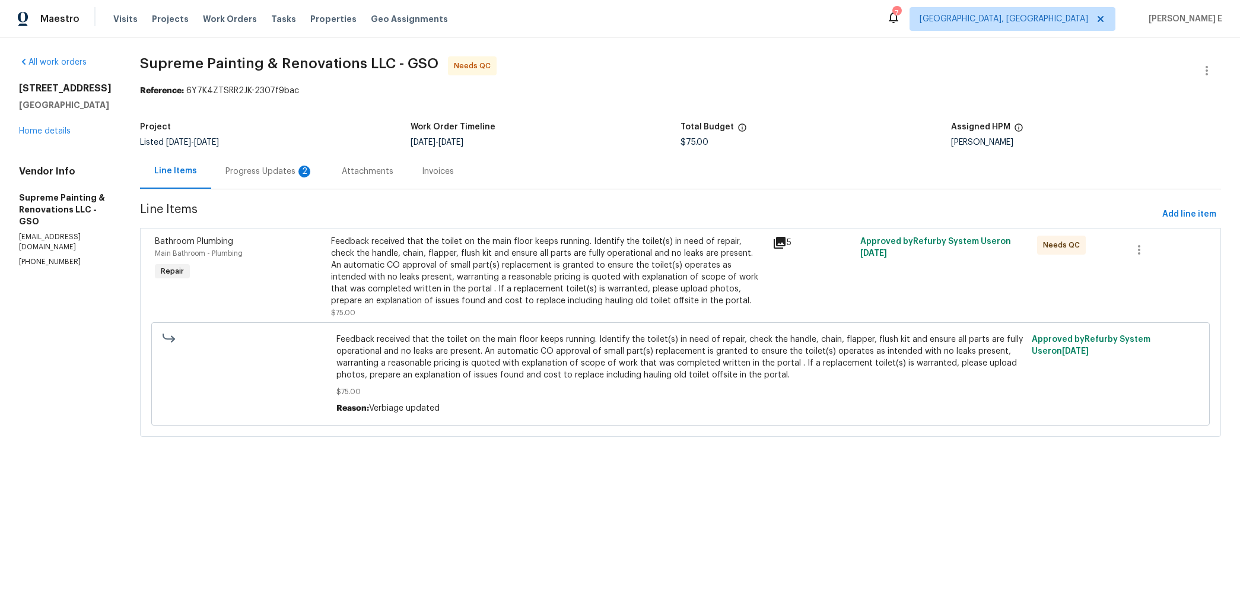
click at [313, 165] on div "Progress Updates 2" at bounding box center [269, 171] width 88 height 12
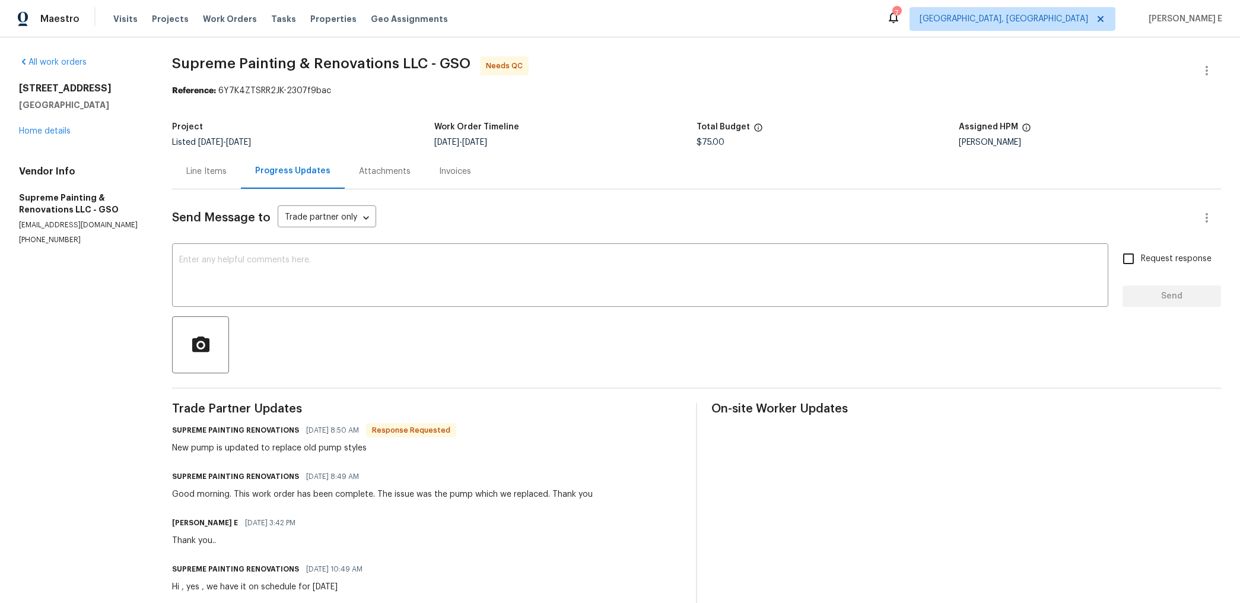
click at [192, 175] on div "Line Items" at bounding box center [206, 171] width 69 height 35
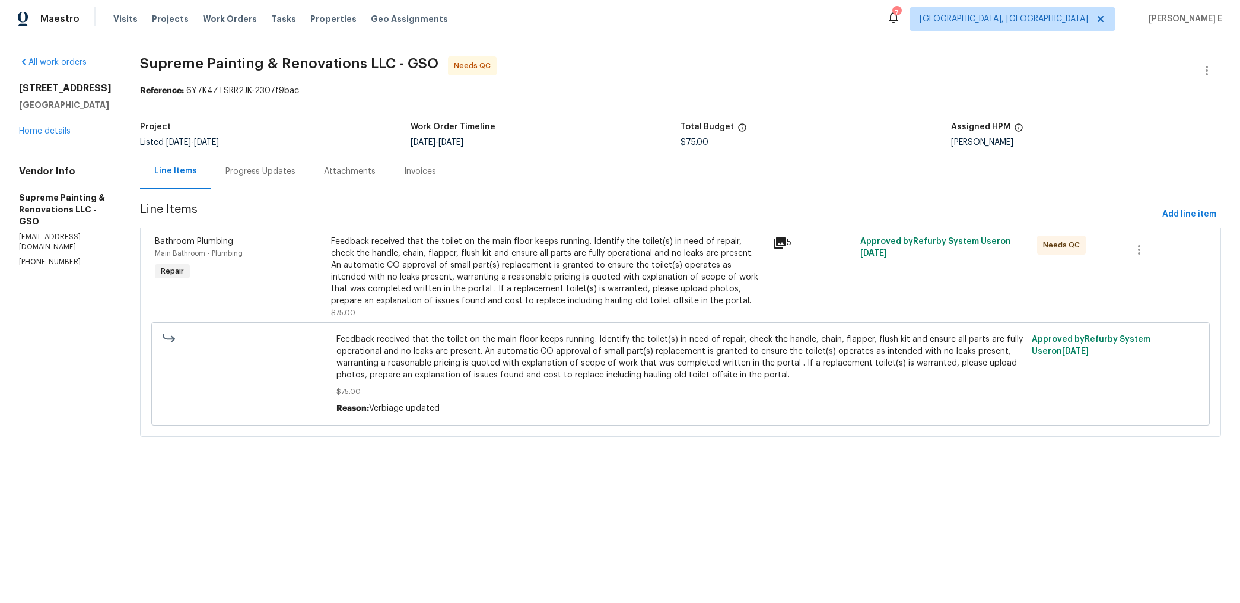
click at [428, 295] on div "Feedback received that the toilet on the main floor keeps running. Identify the…" at bounding box center [548, 270] width 434 height 71
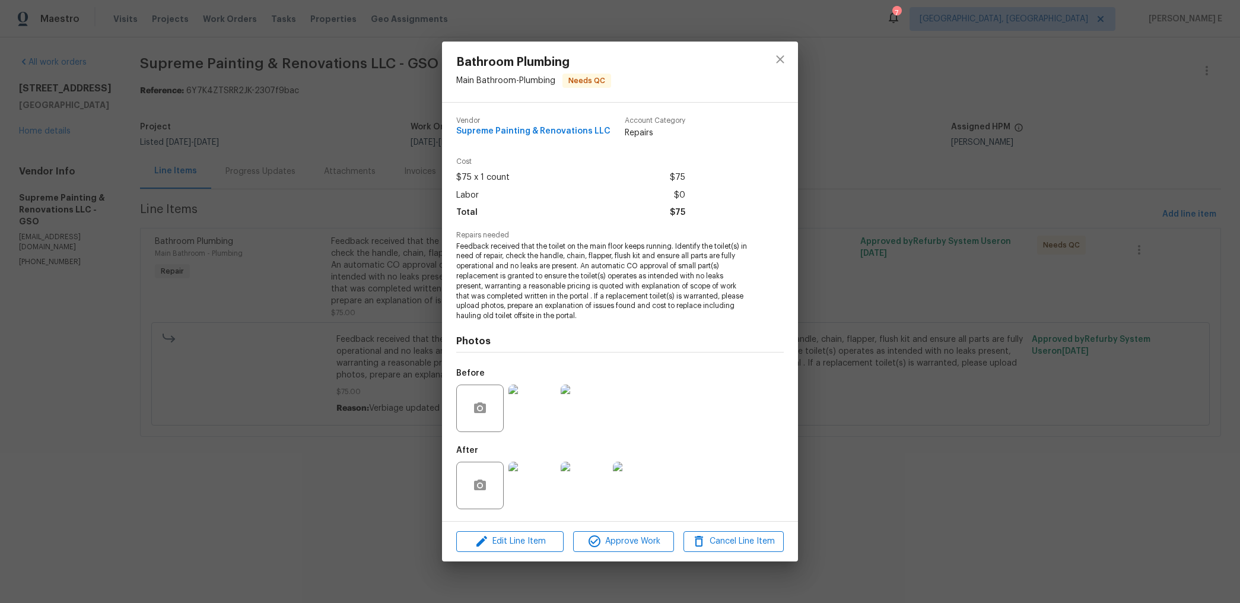
click at [540, 411] on img at bounding box center [531, 407] width 47 height 47
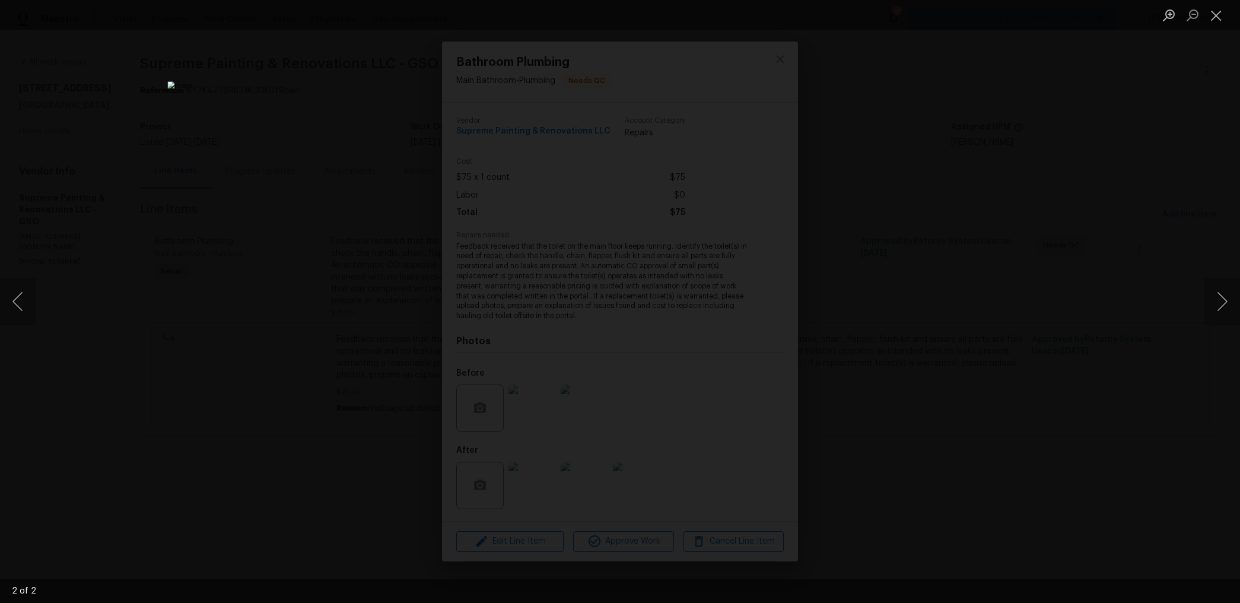
click at [938, 228] on div "Lightbox" at bounding box center [620, 301] width 1240 height 603
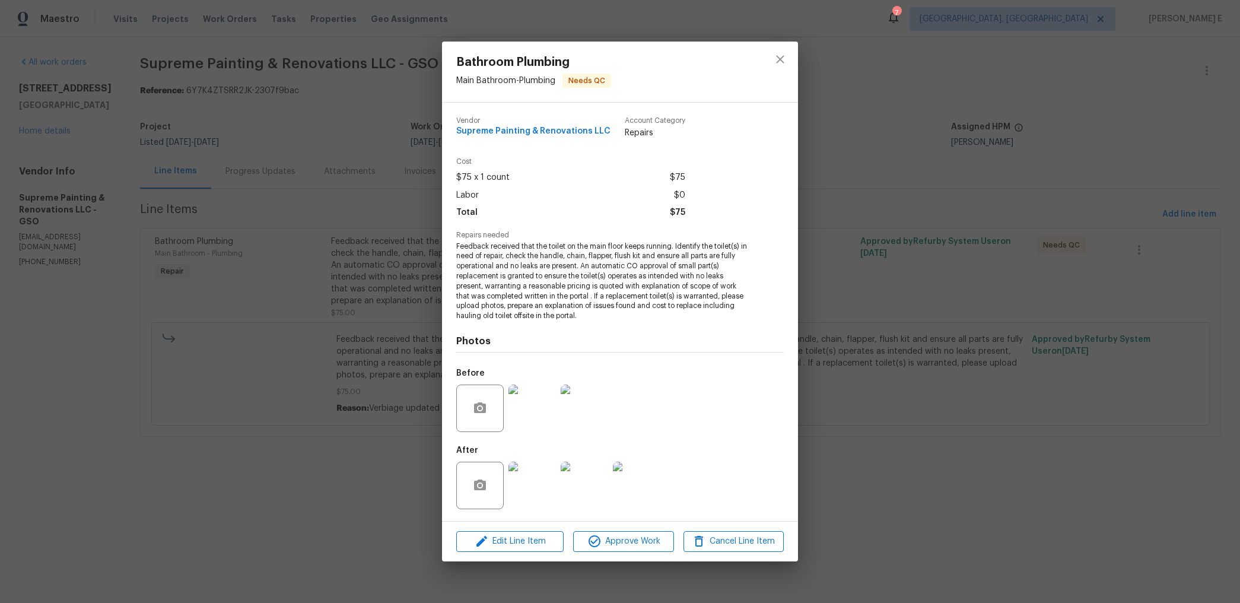
click at [524, 471] on img at bounding box center [531, 484] width 47 height 47
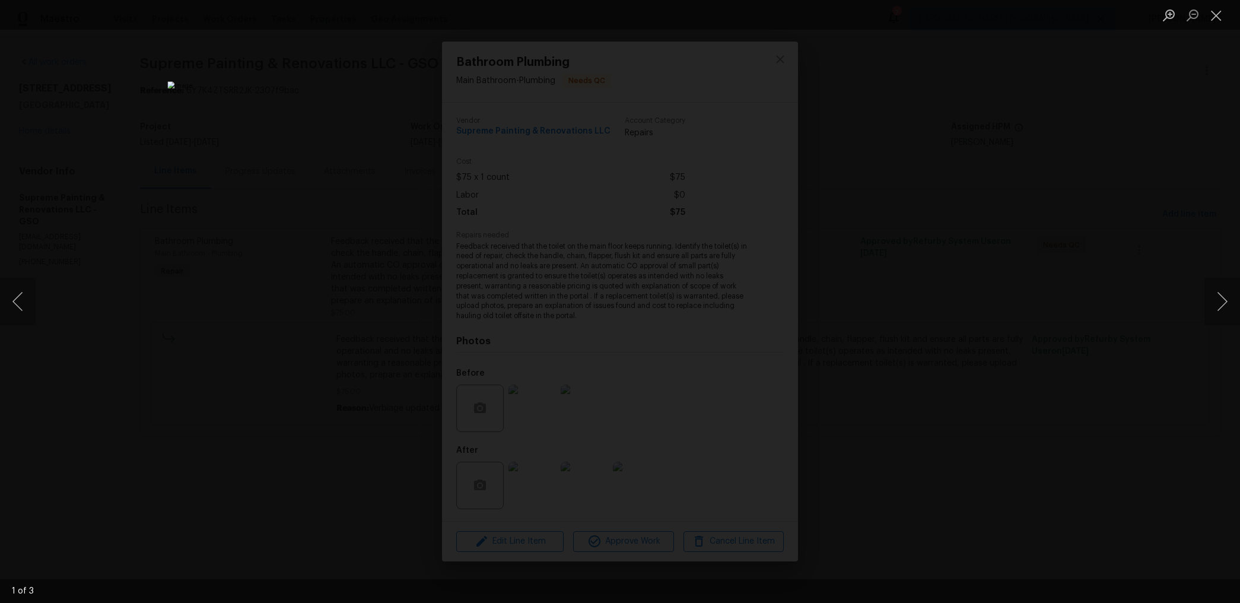
click at [1036, 163] on div "Lightbox" at bounding box center [620, 301] width 1240 height 603
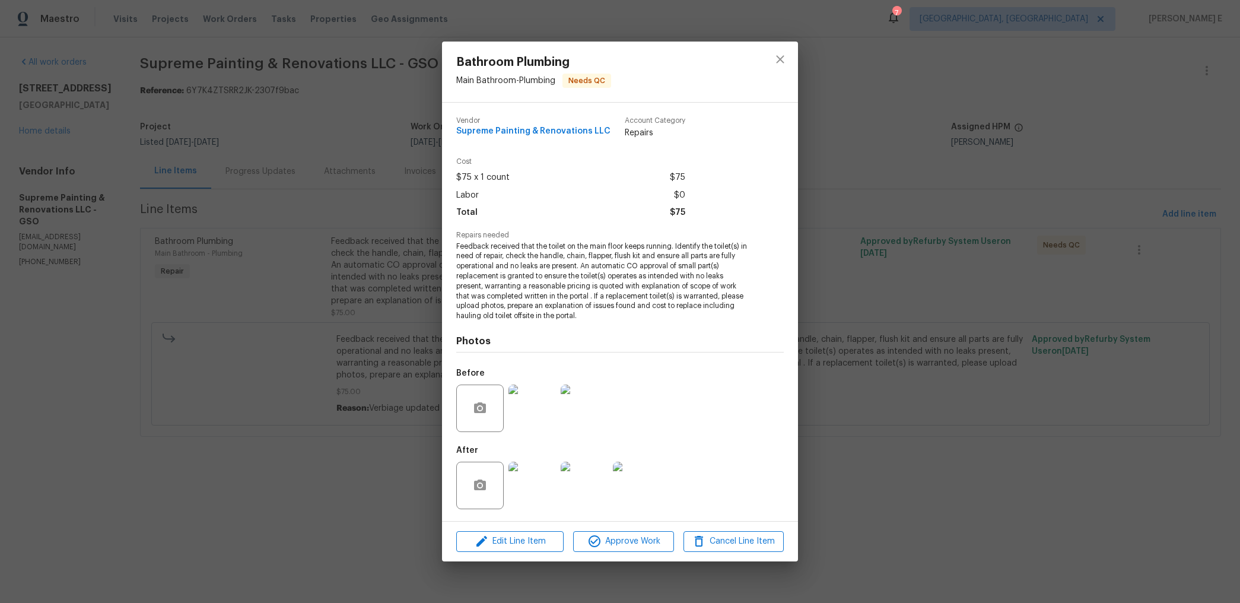
click at [1036, 163] on div "Bathroom Plumbing Main Bathroom - Plumbing Needs QC Vendor Supreme Painting & R…" at bounding box center [620, 301] width 1240 height 603
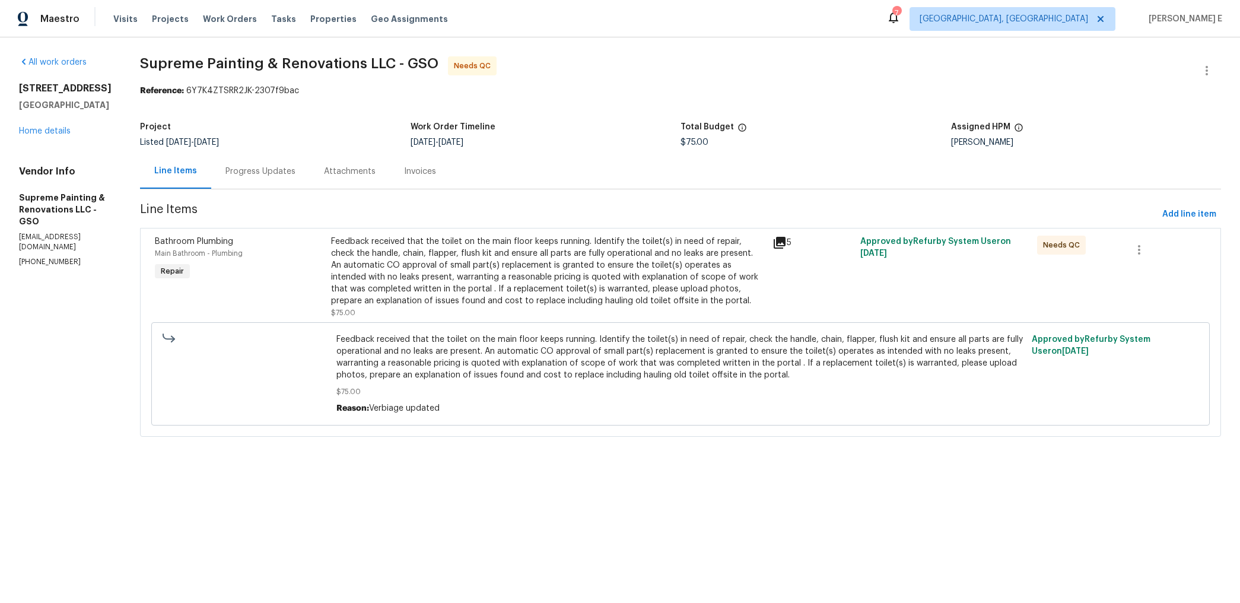
click at [295, 171] on div "Progress Updates" at bounding box center [260, 171] width 70 height 12
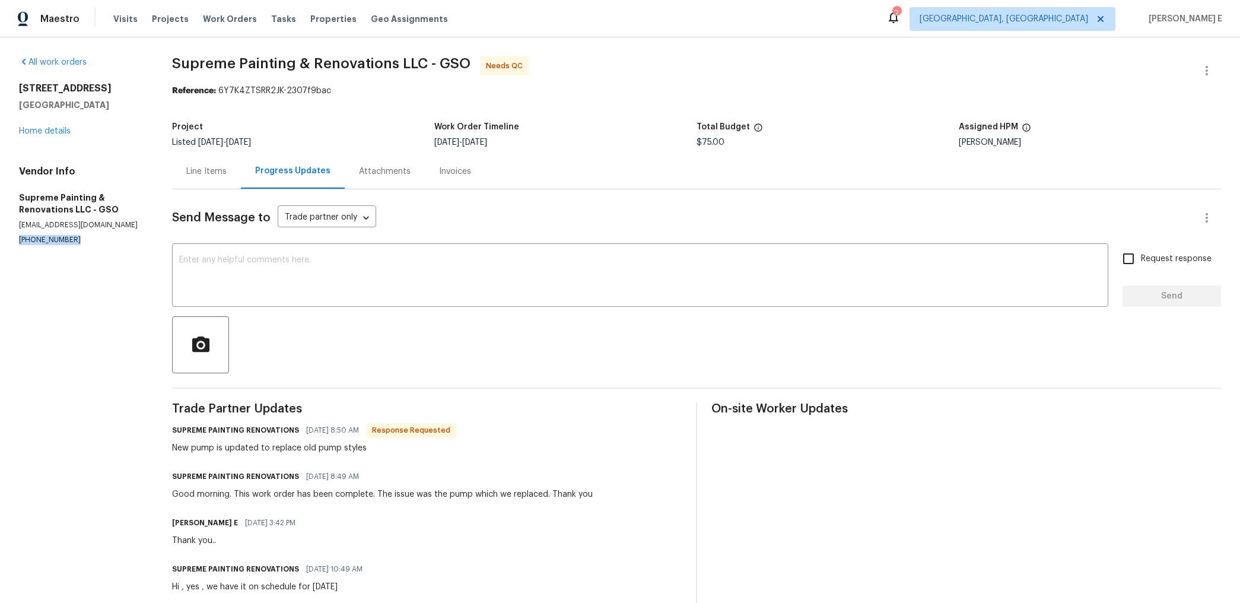
drag, startPoint x: 18, startPoint y: 243, endPoint x: 106, endPoint y: 243, distance: 88.4
click at [106, 243] on div "All work orders 3319 Timberwolf Ave High Point, NC 27265 Home details Vendor In…" at bounding box center [620, 424] width 1240 height 775
copy p "(336) 405-0188"
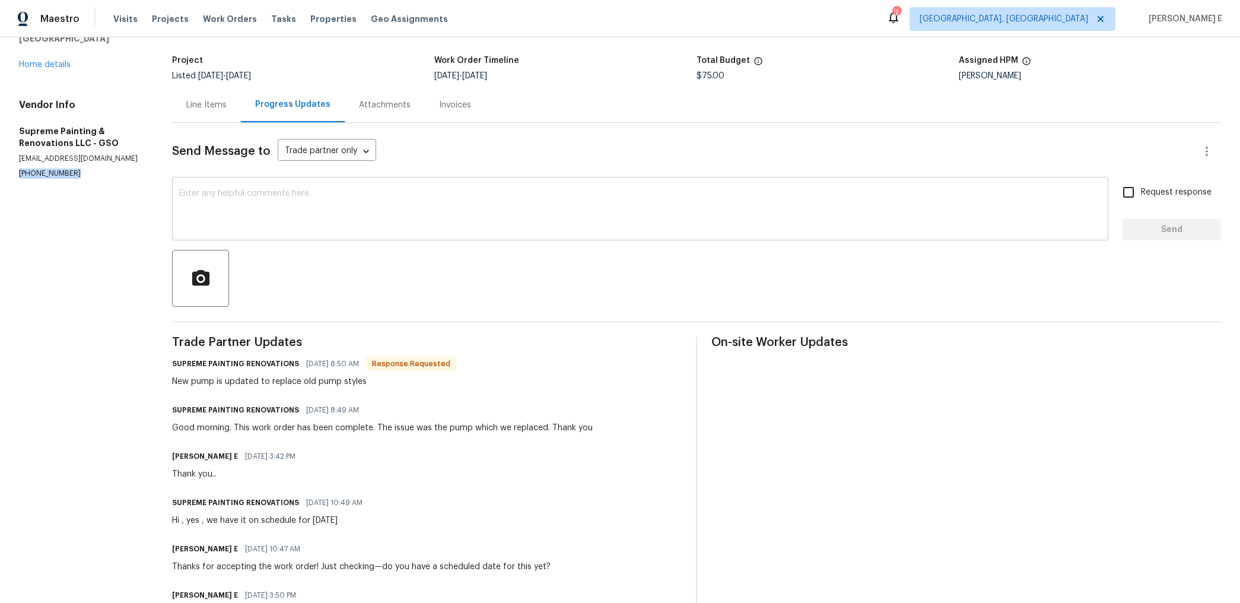
scroll to position [77, 0]
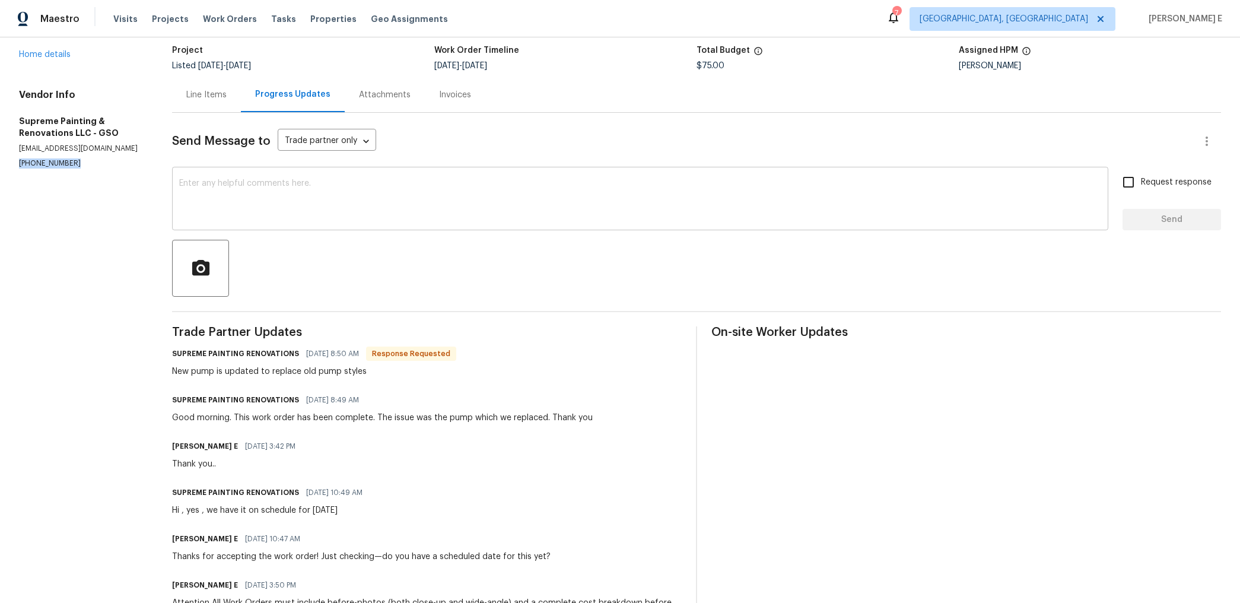
click at [619, 209] on textarea at bounding box center [640, 200] width 922 height 42
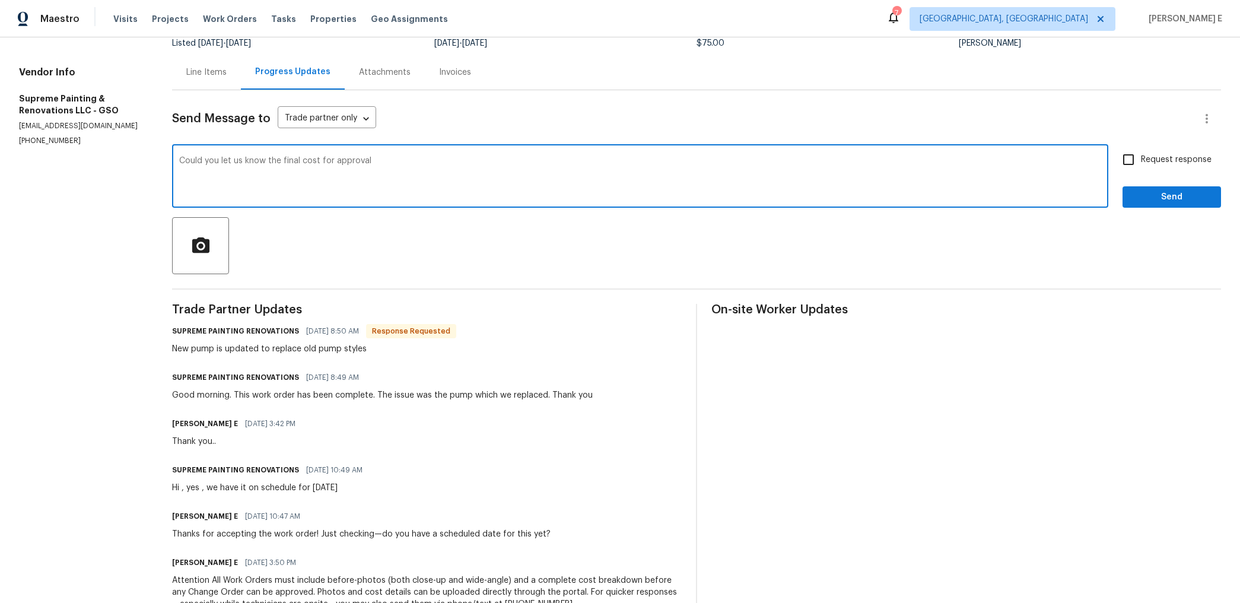
scroll to position [104, 0]
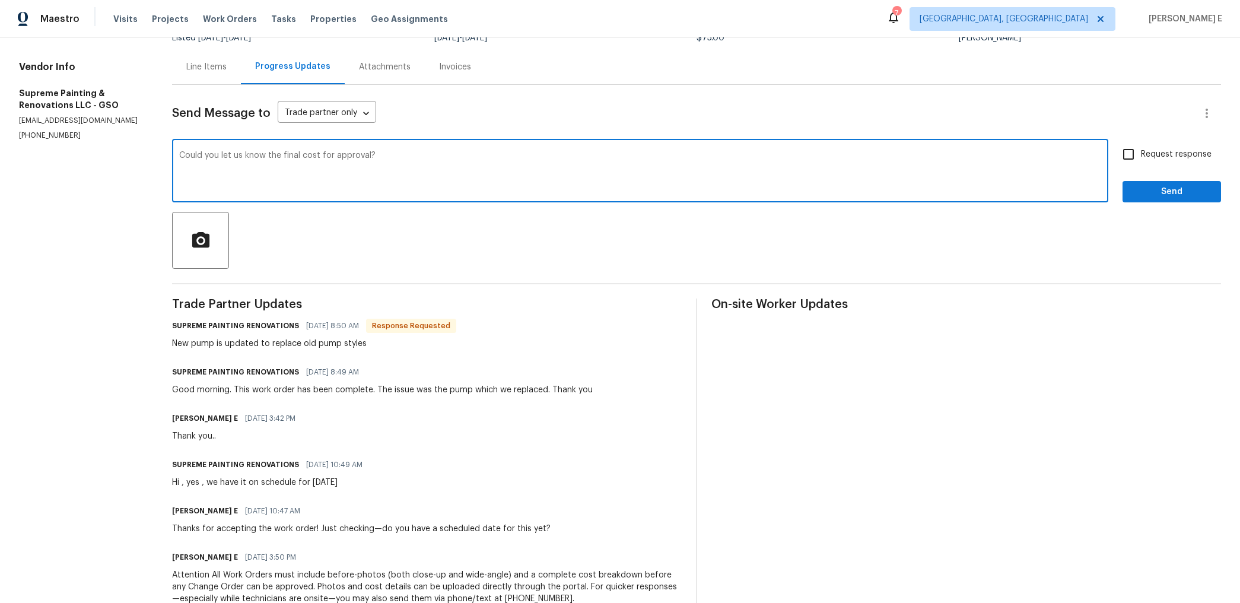
type textarea "Could you let us know the final cost for approval?"
click at [1177, 160] on span "Request response" at bounding box center [1175, 154] width 71 height 12
click at [1140, 160] on input "Request response" at bounding box center [1128, 154] width 25 height 25
checkbox input "true"
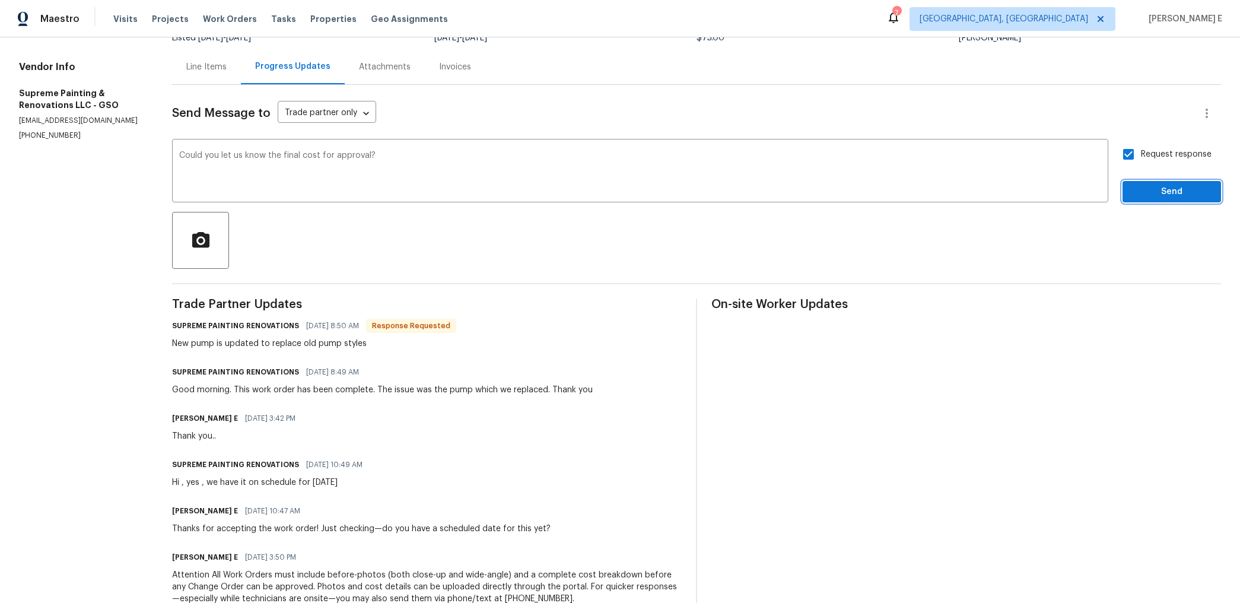
click at [1165, 191] on span "Send" at bounding box center [1171, 191] width 79 height 15
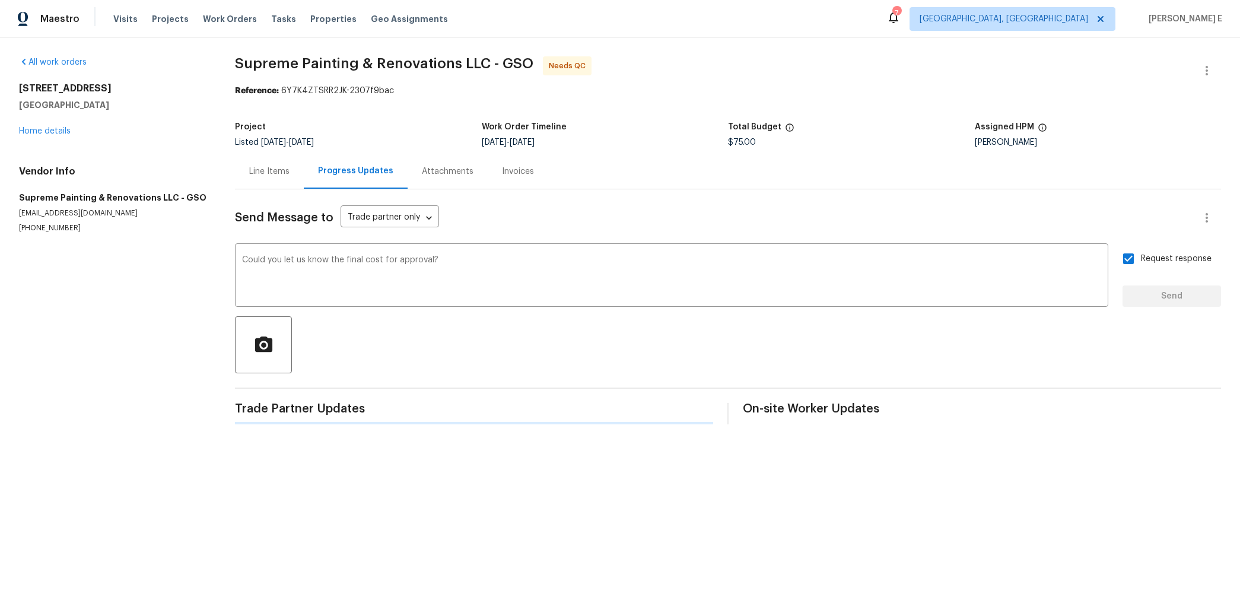
scroll to position [0, 0]
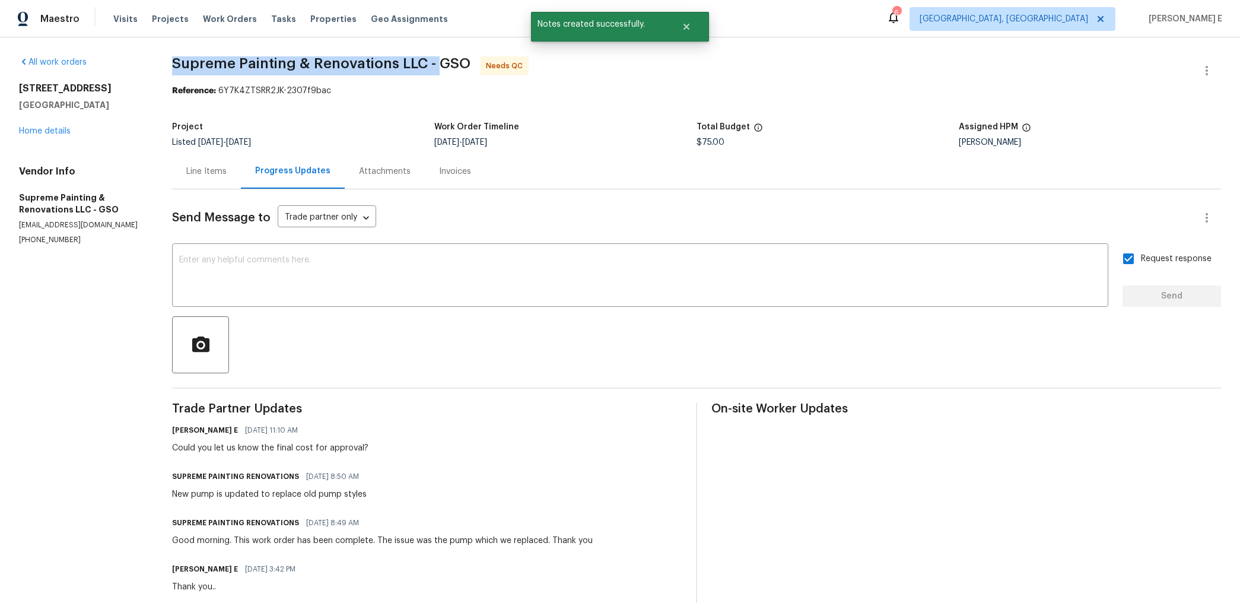
drag, startPoint x: 182, startPoint y: 65, endPoint x: 445, endPoint y: 70, distance: 263.4
click at [445, 70] on div "All work orders 3319 Timberwolf Ave High Point, NC 27265 Home details Vendor In…" at bounding box center [620, 447] width 1240 height 821
copy span "Supreme Painting & Renovations LLC -"
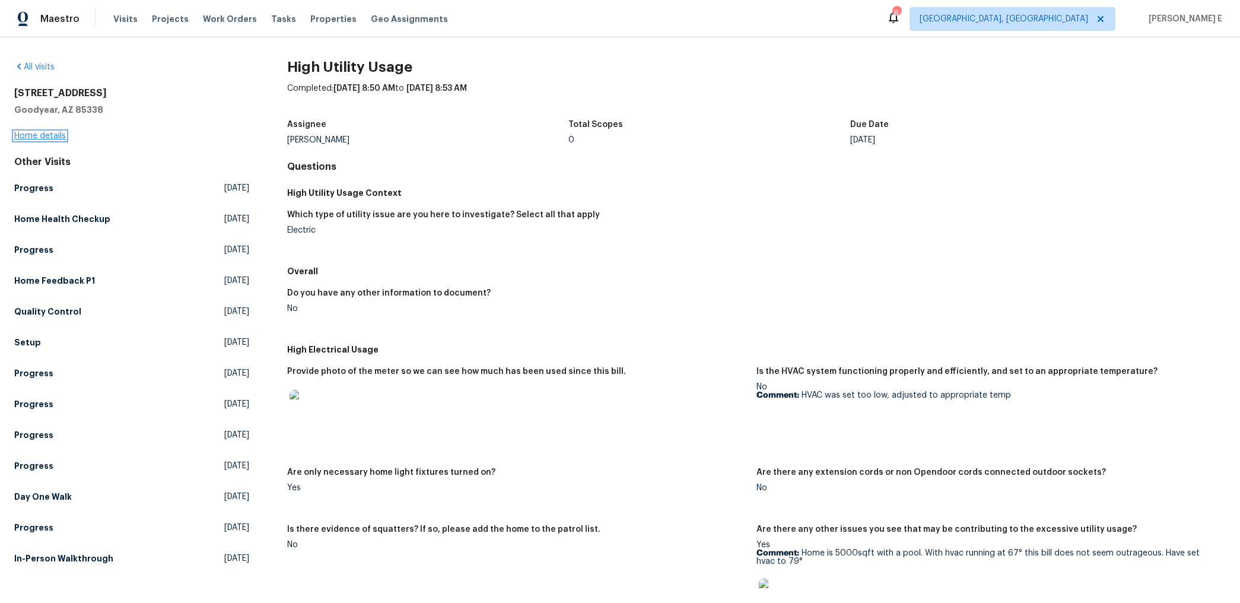
click at [59, 132] on link "Home details" at bounding box center [40, 136] width 52 height 8
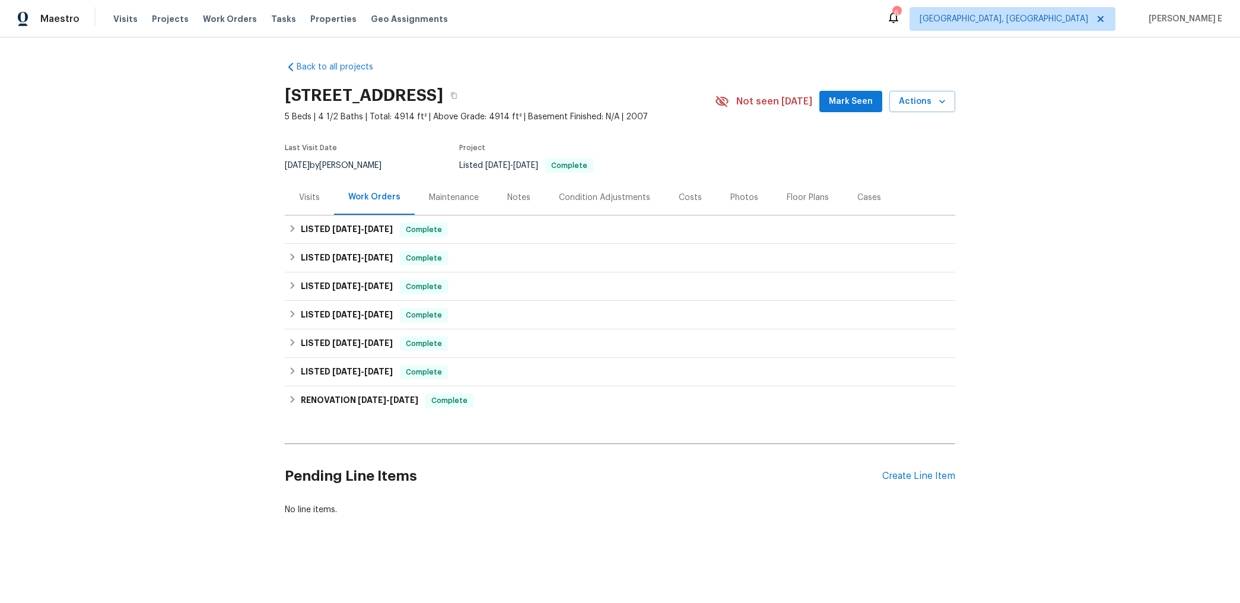
click at [902, 482] on div "Pending Line Items Create Line Item" at bounding box center [620, 475] width 670 height 55
click at [906, 471] on div "Create Line Item" at bounding box center [918, 475] width 73 height 11
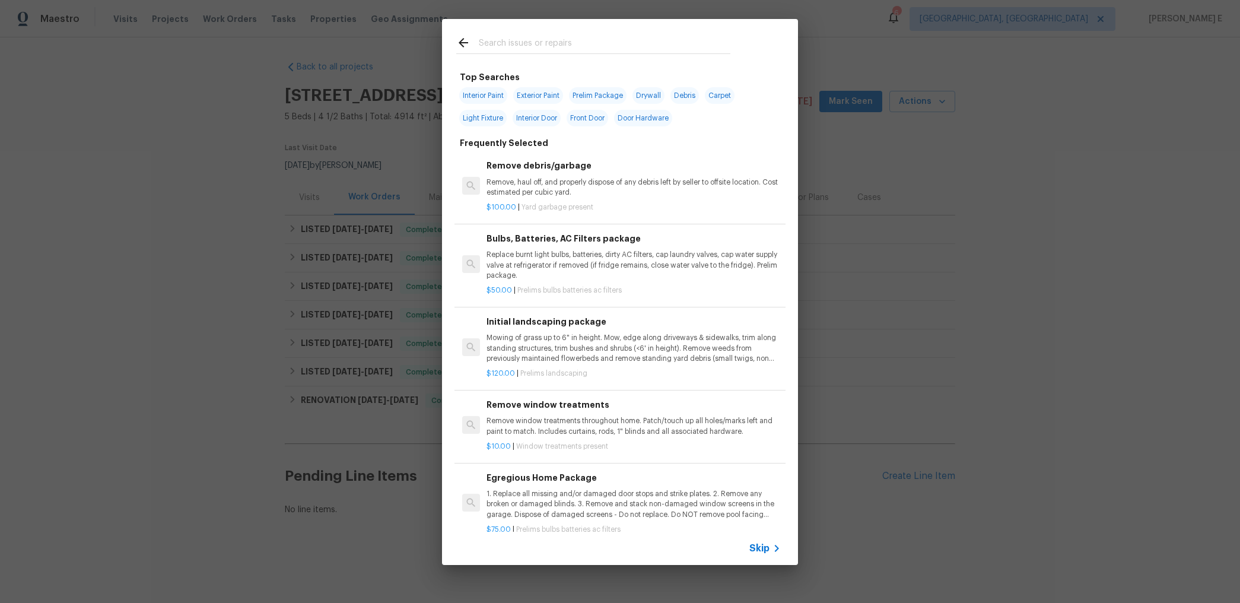
click at [750, 547] on span "Skip" at bounding box center [759, 548] width 20 height 12
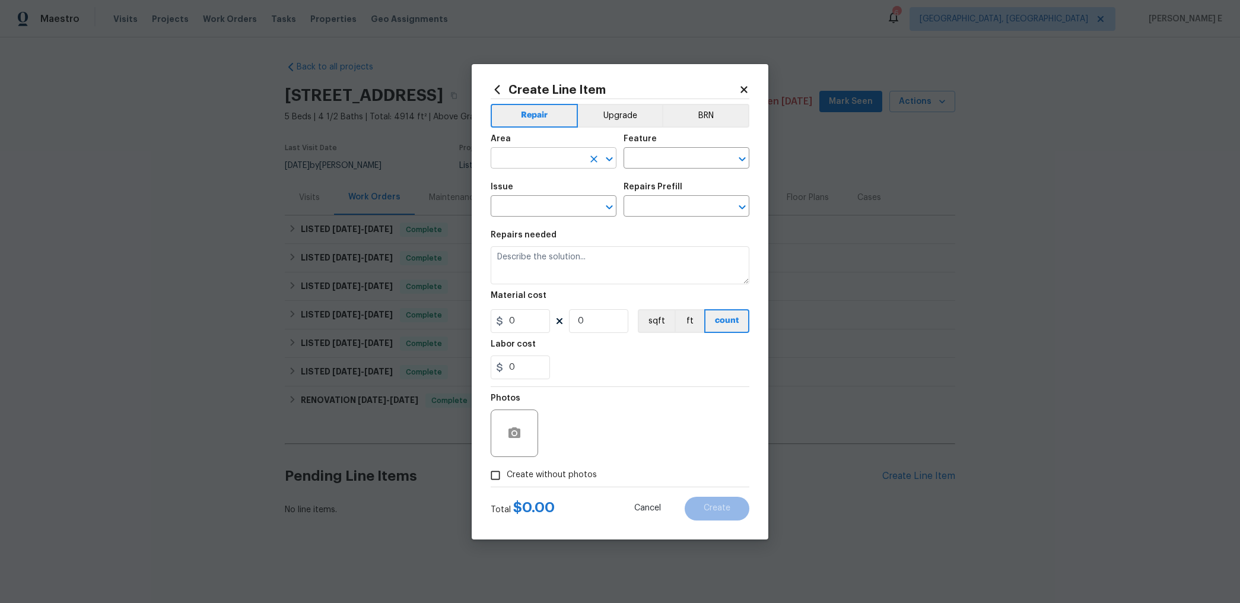
click at [541, 155] on input "text" at bounding box center [536, 159] width 93 height 18
type input "Electrical"
type input "Main Electrical Panel"
click at [531, 262] on li "Electrical" at bounding box center [553, 262] width 126 height 20
type input "Electrical"
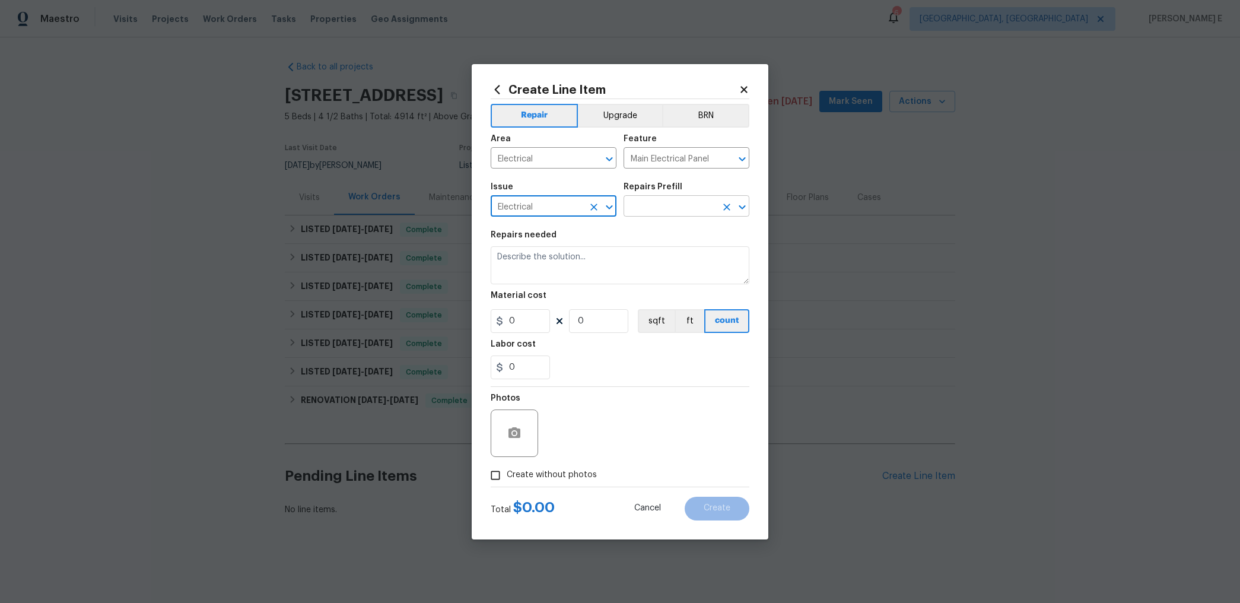
click at [646, 200] on input "text" at bounding box center [669, 207] width 93 height 18
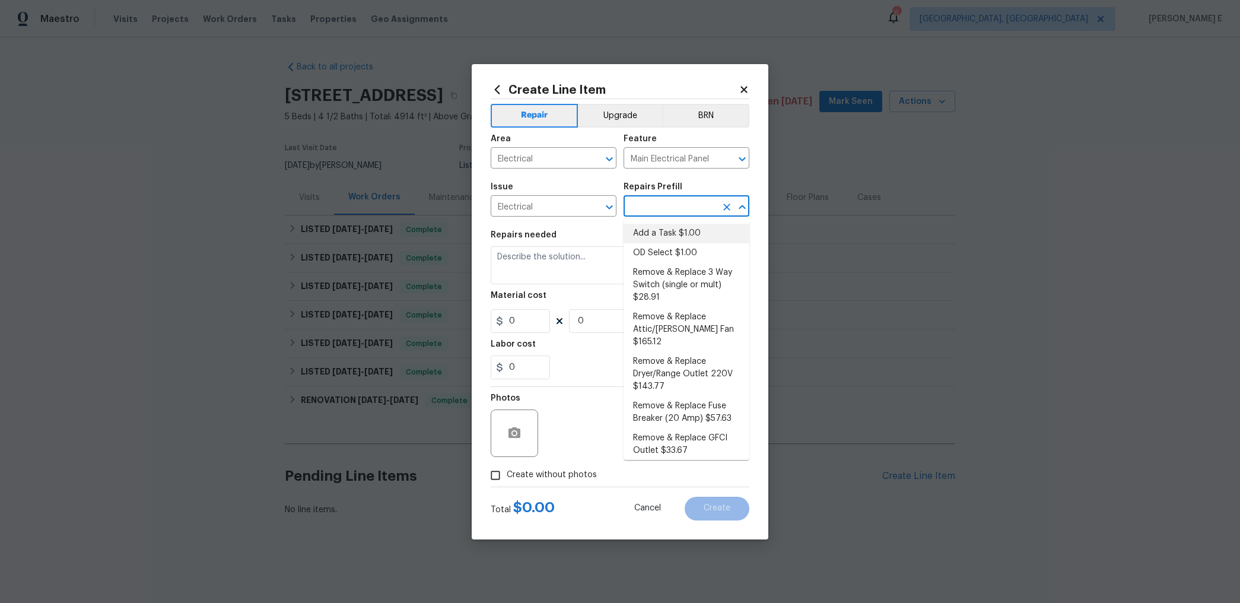
click at [638, 233] on li "Add a Task $1.00" at bounding box center [686, 234] width 126 height 20
type input "Add a Task $1.00"
type textarea "HPM to detail"
type input "1"
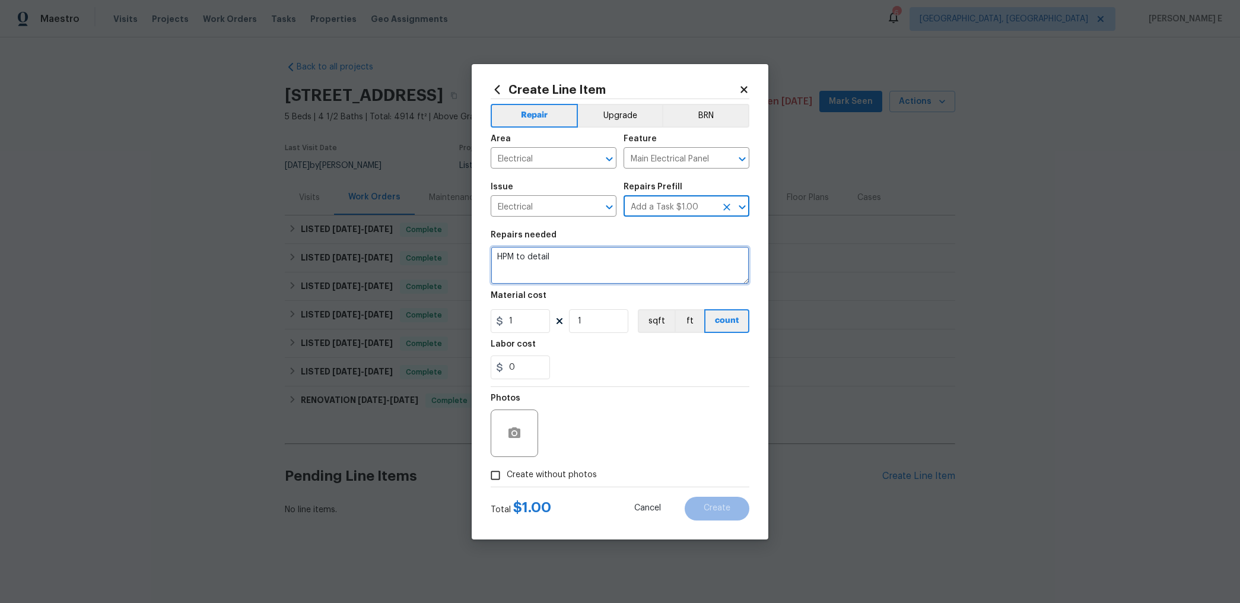
click at [560, 258] on textarea "HPM to detail" at bounding box center [619, 265] width 259 height 38
paste textarea "Opendoor received a high electrical usage bill for this property and needs to h…"
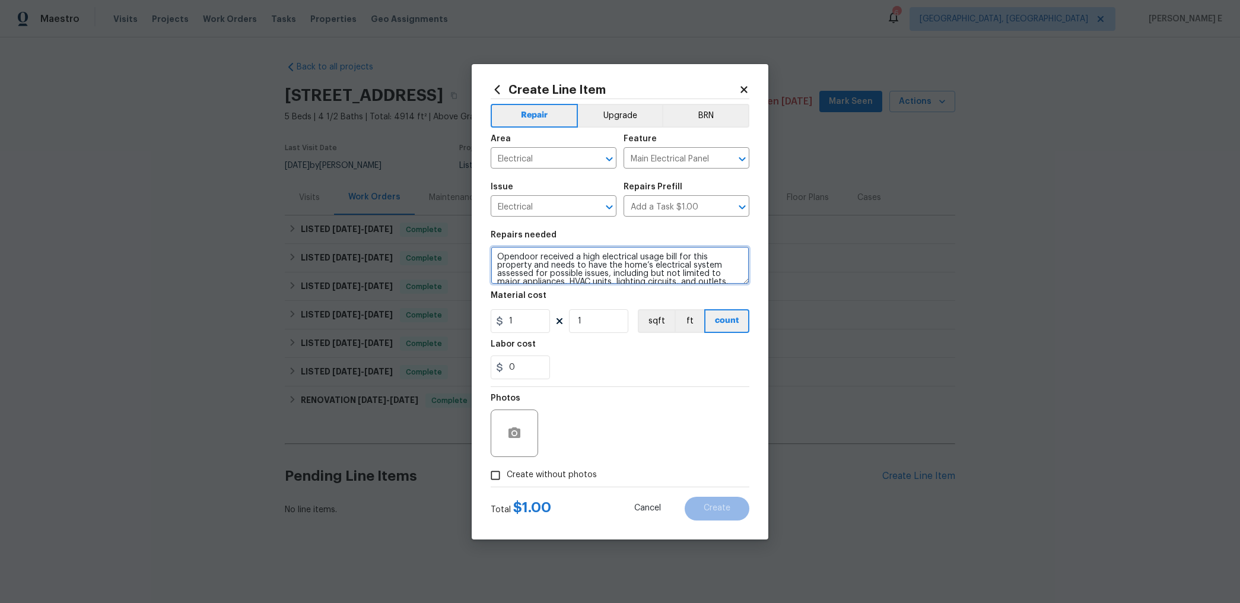
type textarea "Opendoor received a high electrical usage bill for this property and needs to h…"
drag, startPoint x: 515, startPoint y: 318, endPoint x: 464, endPoint y: 330, distance: 51.8
click at [468, 329] on div "Create Line Item Repair Upgrade BRN Area Electrical ​ Feature Main Electrical P…" at bounding box center [620, 301] width 1240 height 603
type input "75"
click at [494, 470] on input "Create without photos" at bounding box center [495, 475] width 23 height 23
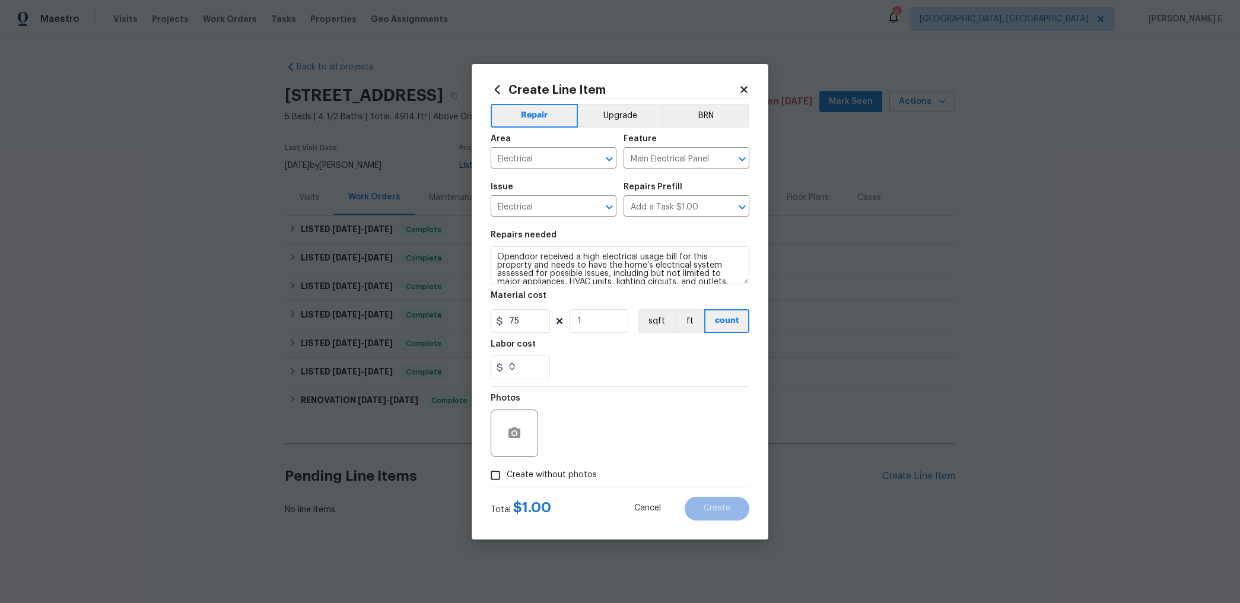
checkbox input "true"
click at [580, 438] on textarea at bounding box center [648, 432] width 202 height 47
click at [699, 515] on button "Create" at bounding box center [716, 508] width 65 height 24
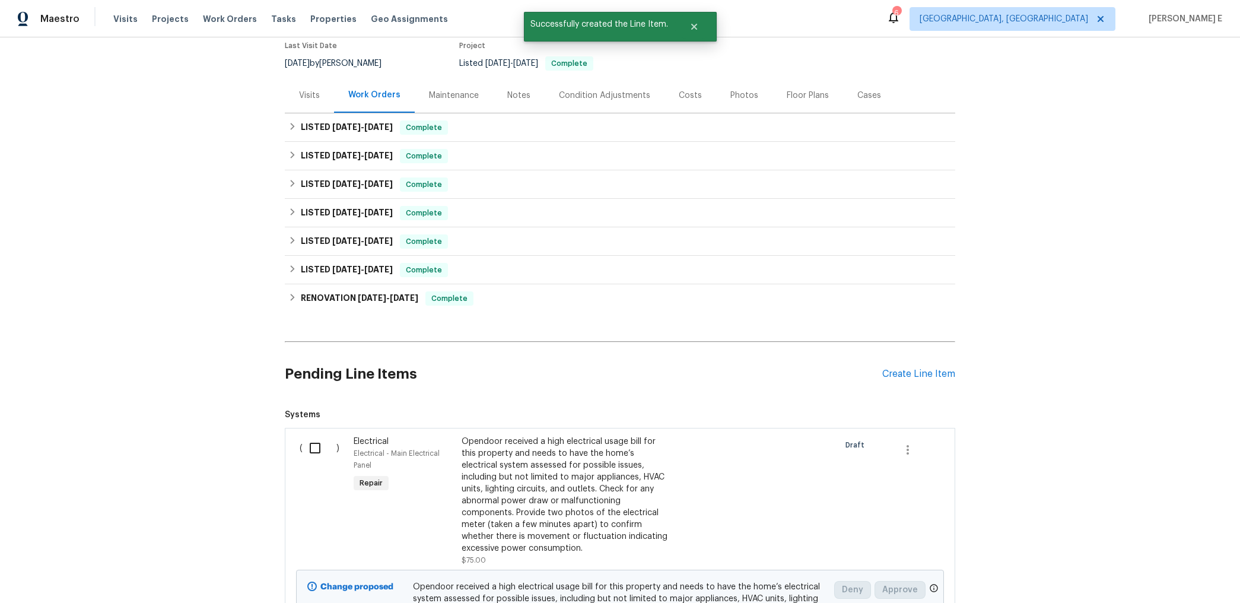
scroll to position [170, 0]
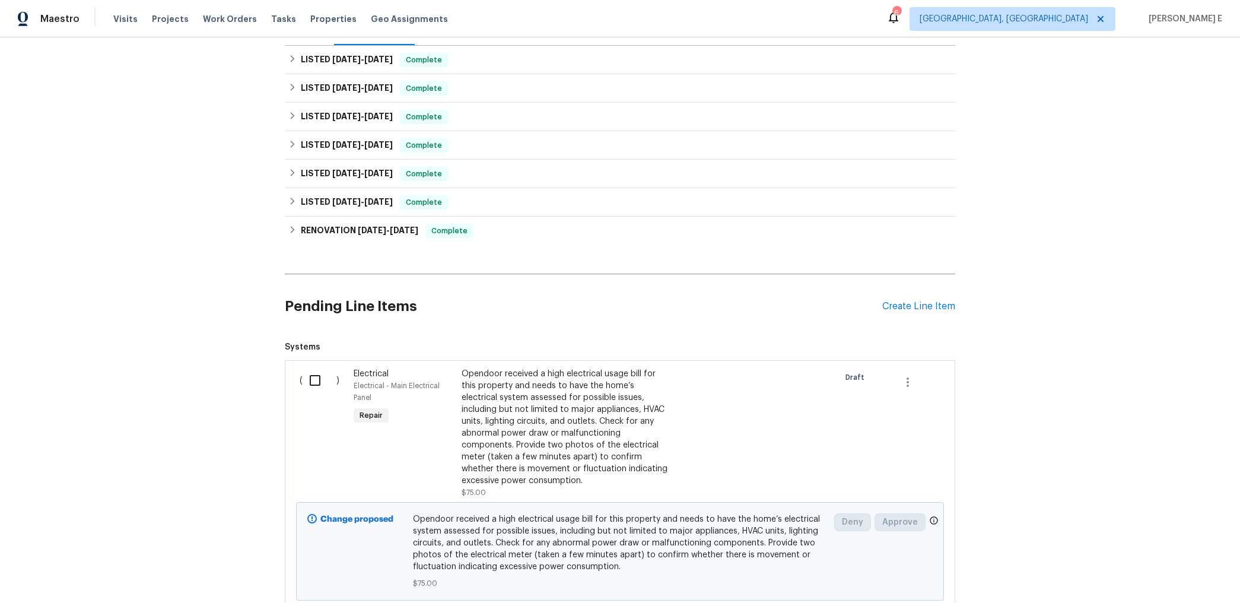
click at [315, 394] on div "( )" at bounding box center [323, 433] width 54 height 138
click at [317, 385] on input "checkbox" at bounding box center [319, 380] width 34 height 25
checkbox input "true"
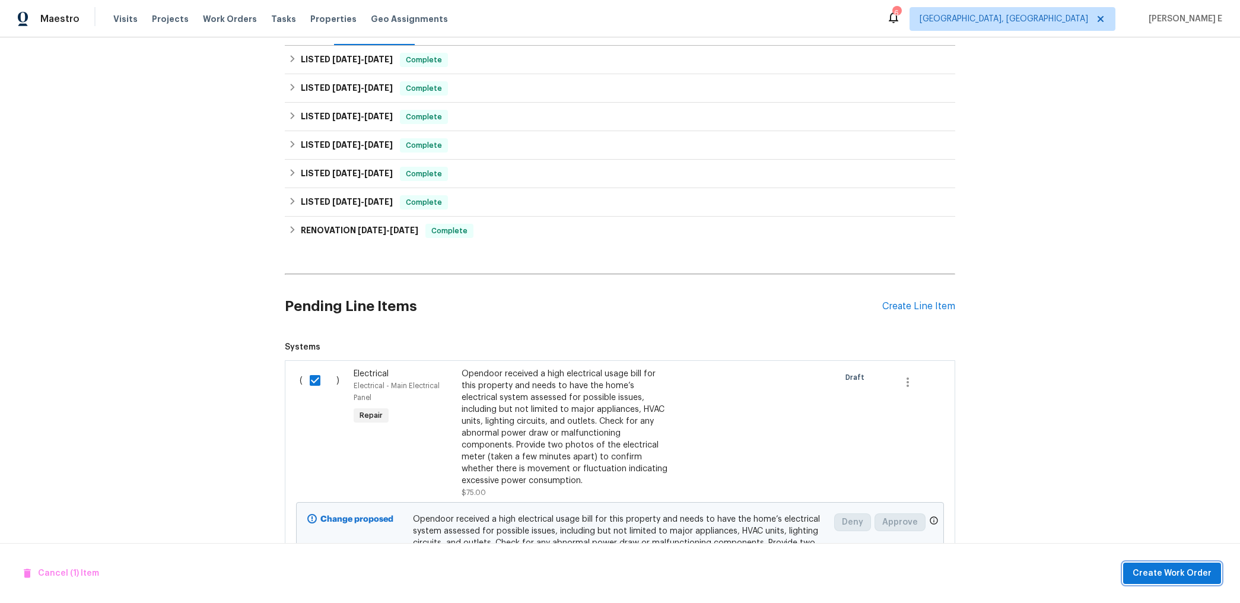
click at [1174, 582] on button "Create Work Order" at bounding box center [1172, 573] width 98 height 22
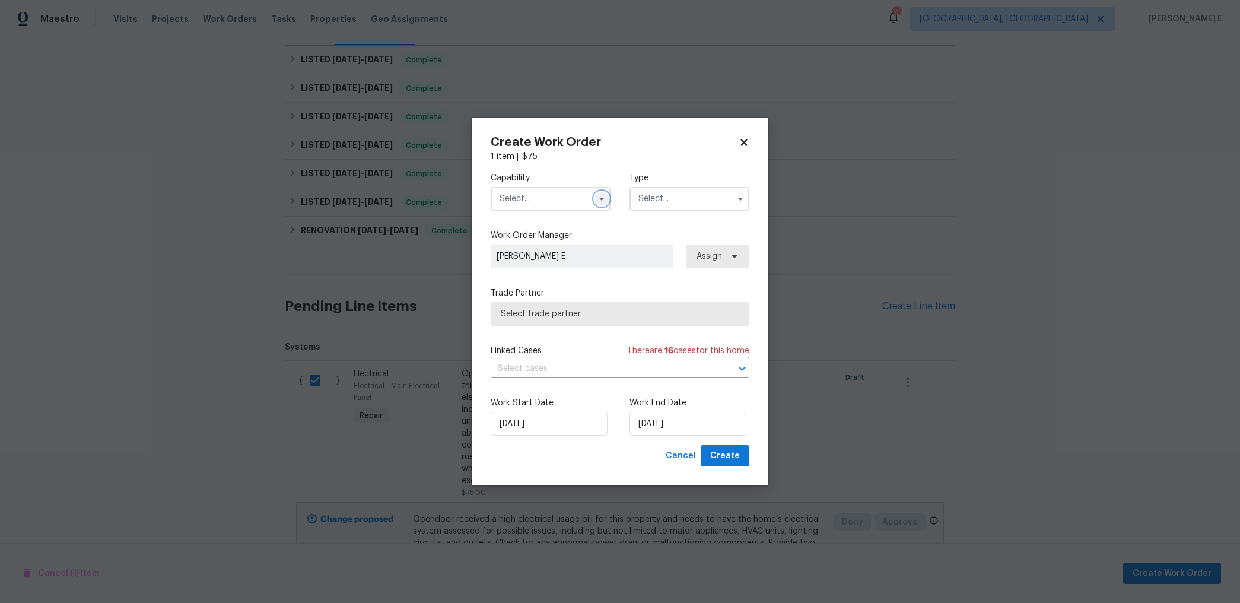
click at [601, 202] on icon "button" at bounding box center [601, 198] width 9 height 9
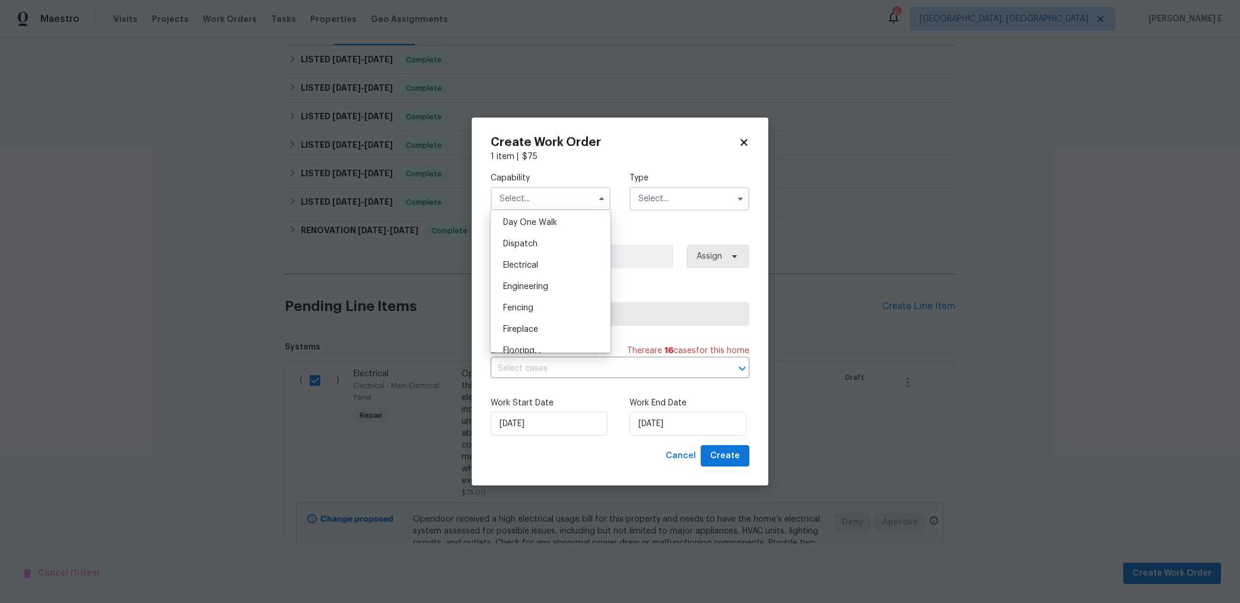
scroll to position [316, 0]
click at [539, 279] on div "Electrical" at bounding box center [550, 282] width 114 height 21
type input "Electrical"
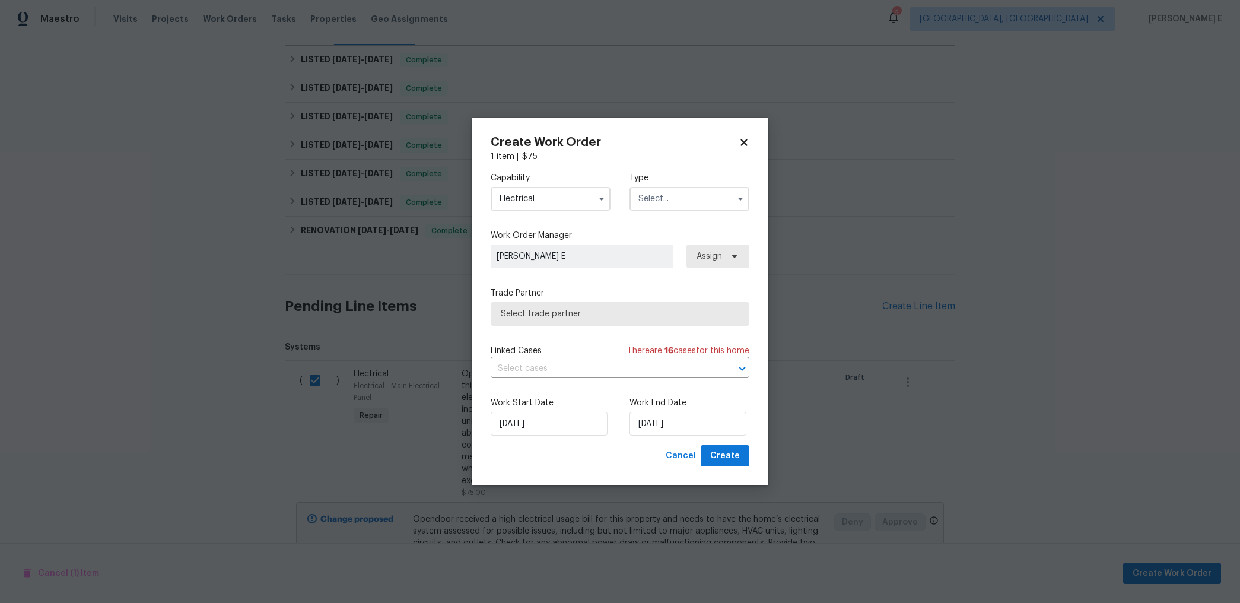
click at [635, 199] on input "text" at bounding box center [689, 199] width 120 height 24
click at [639, 229] on div "Feedback" at bounding box center [689, 223] width 114 height 21
type input "Feedback"
click at [581, 305] on span "Select trade partner" at bounding box center [619, 314] width 259 height 24
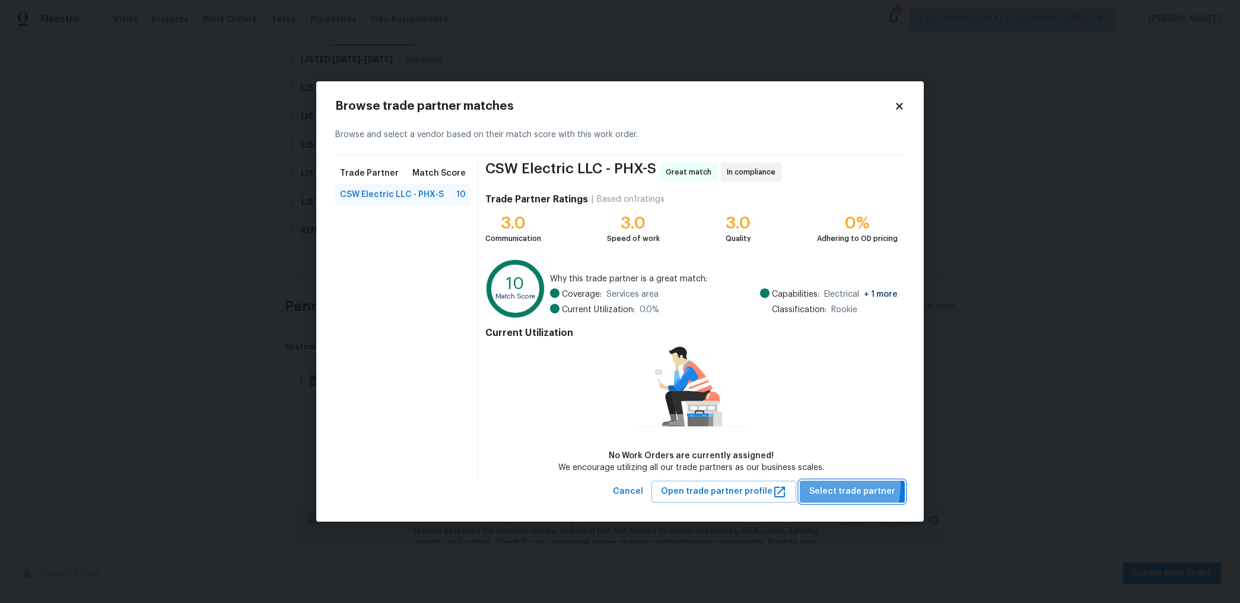
click at [823, 485] on span "Select trade partner" at bounding box center [852, 491] width 86 height 15
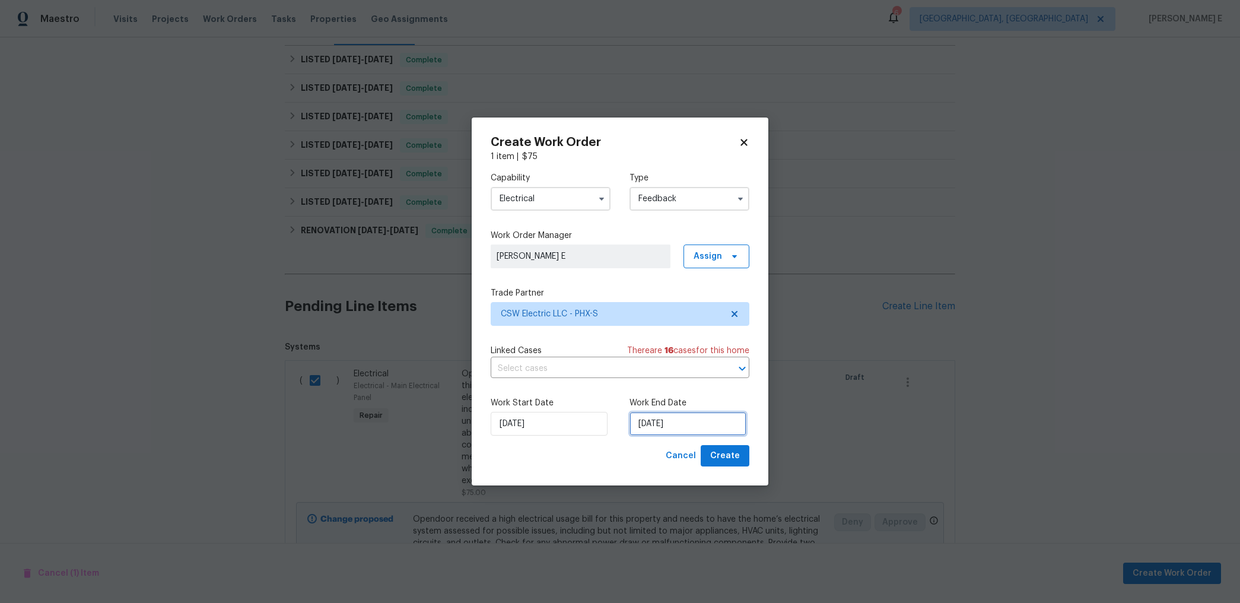
click at [703, 415] on input "[DATE]" at bounding box center [687, 424] width 117 height 24
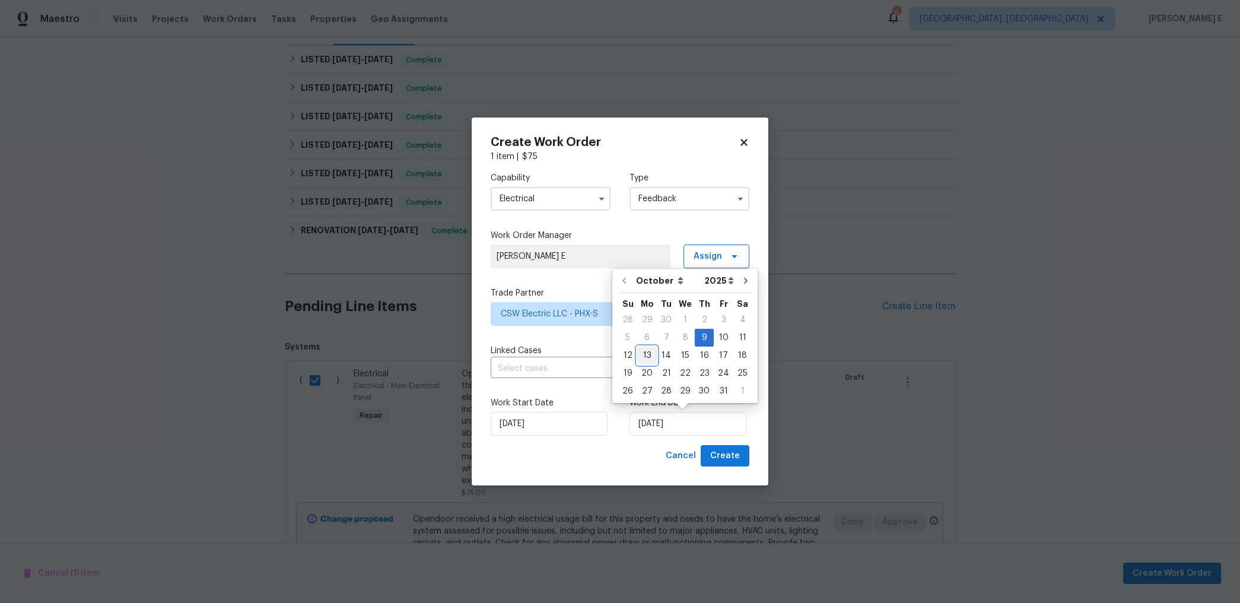
click at [645, 353] on div "13" at bounding box center [647, 355] width 20 height 17
type input "[DATE]"
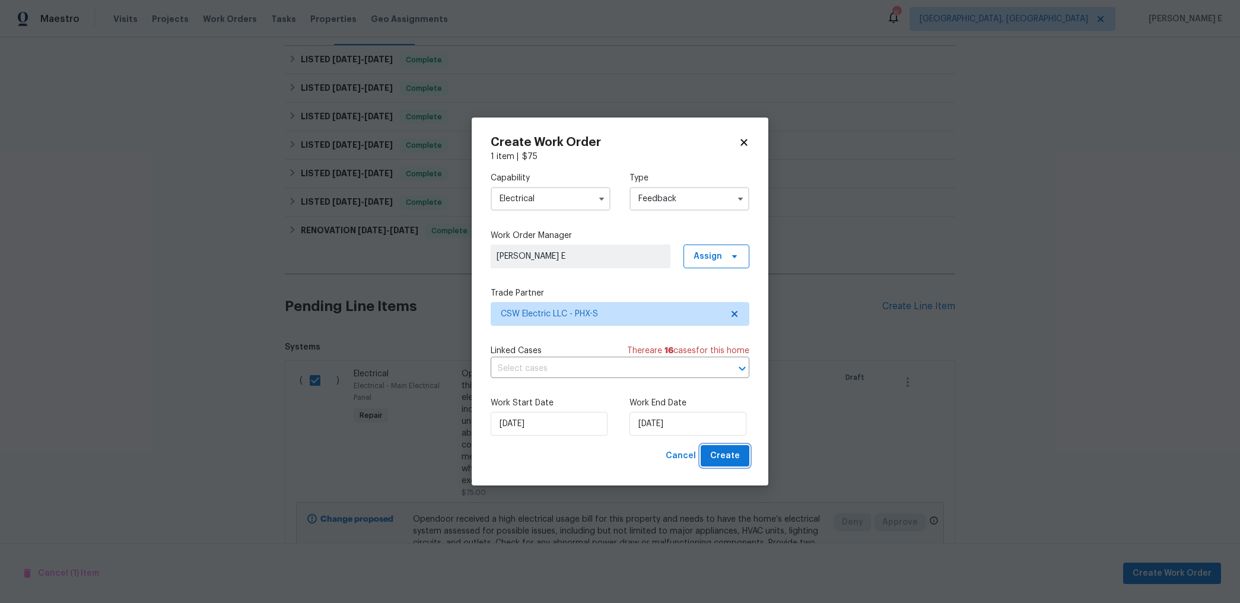
click at [740, 457] on button "Create" at bounding box center [724, 456] width 49 height 22
checkbox input "false"
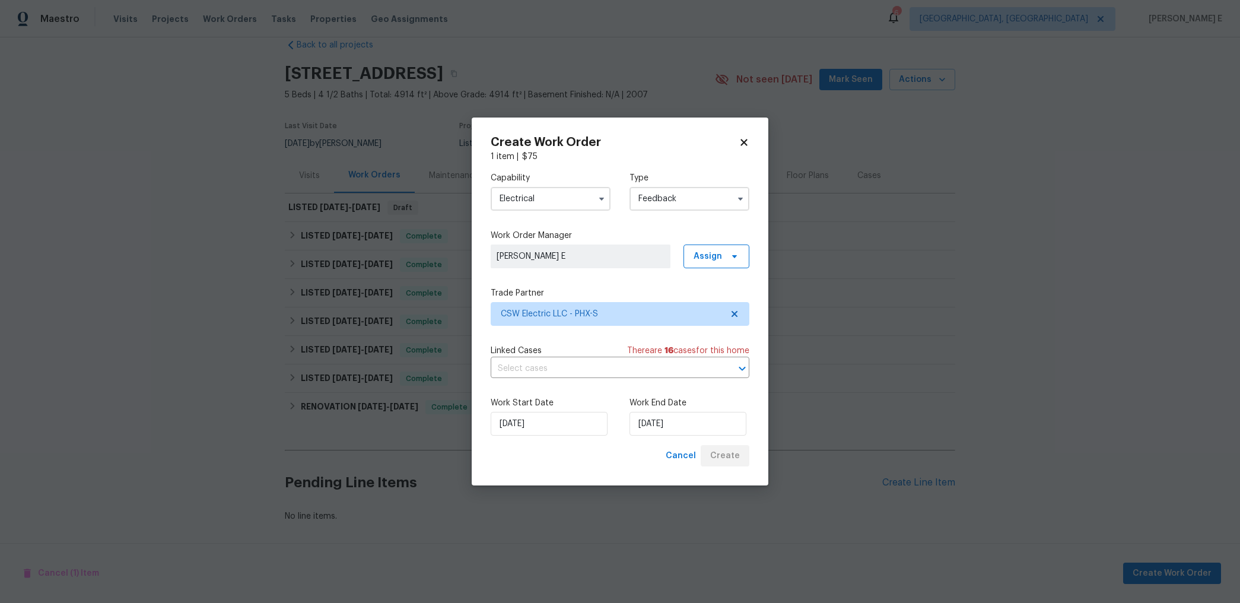
scroll to position [22, 0]
